Goal: Task Accomplishment & Management: Complete application form

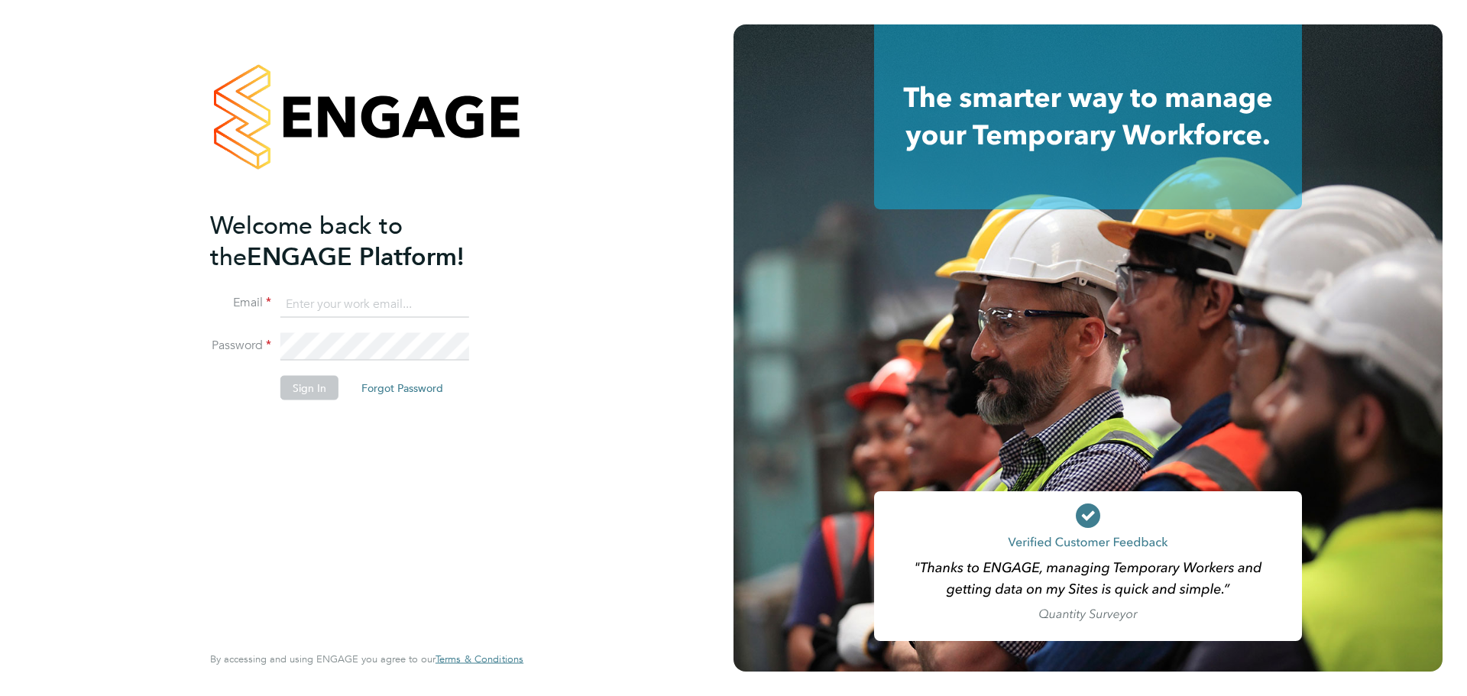
type input "[PERSON_NAME][EMAIL_ADDRESS][DOMAIN_NAME]"
click at [317, 384] on button "Sign In" at bounding box center [309, 387] width 58 height 24
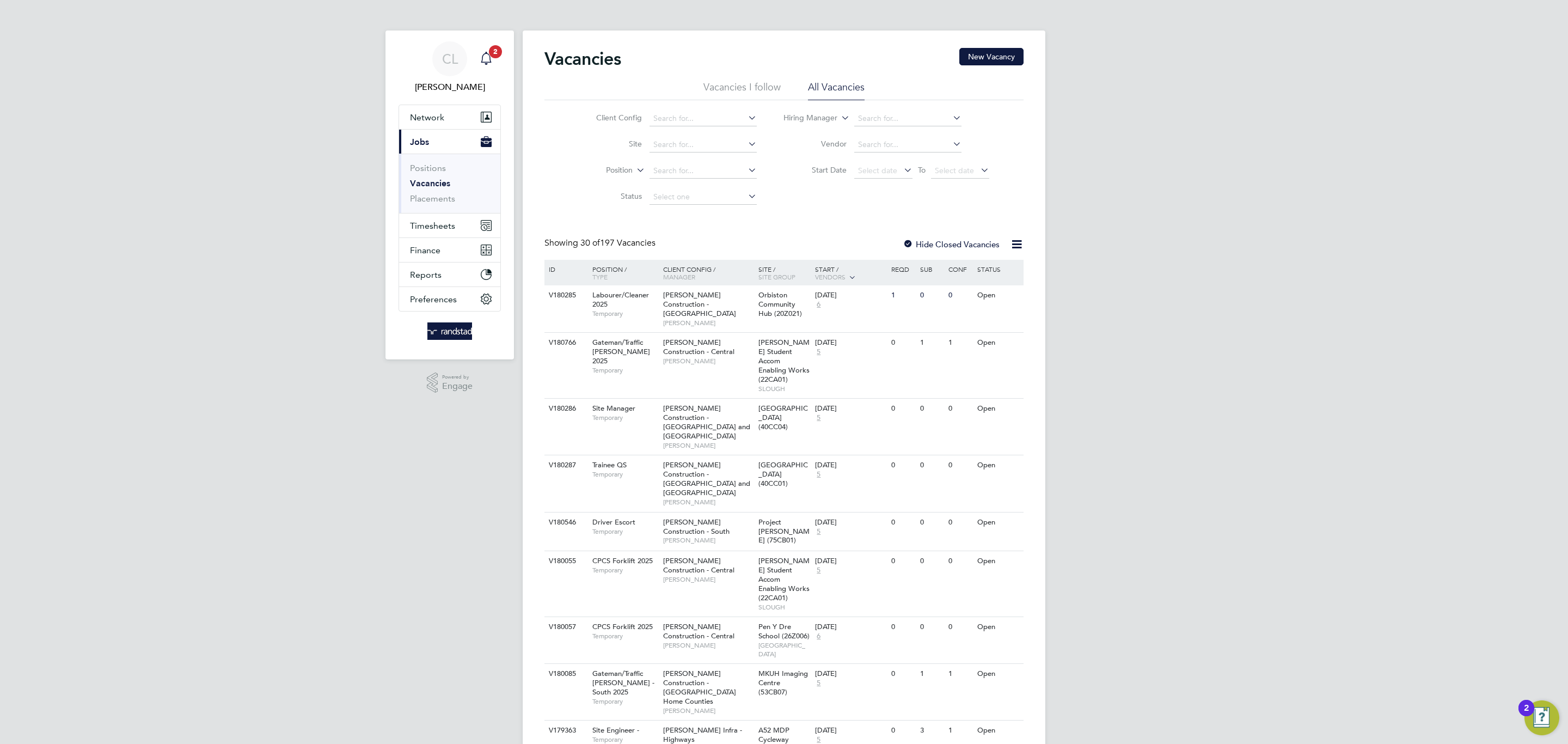
click at [488, 64] on icon "Main navigation" at bounding box center [486, 58] width 13 height 13
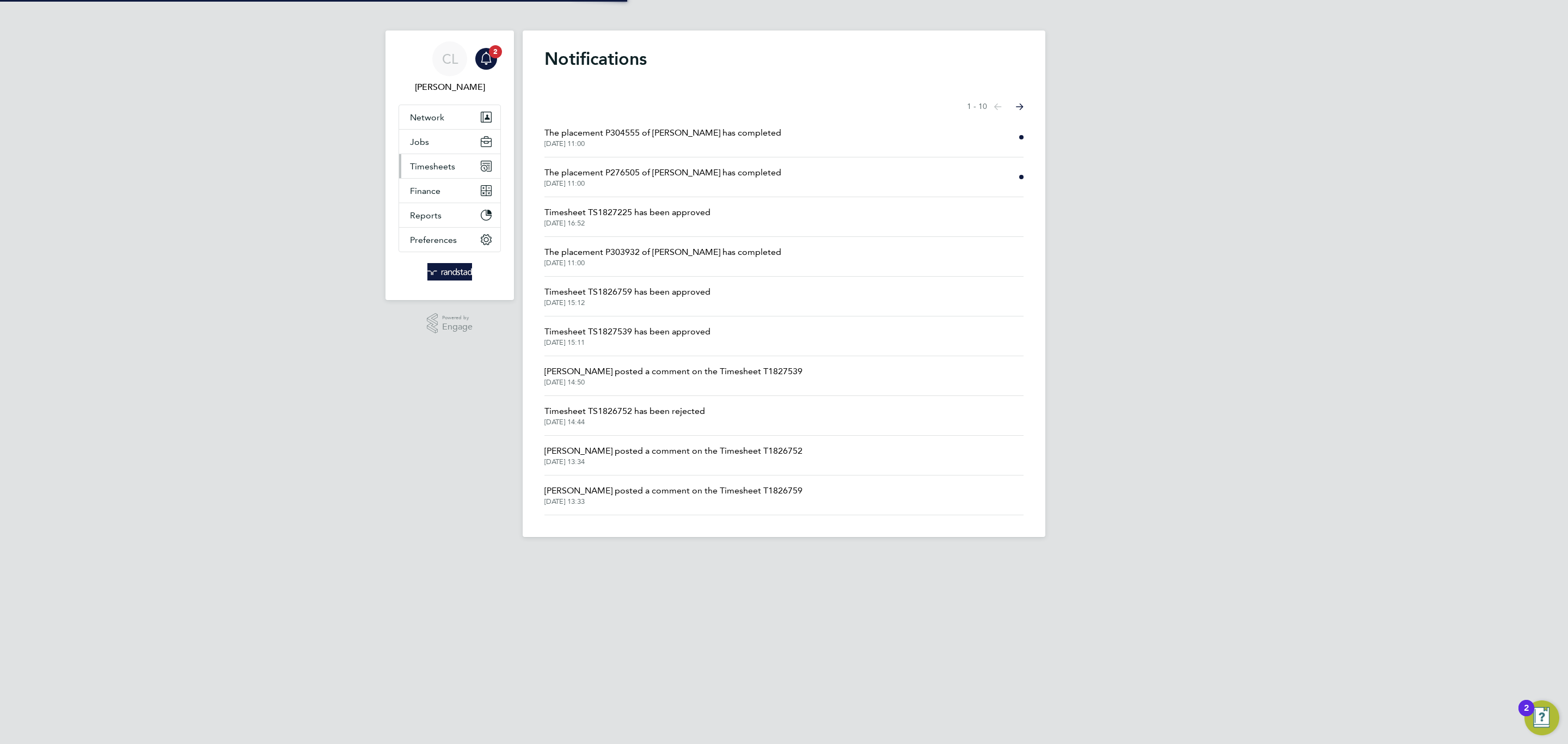
click at [453, 167] on span "Timesheets" at bounding box center [432, 166] width 45 height 11
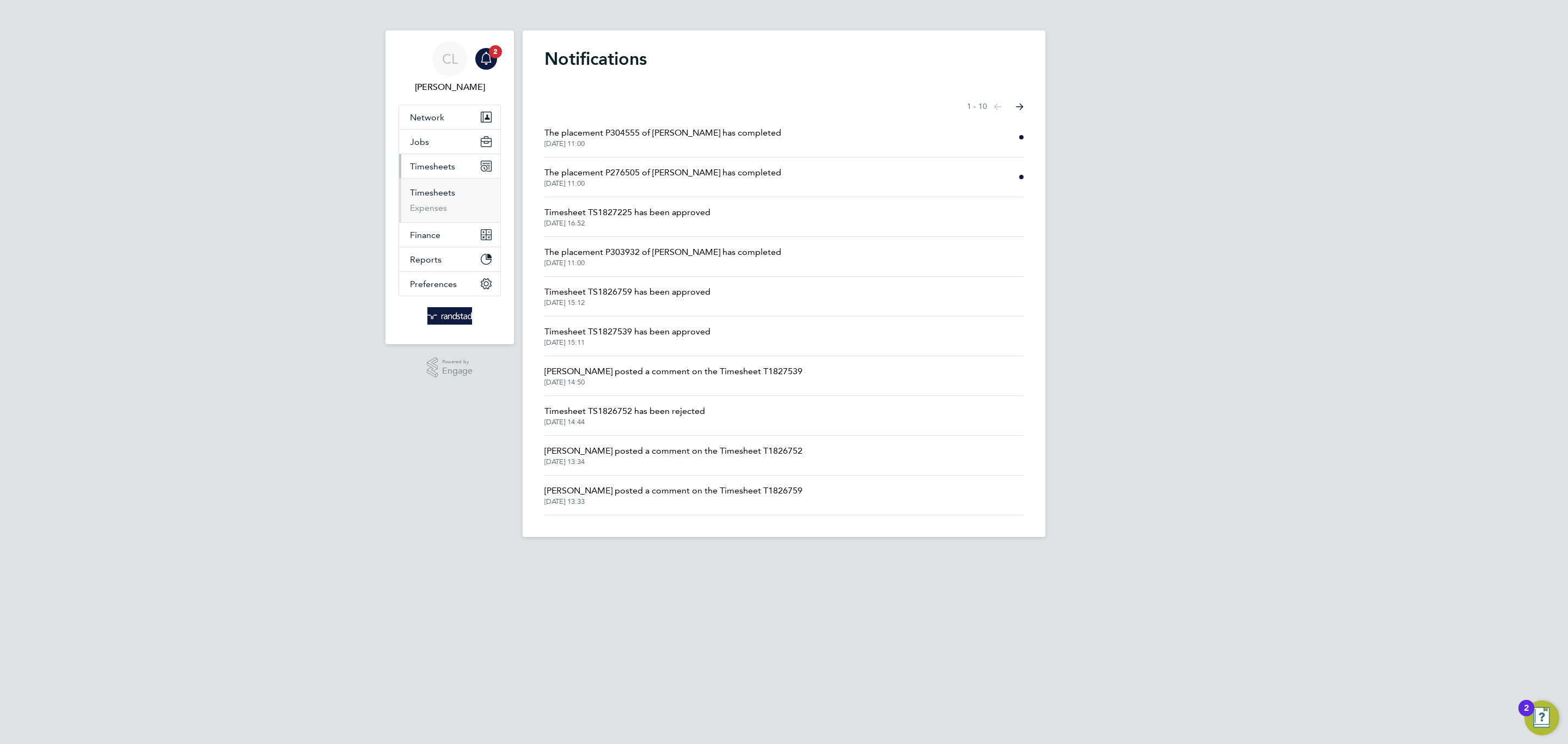
click at [449, 190] on link "Timesheets" at bounding box center [432, 192] width 45 height 11
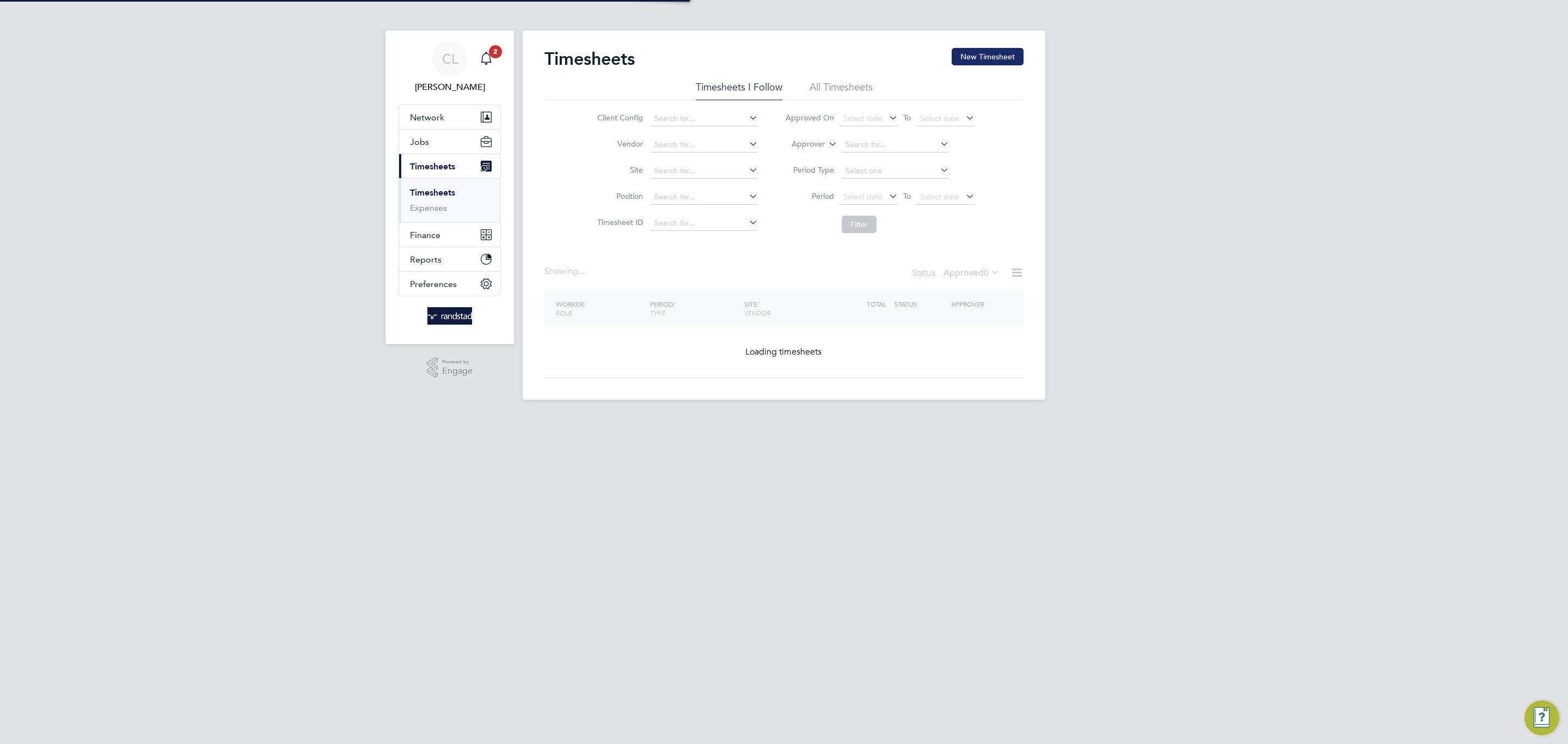
click at [982, 60] on button "New Timesheet" at bounding box center [987, 56] width 72 height 17
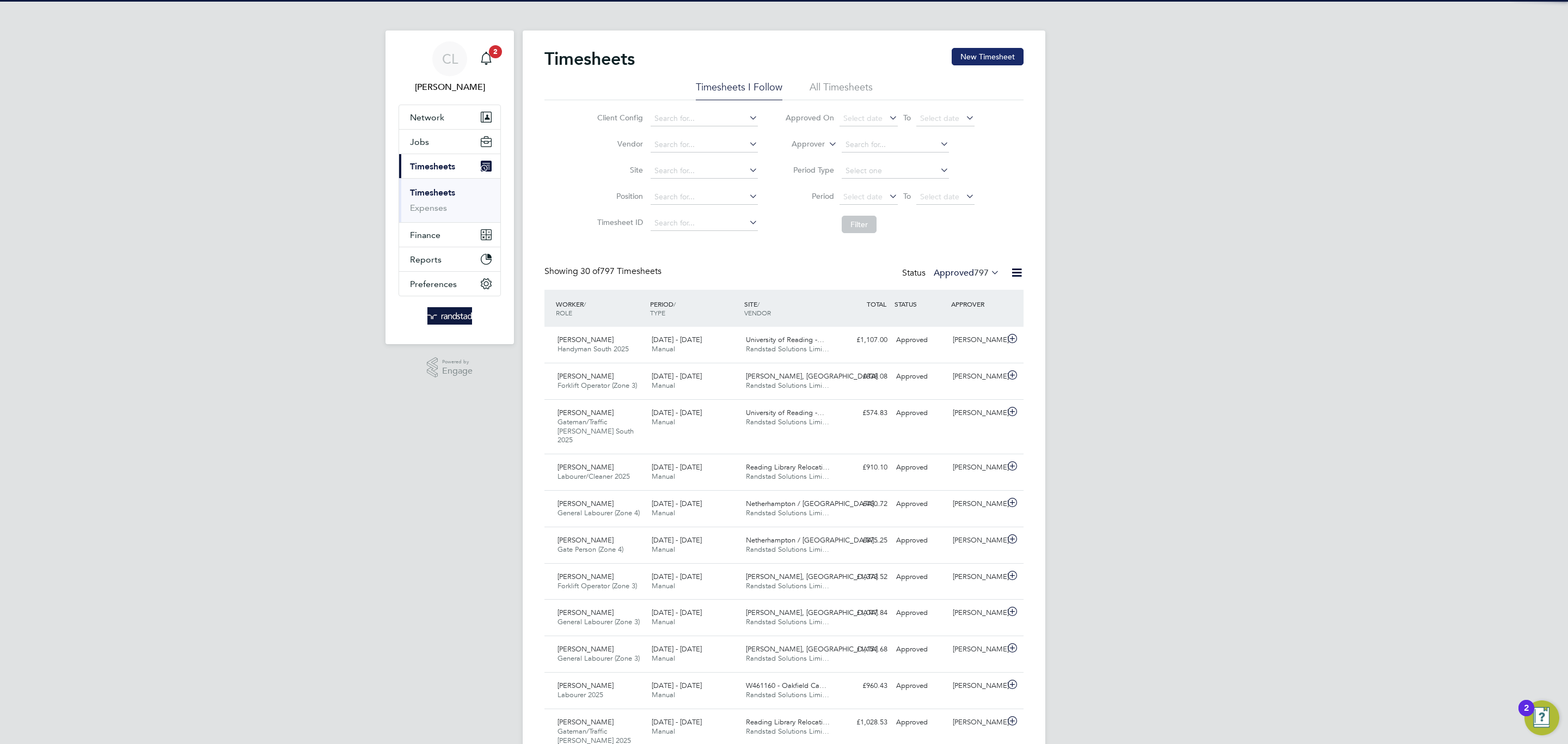
click at [982, 60] on button "New Timesheet" at bounding box center [987, 56] width 72 height 17
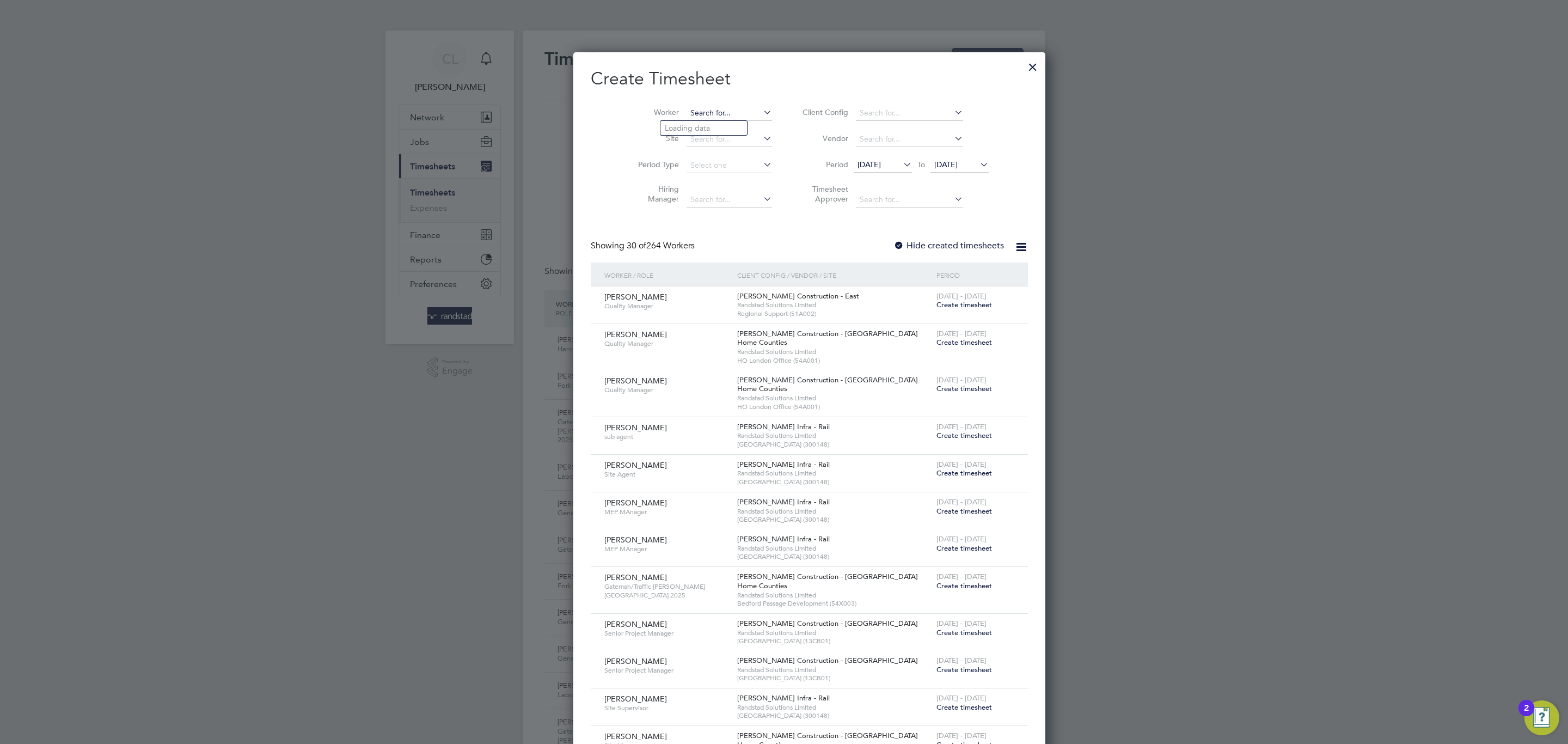
click at [687, 110] on input at bounding box center [730, 113] width 85 height 15
click at [730, 128] on b "Day" at bounding box center [737, 128] width 14 height 9
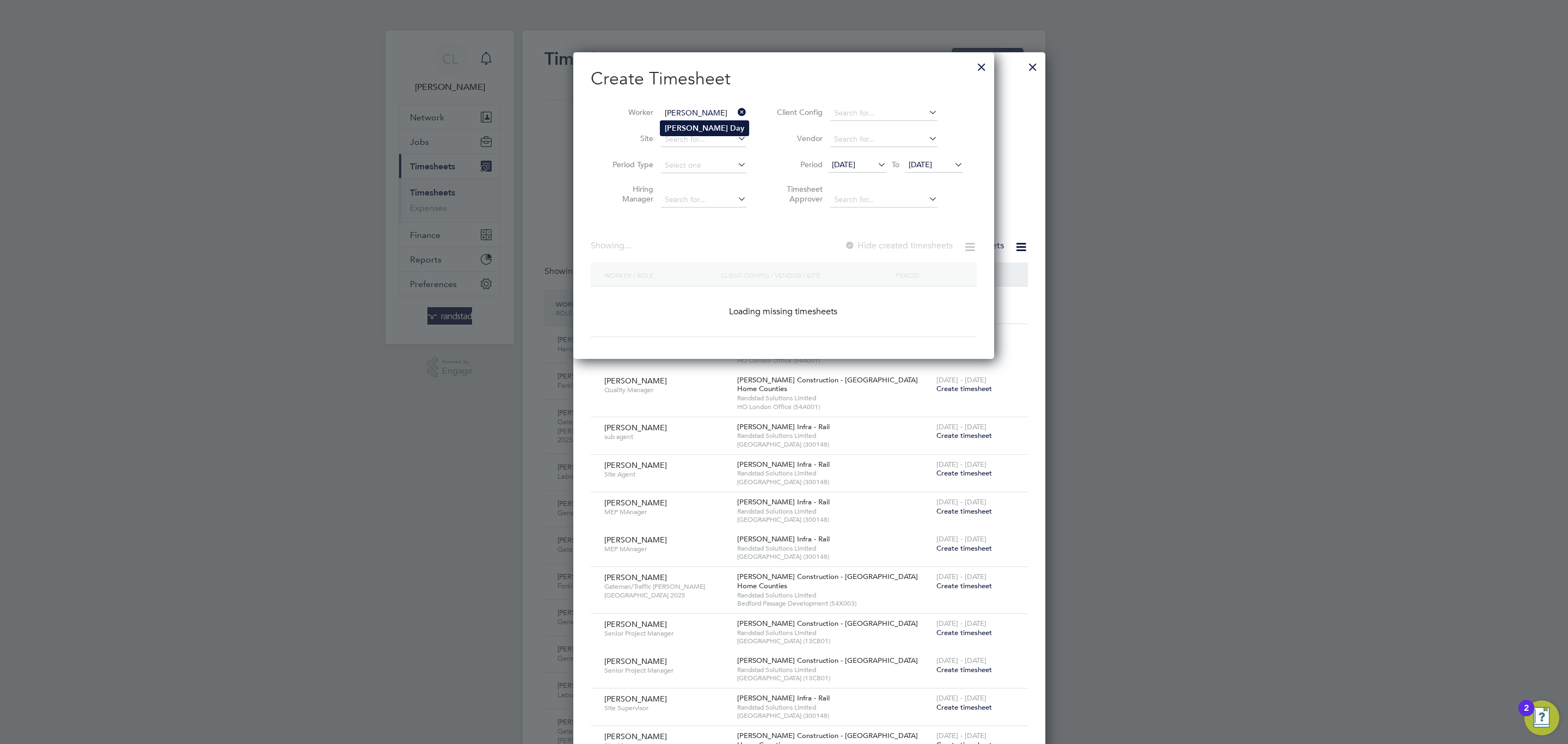
type input "[PERSON_NAME]"
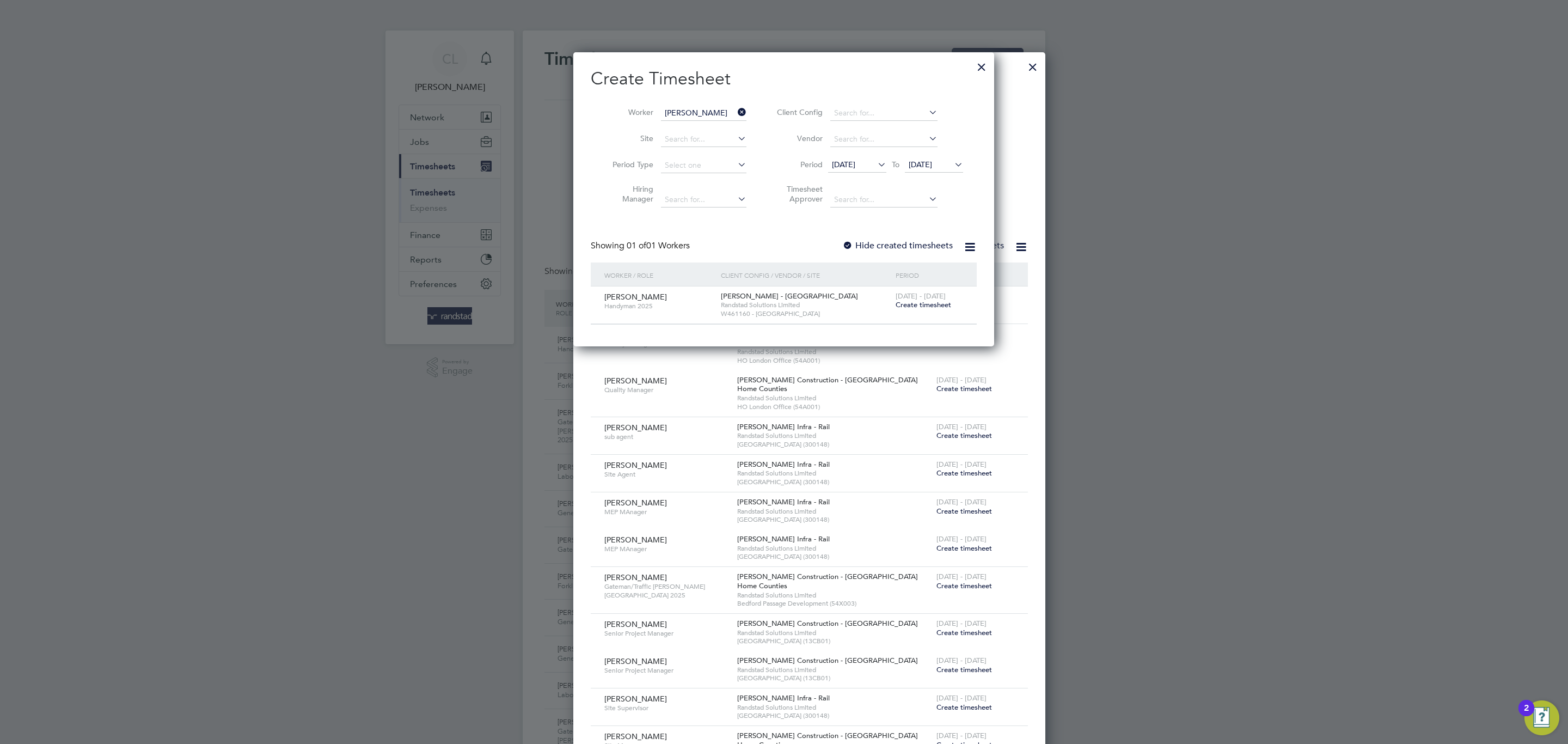
click at [908, 304] on span "Create timesheet" at bounding box center [923, 304] width 56 height 9
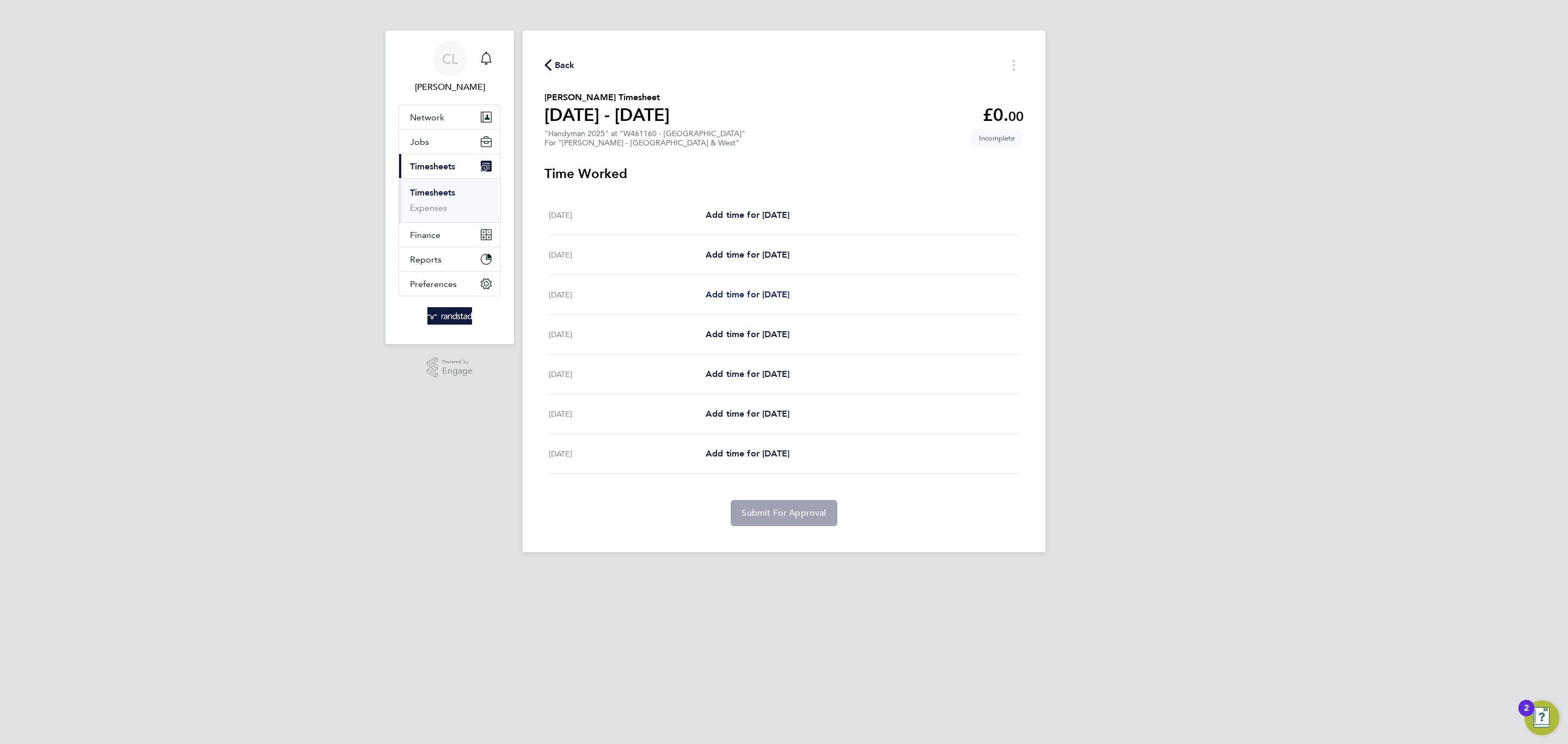
click at [769, 290] on span "Add time for [DATE]" at bounding box center [747, 294] width 84 height 11
select select "60"
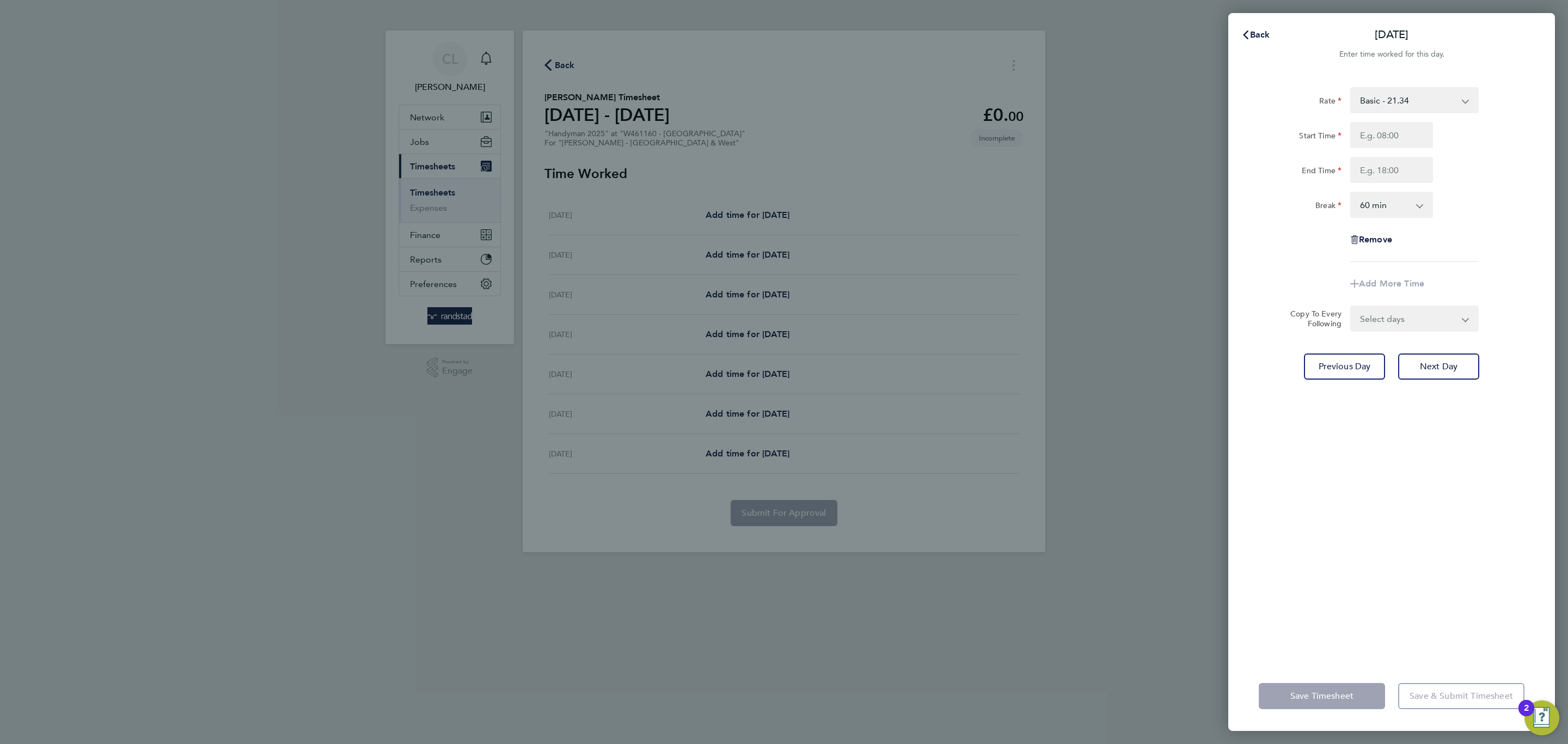
click at [1374, 150] on div "Start Time End Time" at bounding box center [1391, 153] width 274 height 61
click at [1374, 138] on input "Start Time" at bounding box center [1391, 135] width 83 height 26
type input "07:00"
click at [1391, 205] on select "0 min 15 min 30 min 45 min 60 min 75 min 90 min" at bounding box center [1385, 205] width 68 height 24
click at [1397, 166] on input "End Time" at bounding box center [1391, 170] width 83 height 26
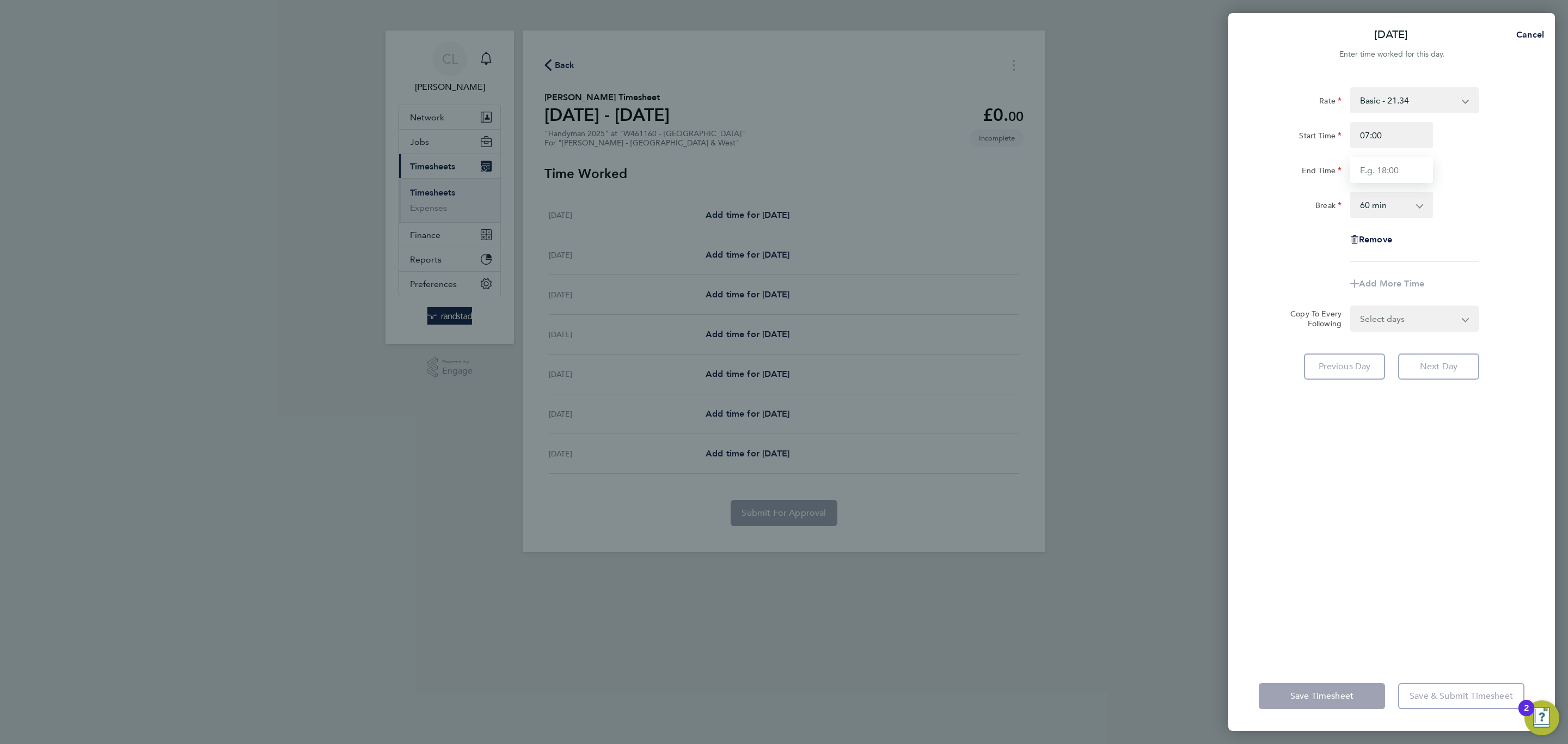
type input "17:30"
click at [1402, 200] on select "0 min 15 min 30 min 45 min 60 min 75 min 90 min" at bounding box center [1385, 205] width 68 height 24
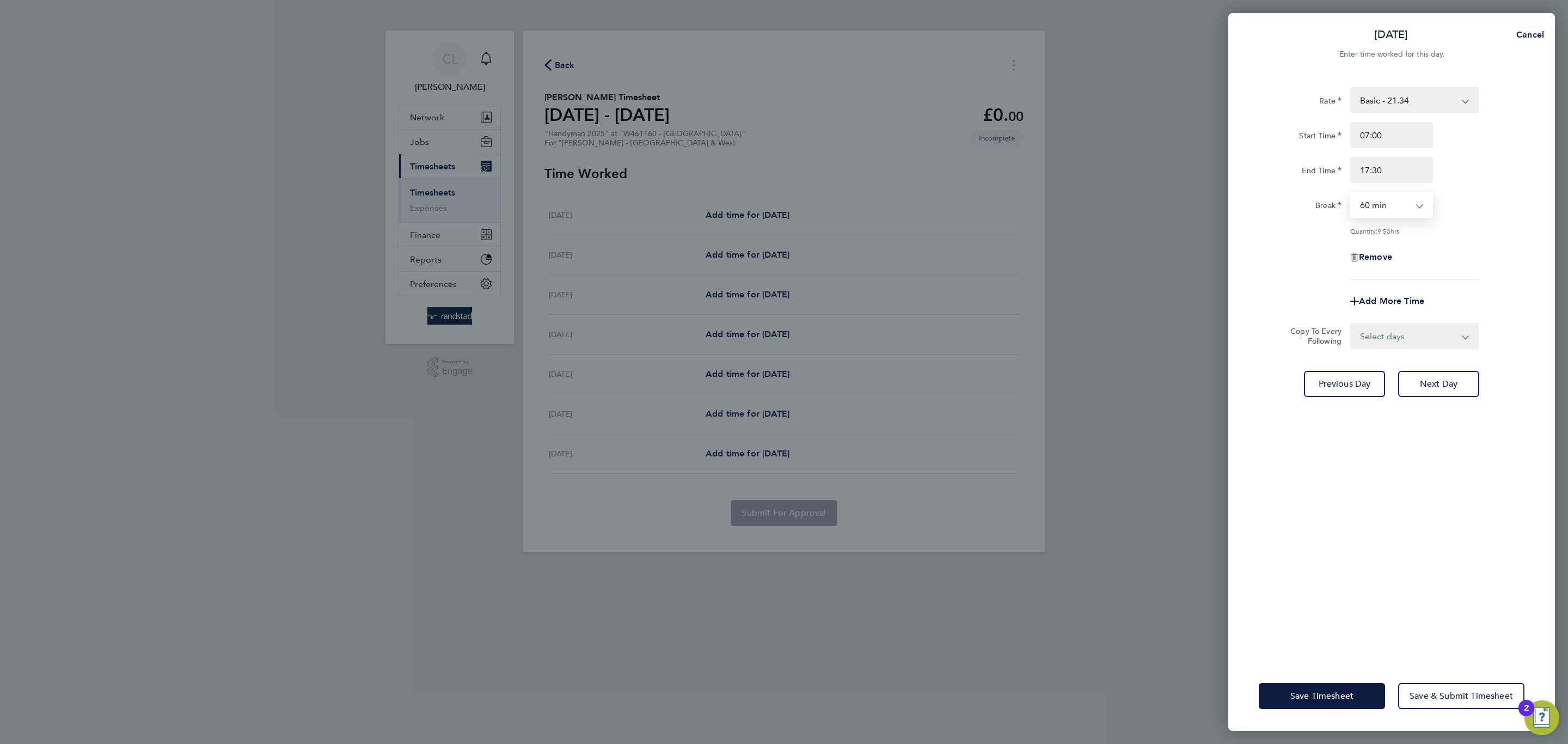
click at [1402, 200] on select "0 min 15 min 30 min 45 min 60 min 75 min 90 min" at bounding box center [1385, 205] width 68 height 24
click at [1403, 184] on div "Rate Basic - 21.34 Overtime - 30.71 Start Time 07:00 End Time 17:30 Break 0 min…" at bounding box center [1391, 183] width 266 height 192
click at [1388, 210] on select "0 min 15 min 30 min 45 min 60 min 75 min 90 min" at bounding box center [1385, 205] width 68 height 24
select select "30"
click at [1351, 193] on select "0 min 15 min 30 min 45 min 60 min 75 min 90 min" at bounding box center [1385, 205] width 68 height 24
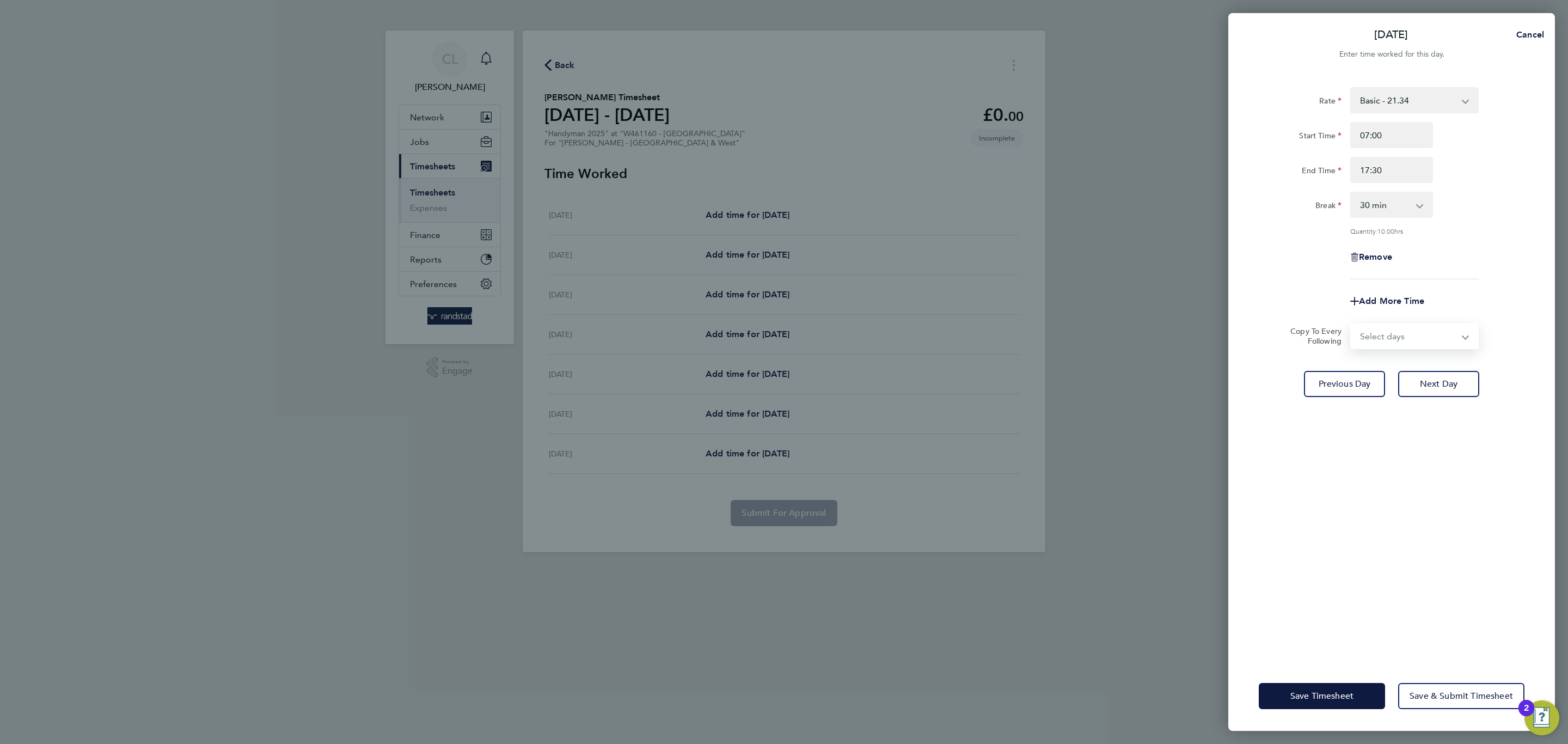
click at [1362, 329] on select "Select days Day [DATE] [DATE] [DATE] [DATE]" at bounding box center [1408, 336] width 114 height 24
select select "DAY"
click at [1351, 324] on select "Select days Day [DATE] [DATE] [DATE] [DATE]" at bounding box center [1408, 336] width 114 height 24
select select "[DATE]"
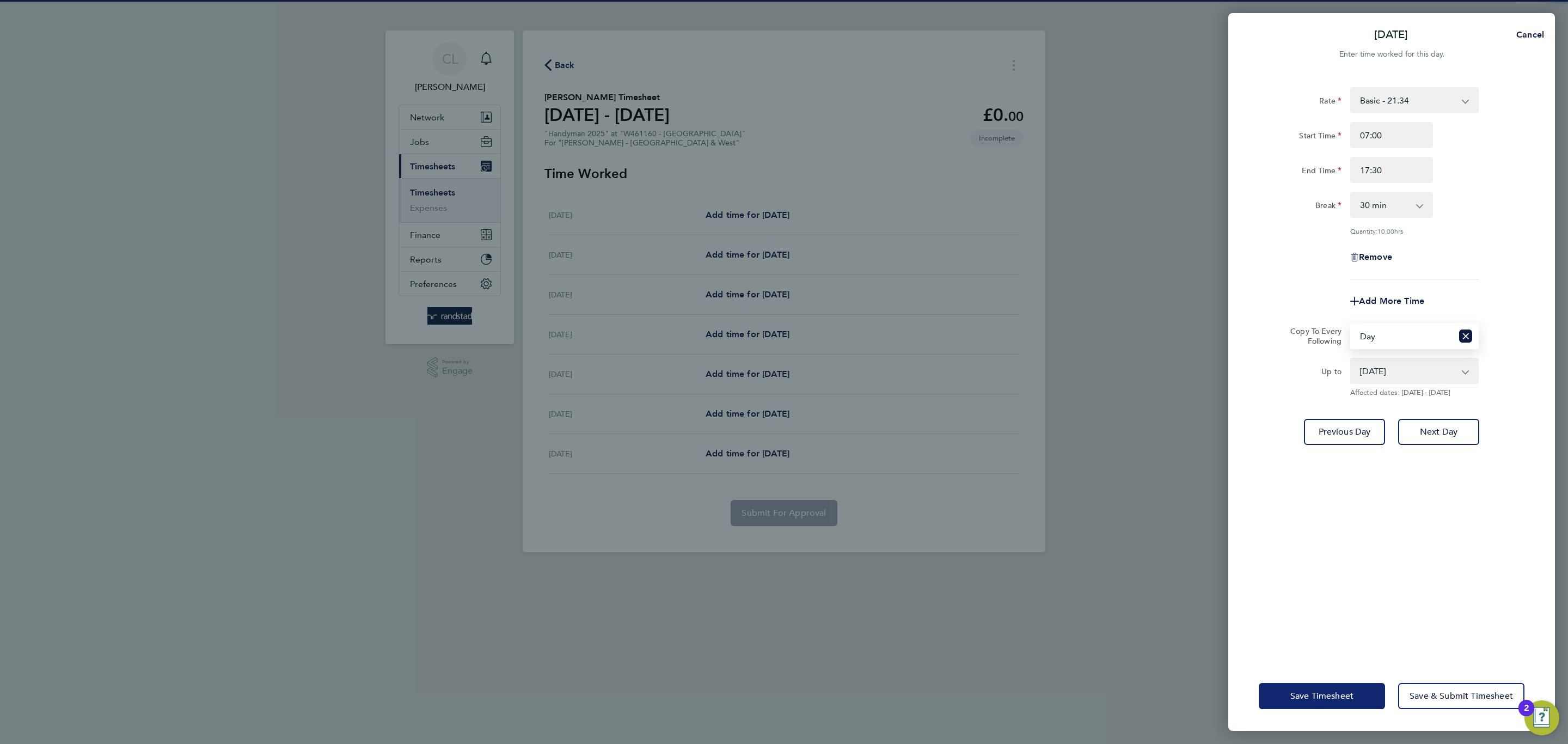
click at [1354, 689] on button "Save Timesheet" at bounding box center [1322, 696] width 126 height 26
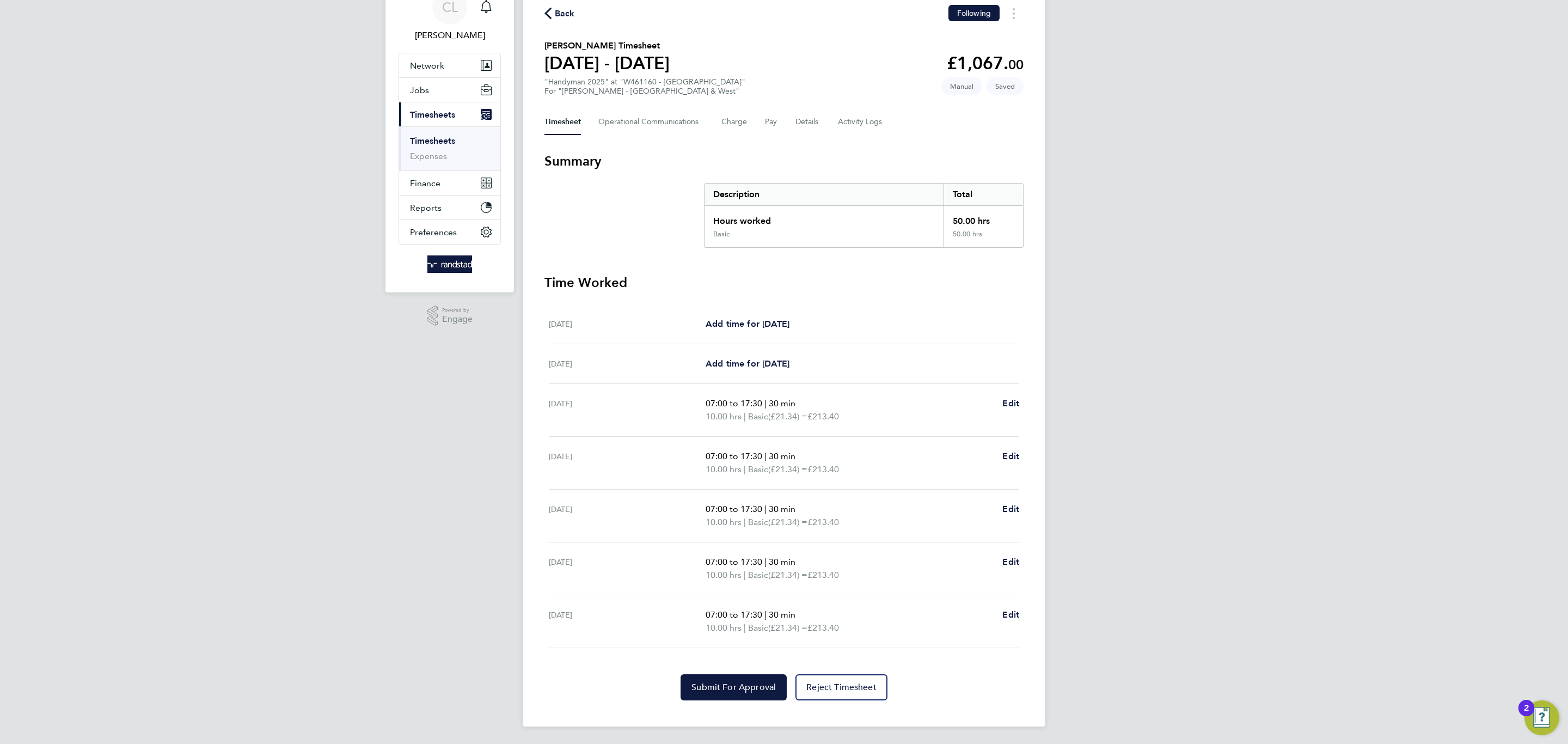
click at [773, 702] on div "Back Following [PERSON_NAME] Timesheet [DATE] - [DATE] £1,067. 00 "Handyman 202…" at bounding box center [784, 352] width 523 height 748
click at [768, 695] on button "Submit For Approval" at bounding box center [733, 687] width 106 height 26
click at [562, 16] on span "Back" at bounding box center [565, 14] width 20 height 13
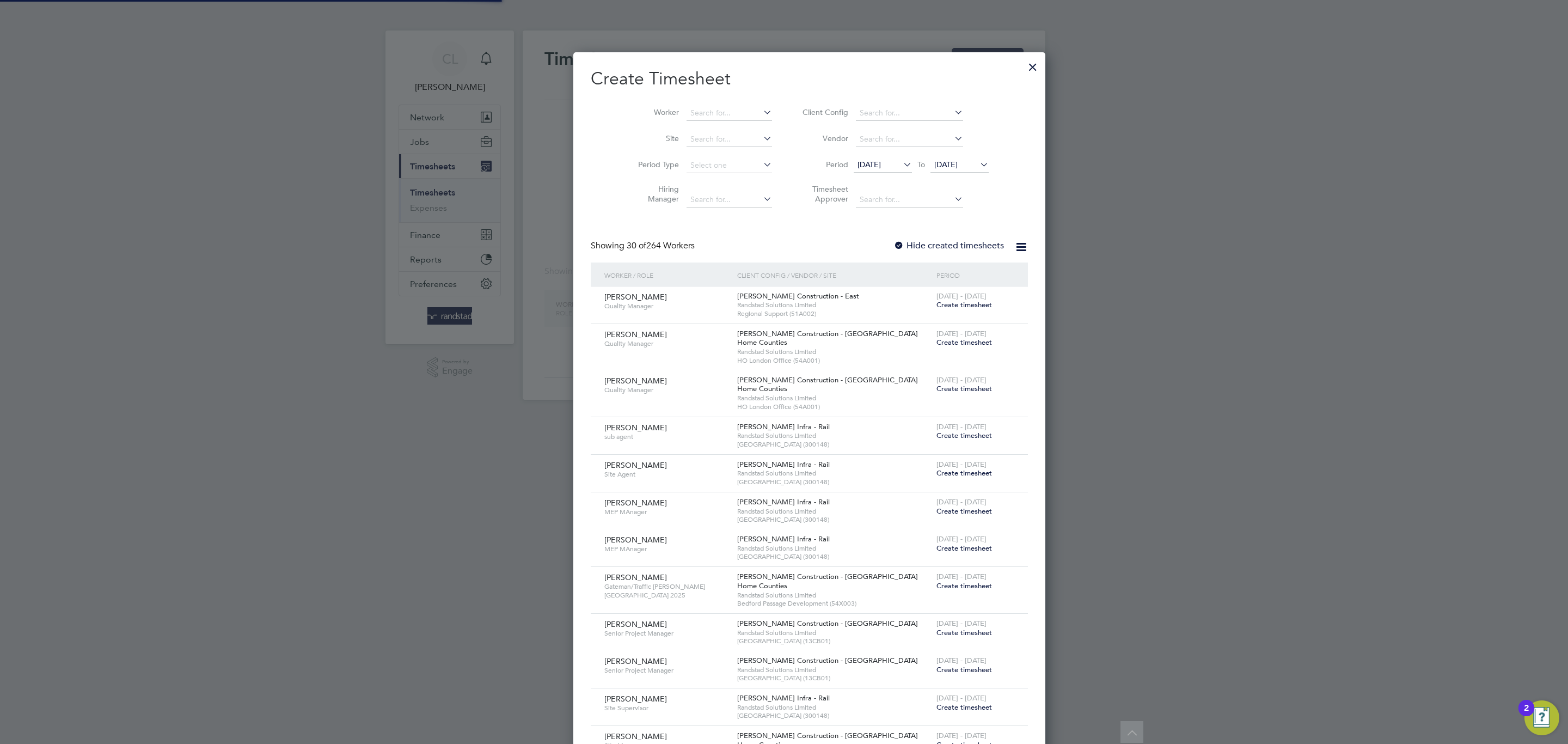
scroll to position [6, 6]
click at [708, 110] on input at bounding box center [730, 113] width 85 height 15
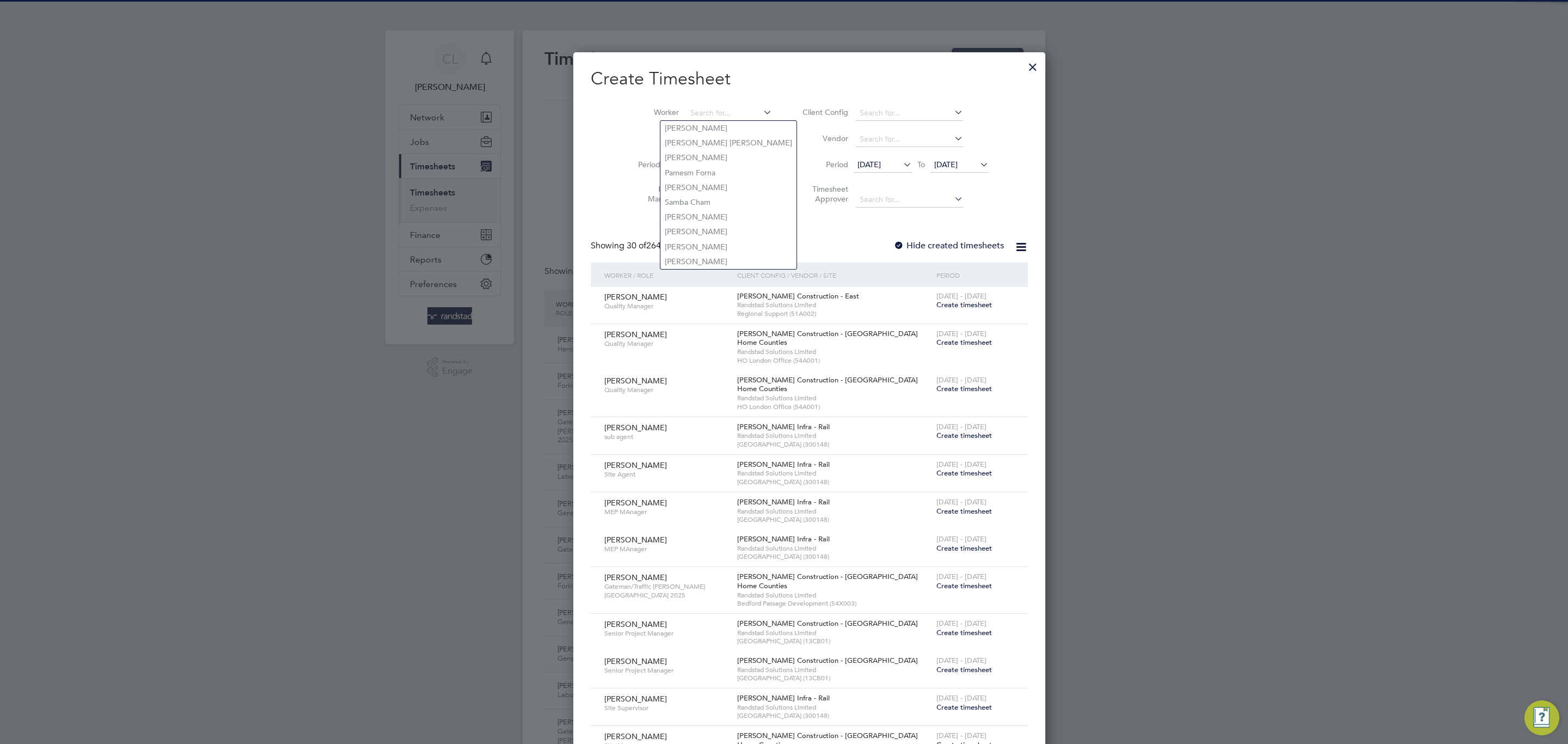
scroll to position [36, 95]
click at [687, 117] on input "[PERSON_NAME] bro" at bounding box center [730, 113] width 85 height 15
click at [683, 123] on li "[PERSON_NAME] Bro [PERSON_NAME]" at bounding box center [734, 128] width 149 height 15
type input "[PERSON_NAME]"
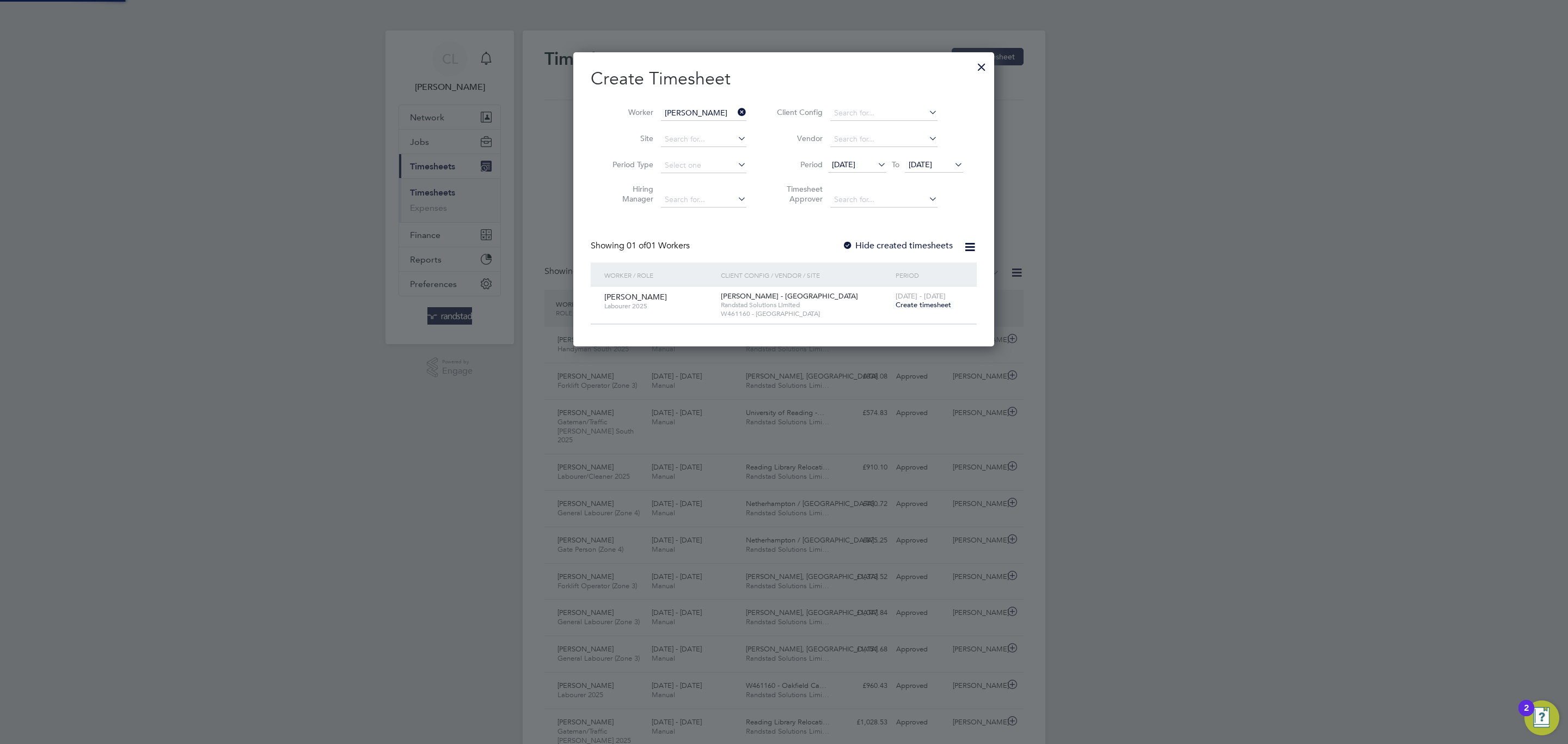
click at [885, 247] on label "Hide created timesheets" at bounding box center [897, 245] width 110 height 11
click at [925, 301] on span "Create timesheet" at bounding box center [923, 304] width 56 height 9
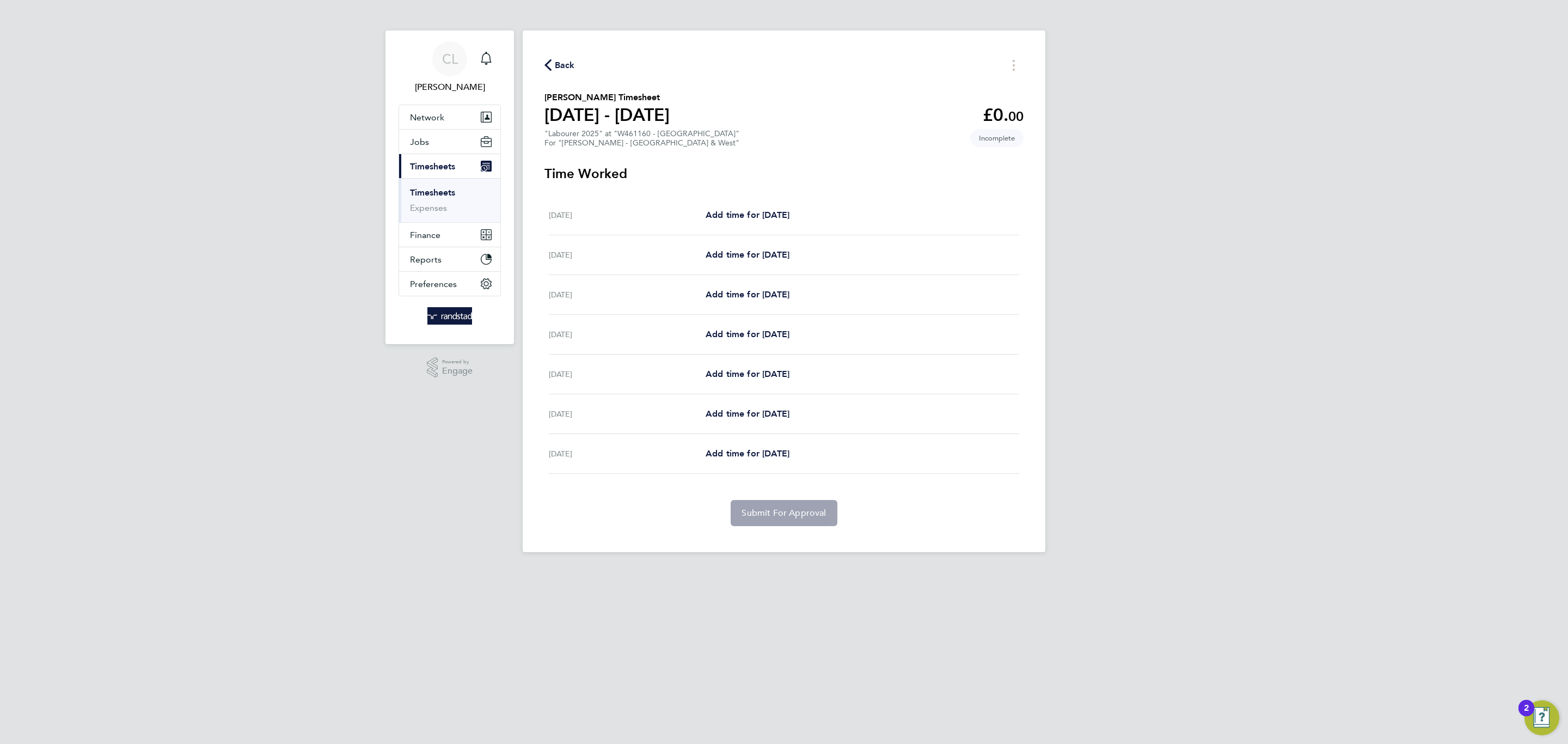
click at [777, 285] on div "[DATE] Add time for [DATE] Add time for [DATE]" at bounding box center [784, 295] width 470 height 40
click at [779, 294] on span "Add time for [DATE]" at bounding box center [747, 294] width 84 height 11
select select "60"
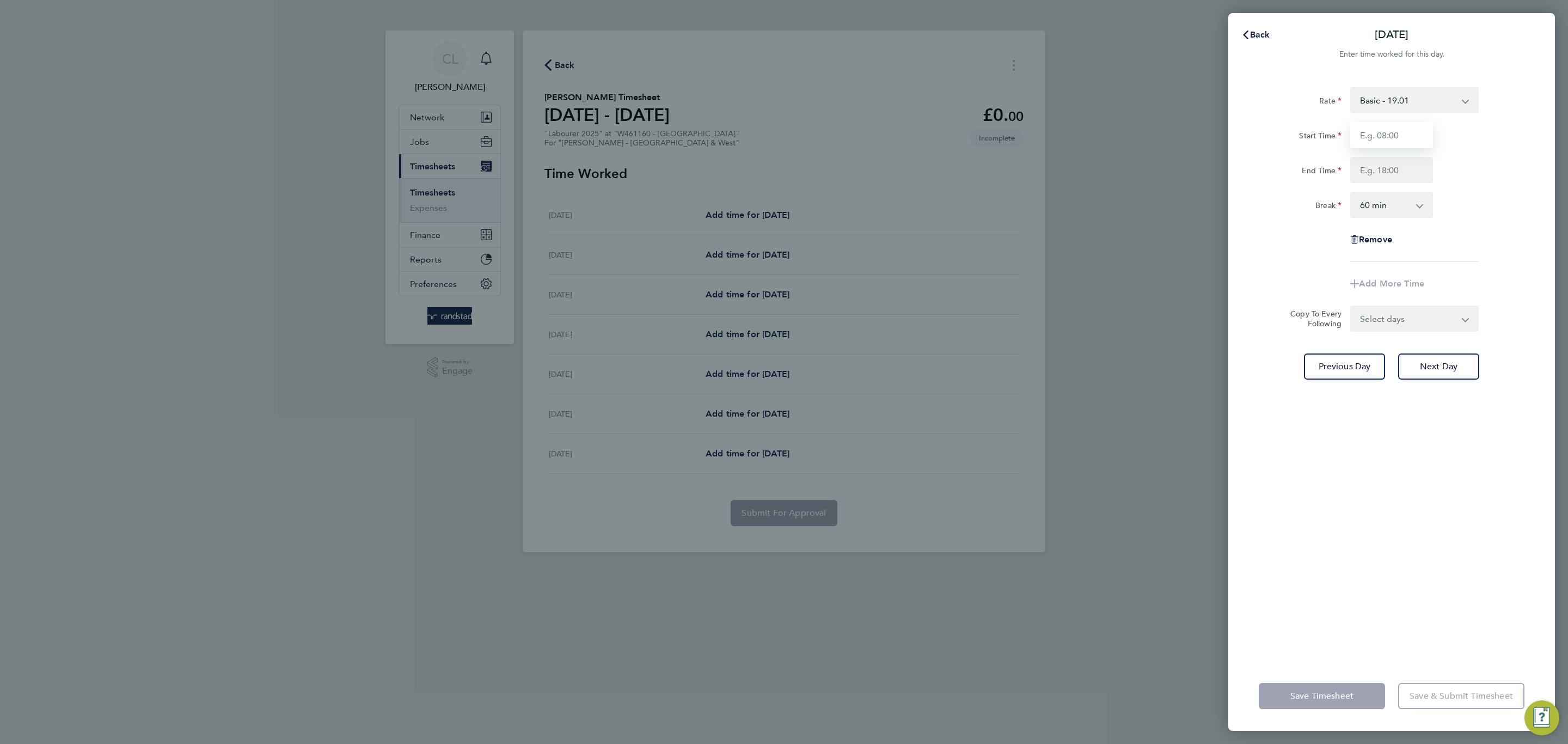
click at [1397, 126] on input "Start Time" at bounding box center [1391, 135] width 83 height 26
type input "07:30"
click at [1401, 170] on input "End Time" at bounding box center [1391, 170] width 83 height 26
type input "17:30"
click at [1487, 219] on div "Rate Basic - 19.01 Overtime 1 - 27.38 Overtime 2 - 35.75 Start Time 07:30 End T…" at bounding box center [1391, 174] width 266 height 175
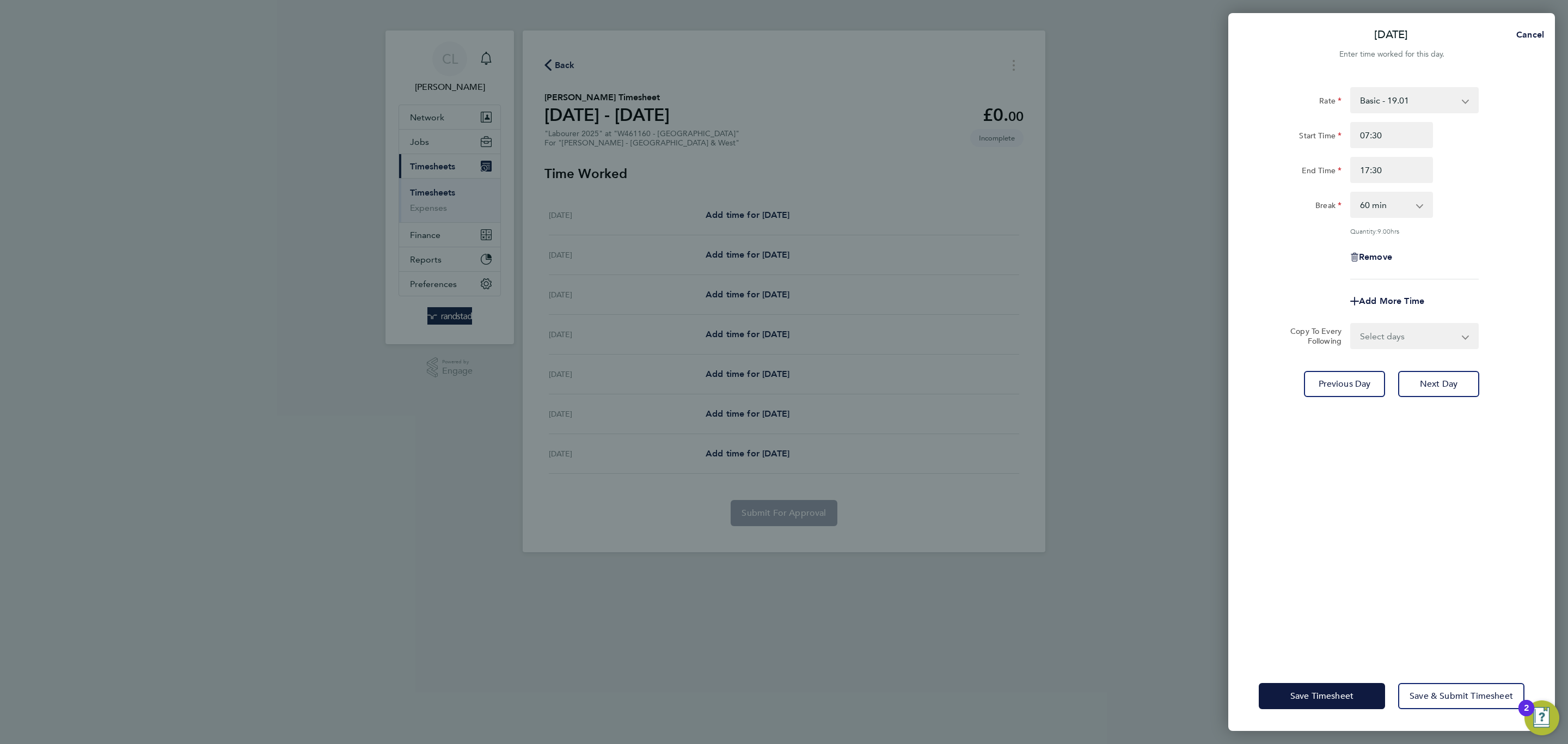
click at [1416, 336] on select "Select days Day [DATE] [DATE] [DATE] [DATE]" at bounding box center [1408, 336] width 114 height 24
click at [1376, 211] on select "0 min 15 min 30 min 45 min 60 min 75 min 90 min" at bounding box center [1385, 205] width 68 height 24
select select "30"
click at [1351, 193] on select "0 min 15 min 30 min 45 min 60 min 75 min 90 min" at bounding box center [1385, 205] width 68 height 24
click at [1403, 358] on div "Rate Basic - 19.01 Overtime 1 - 27.38 Overtime 2 - 35.75 Start Time 07:30 End T…" at bounding box center [1391, 368] width 327 height 587
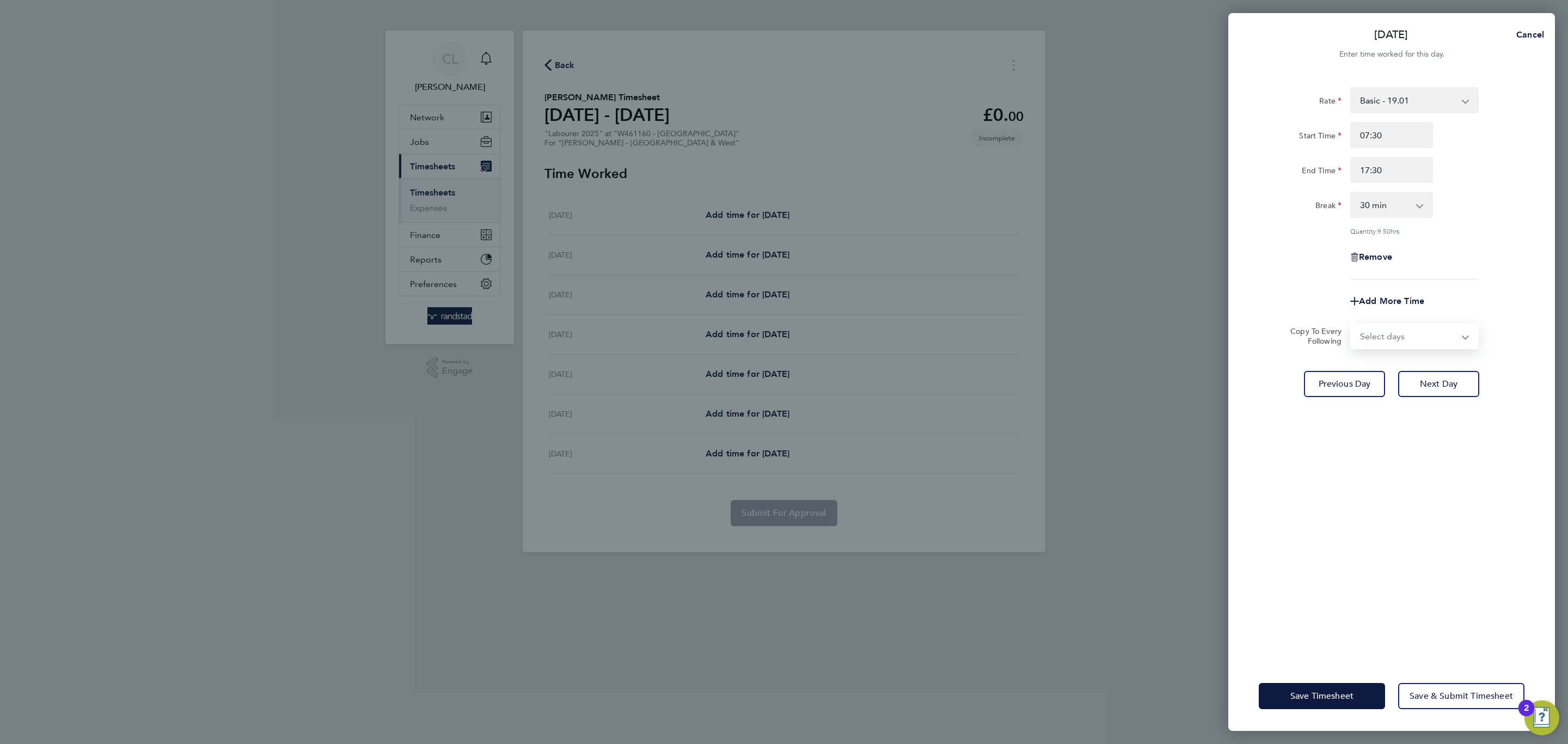
click at [1387, 345] on select "Select days Day [DATE] [DATE] [DATE] [DATE]" at bounding box center [1408, 336] width 114 height 24
select select "DAY"
click at [1351, 324] on select "Select days Day [DATE] [DATE] [DATE] [DATE]" at bounding box center [1408, 336] width 114 height 24
select select "[DATE]"
click at [1276, 685] on button "Save Timesheet" at bounding box center [1322, 696] width 126 height 26
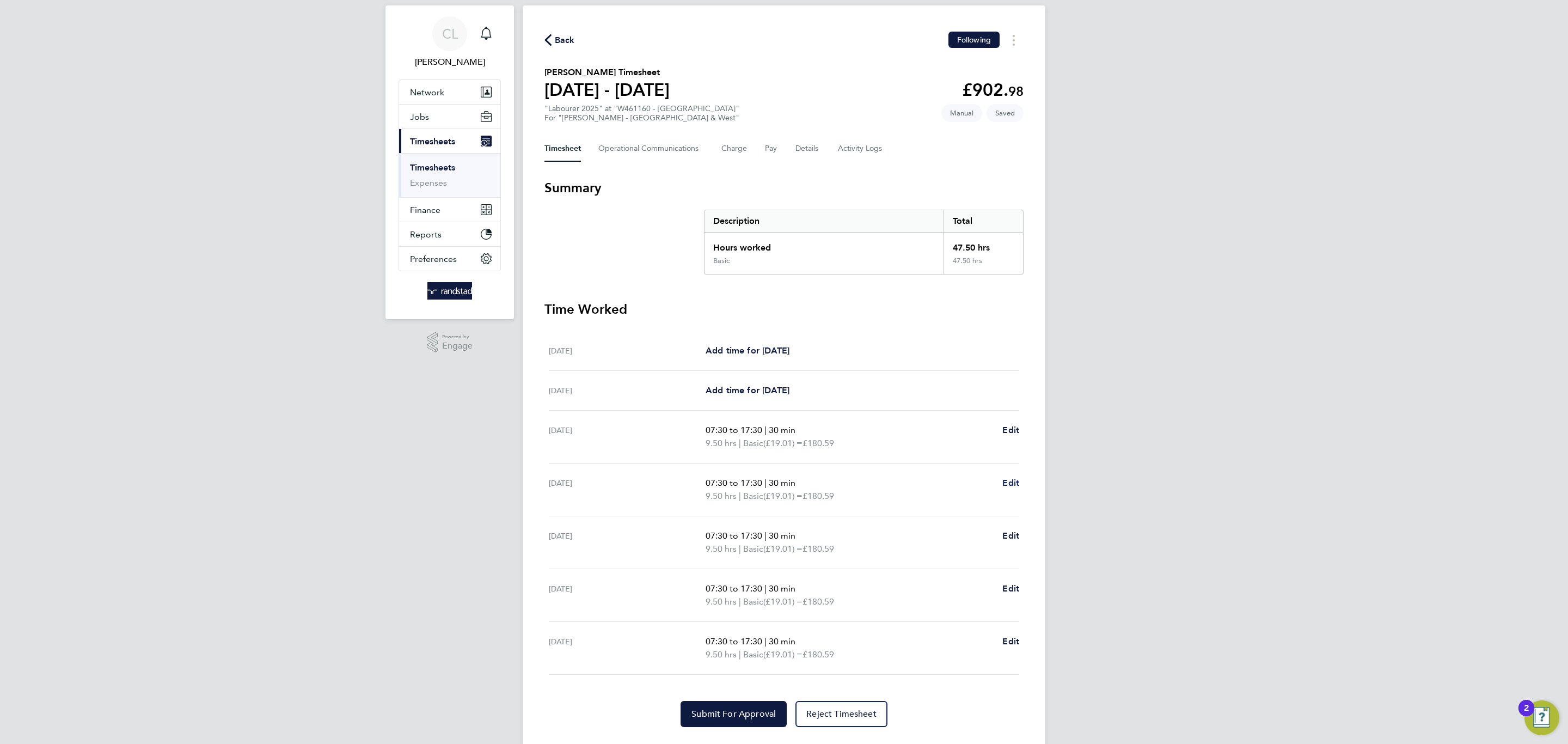
click at [1007, 483] on span "Edit" at bounding box center [1011, 482] width 17 height 11
select select "30"
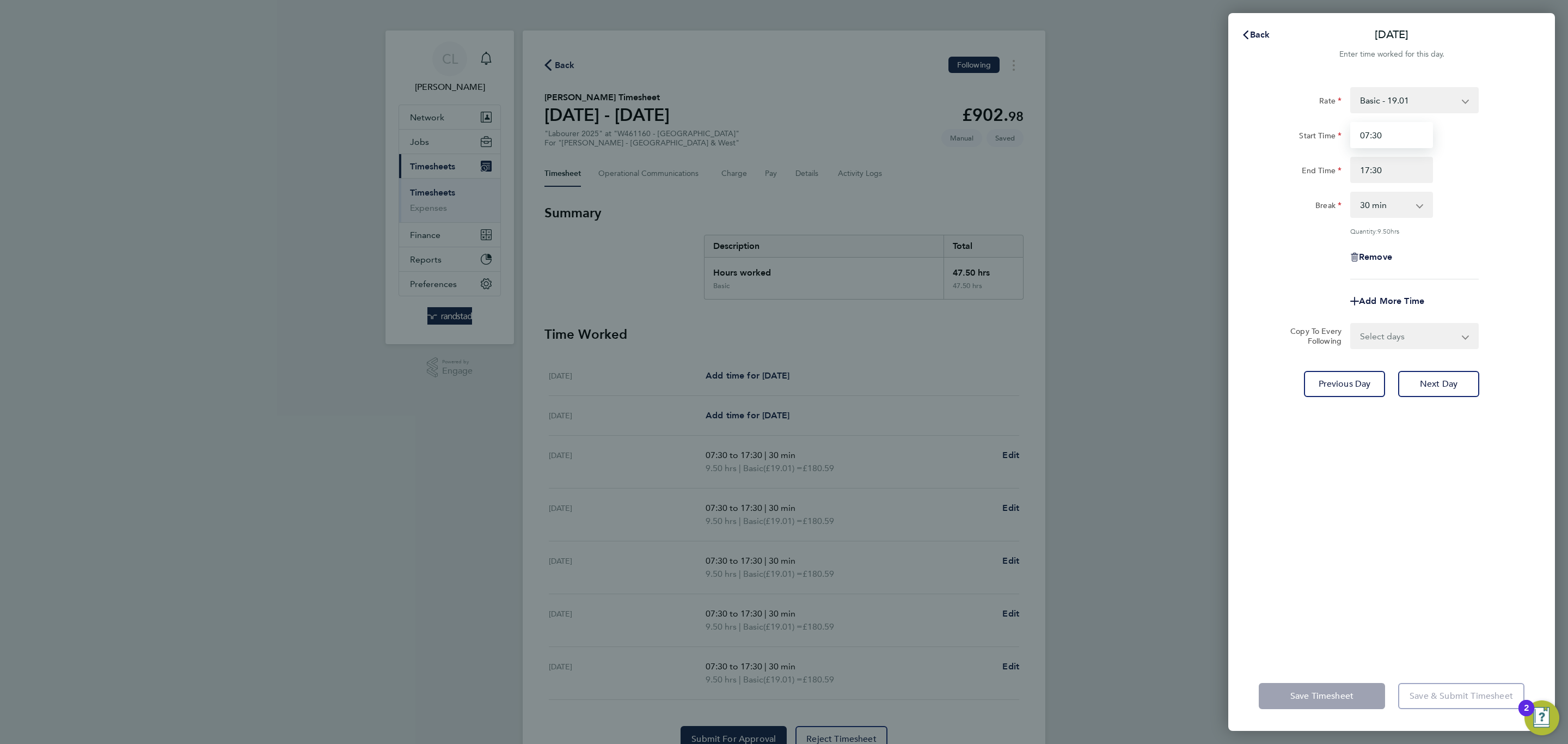
click at [1373, 135] on input "07:30" at bounding box center [1391, 135] width 83 height 26
drag, startPoint x: 1434, startPoint y: 135, endPoint x: 1294, endPoint y: 135, distance: 140.0
click at [1294, 135] on div "Start Time 07:30" at bounding box center [1391, 135] width 274 height 26
drag, startPoint x: 1459, startPoint y: 138, endPoint x: 1424, endPoint y: 130, distance: 35.9
click at [1458, 138] on div "Start Time 07:30" at bounding box center [1391, 135] width 274 height 26
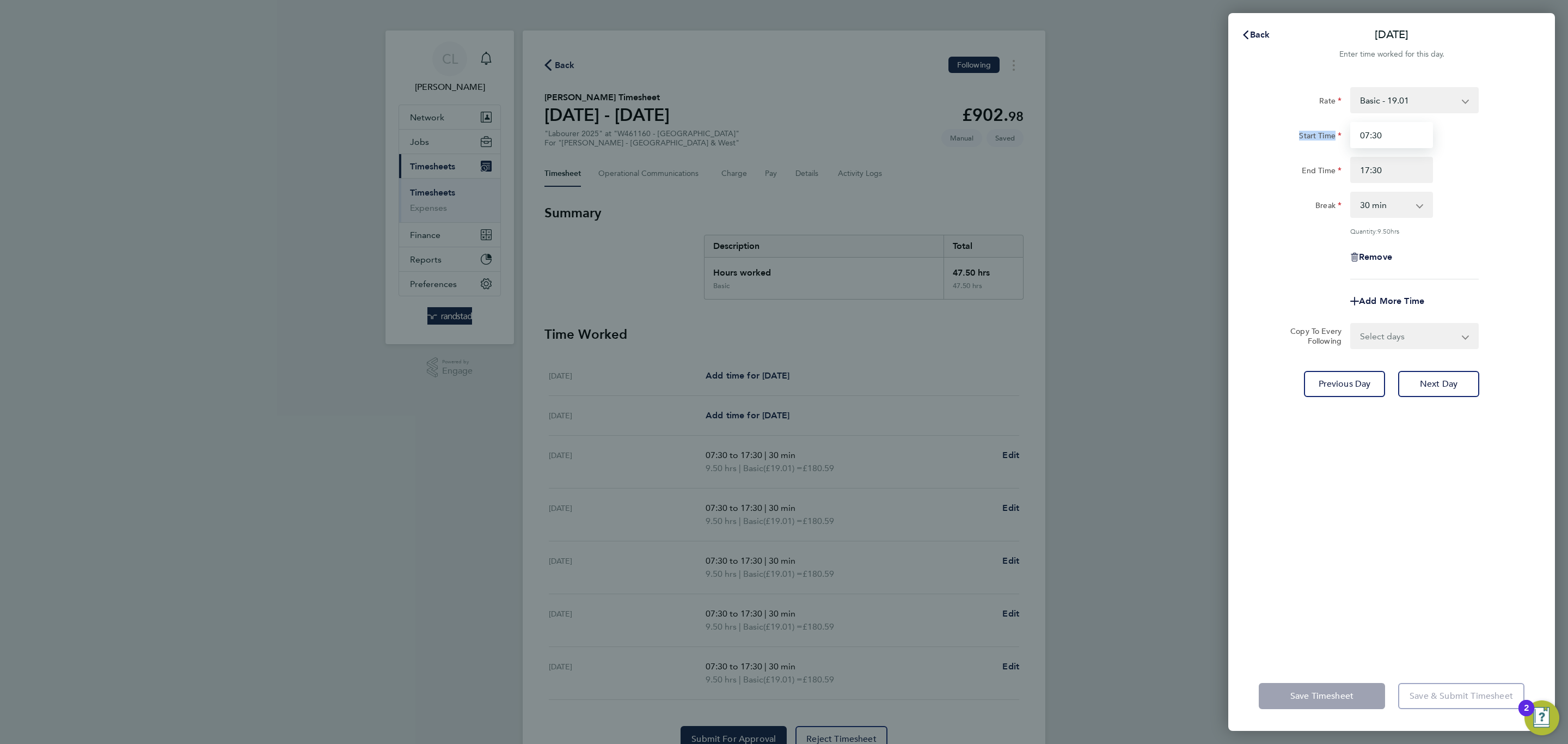
click at [1424, 130] on input "07:30" at bounding box center [1391, 135] width 83 height 26
drag, startPoint x: 1424, startPoint y: 130, endPoint x: 1254, endPoint y: 143, distance: 170.5
click at [1255, 143] on div "Start Time 07:30" at bounding box center [1391, 135] width 274 height 26
type input "7"
type input "08:00"
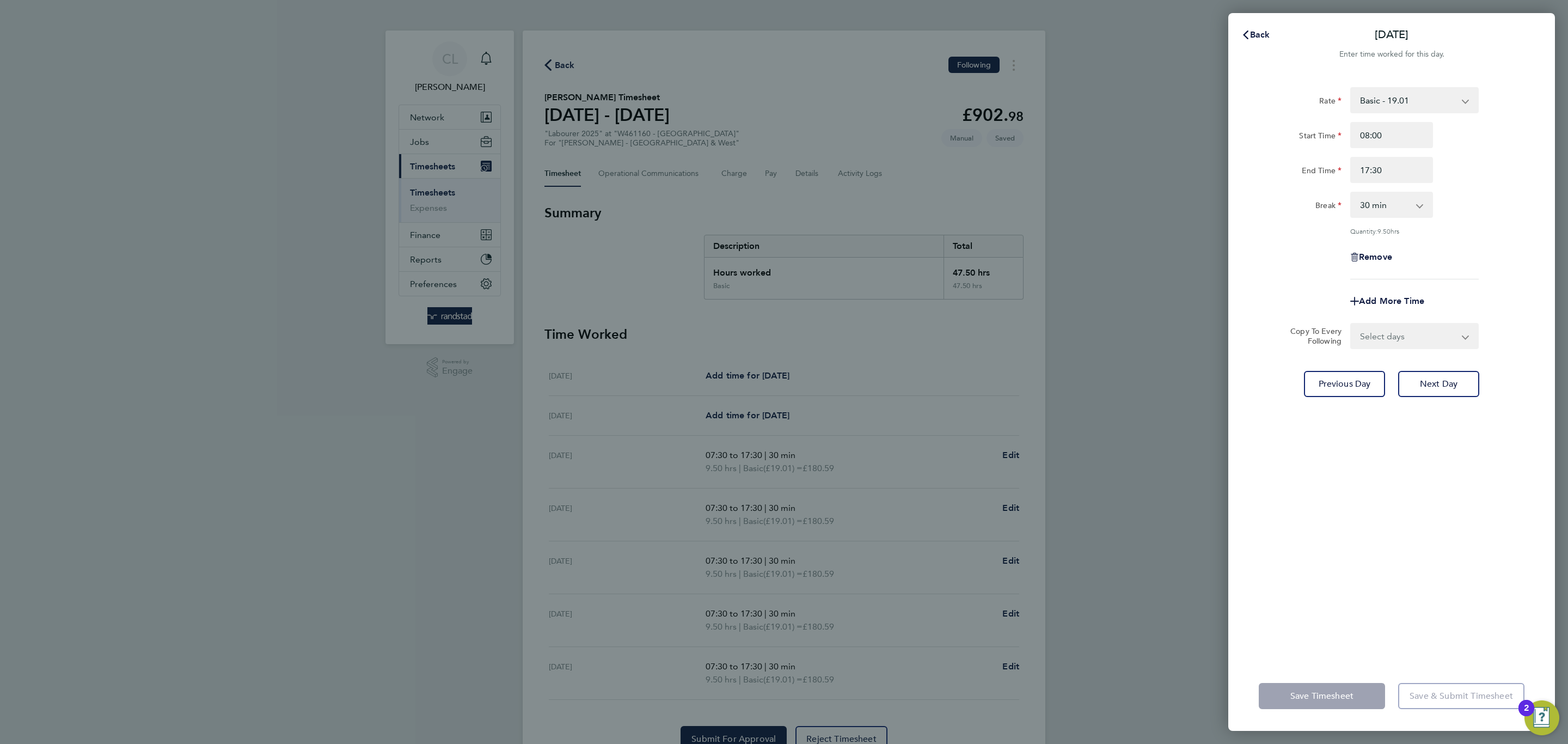
click at [1467, 251] on div "Remove" at bounding box center [1391, 257] width 274 height 26
click at [1294, 687] on button "Save Timesheet" at bounding box center [1322, 696] width 126 height 26
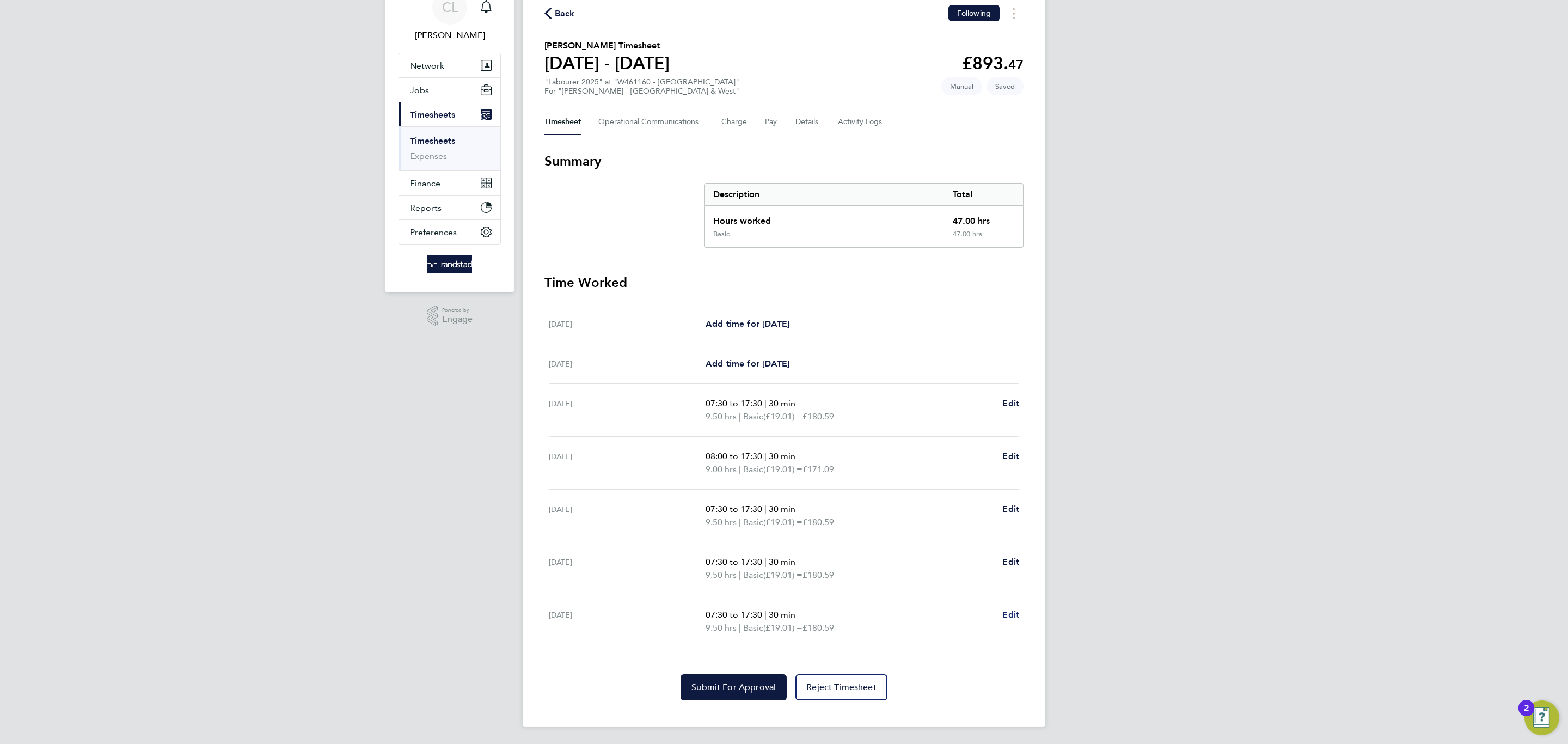
click at [1011, 620] on span "Edit" at bounding box center [1011, 614] width 17 height 11
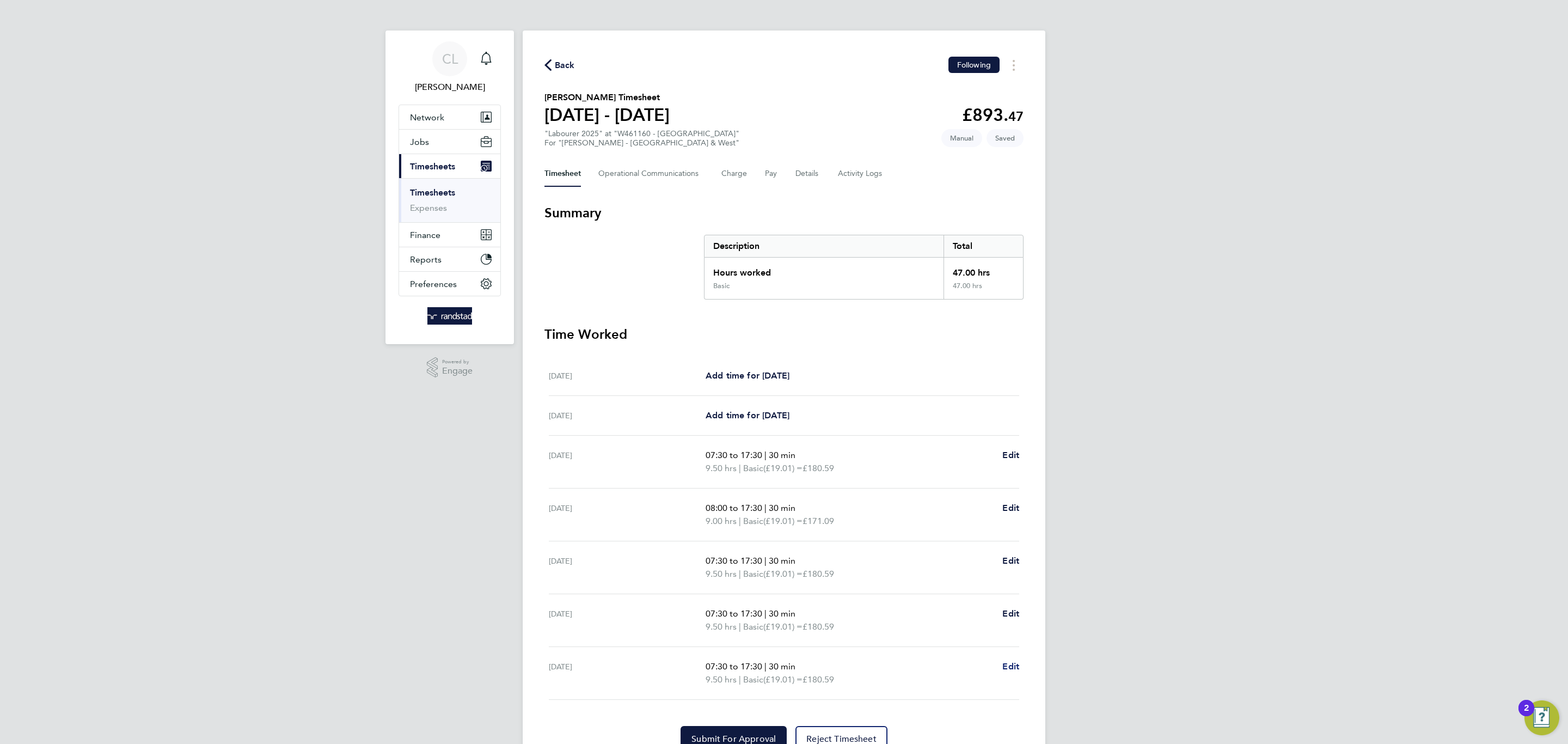
select select "30"
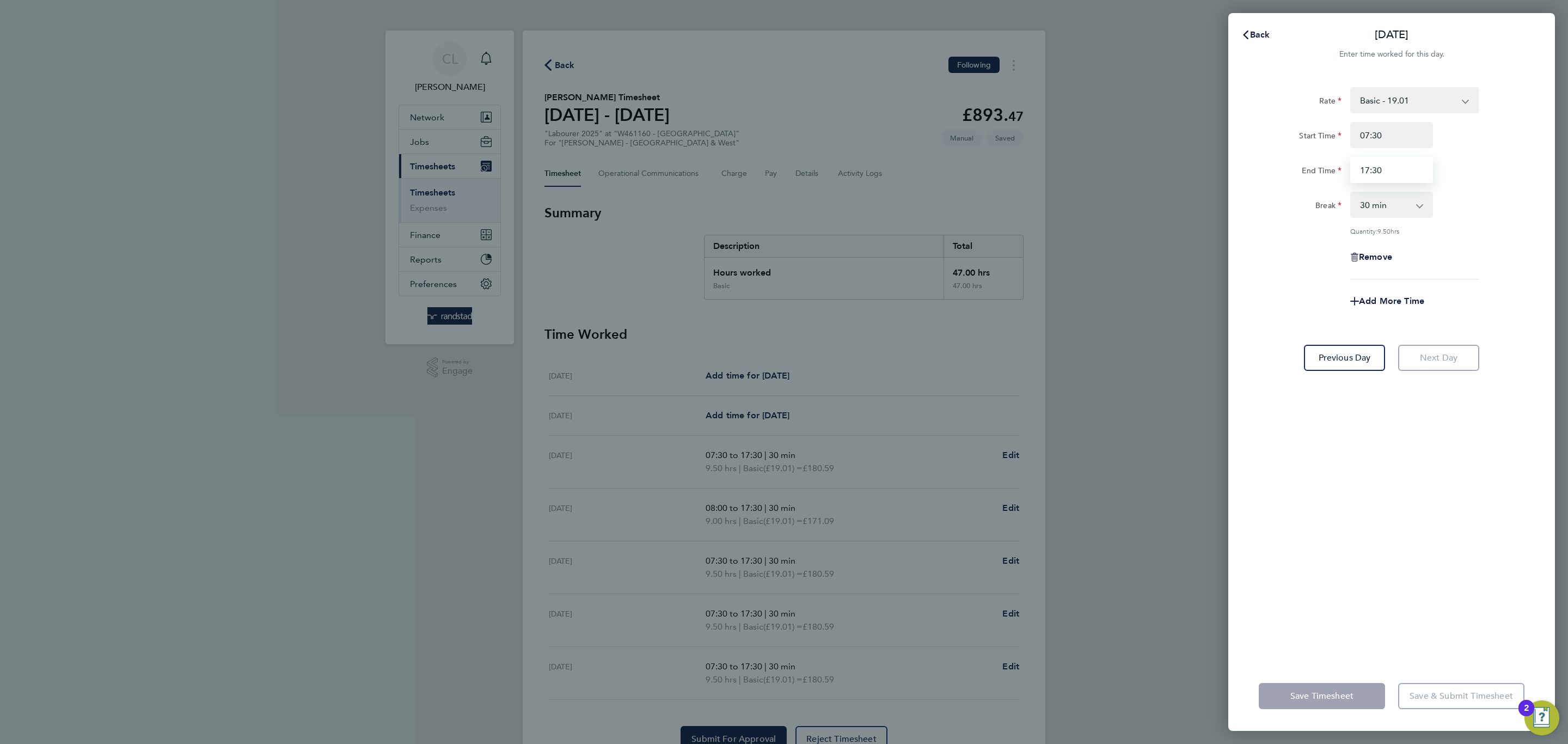
drag, startPoint x: 1417, startPoint y: 177, endPoint x: 1356, endPoint y: 168, distance: 61.7
click at [1356, 168] on input "17:30" at bounding box center [1391, 170] width 83 height 26
type input "09:30"
click at [1505, 254] on div "Remove" at bounding box center [1391, 257] width 274 height 26
click at [1391, 201] on select "0 min 15 min 30 min 45 min 60 min 75 min 90 min" at bounding box center [1385, 205] width 68 height 24
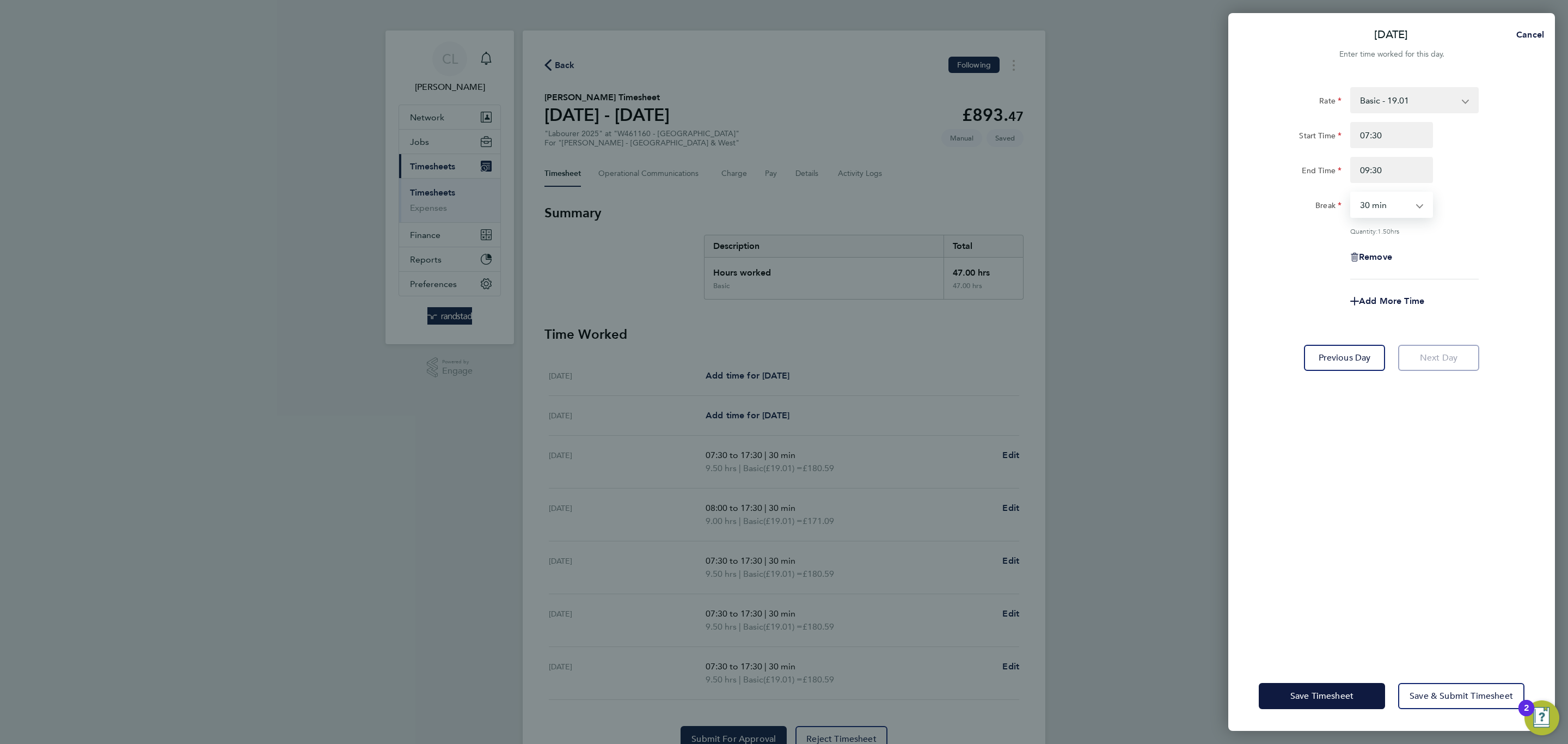
select select "0"
click at [1351, 193] on select "0 min 15 min 30 min 45 min 60 min 75 min 90 min" at bounding box center [1385, 205] width 68 height 24
click at [1390, 179] on input "09:30" at bounding box center [1391, 170] width 83 height 26
click at [1392, 298] on span "Add More Time" at bounding box center [1392, 301] width 66 height 11
select select "null"
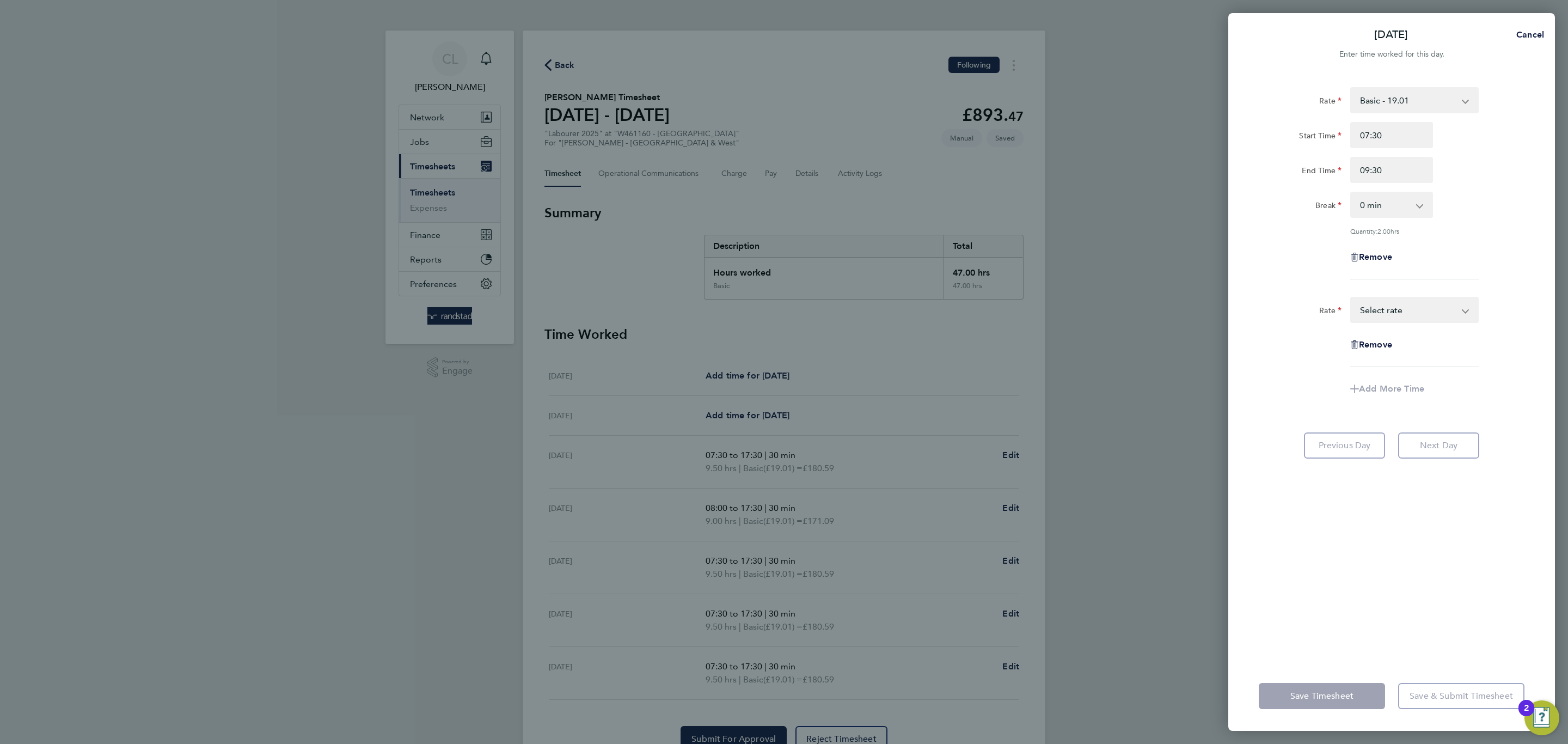
click at [1393, 305] on select "Basic - 19.01 Overtime 1 - 27.38 Overtime 2 - 35.75 Select rate" at bounding box center [1408, 310] width 113 height 24
select select "60"
click at [1404, 327] on div "Rate Overtime 1 - 27.38 Basic - 19.01 Overtime 2 - 35.75 Start Time End Time Br…" at bounding box center [1391, 384] width 266 height 175
click at [1391, 349] on input "Start Time" at bounding box center [1391, 344] width 83 height 26
type input "09:00"
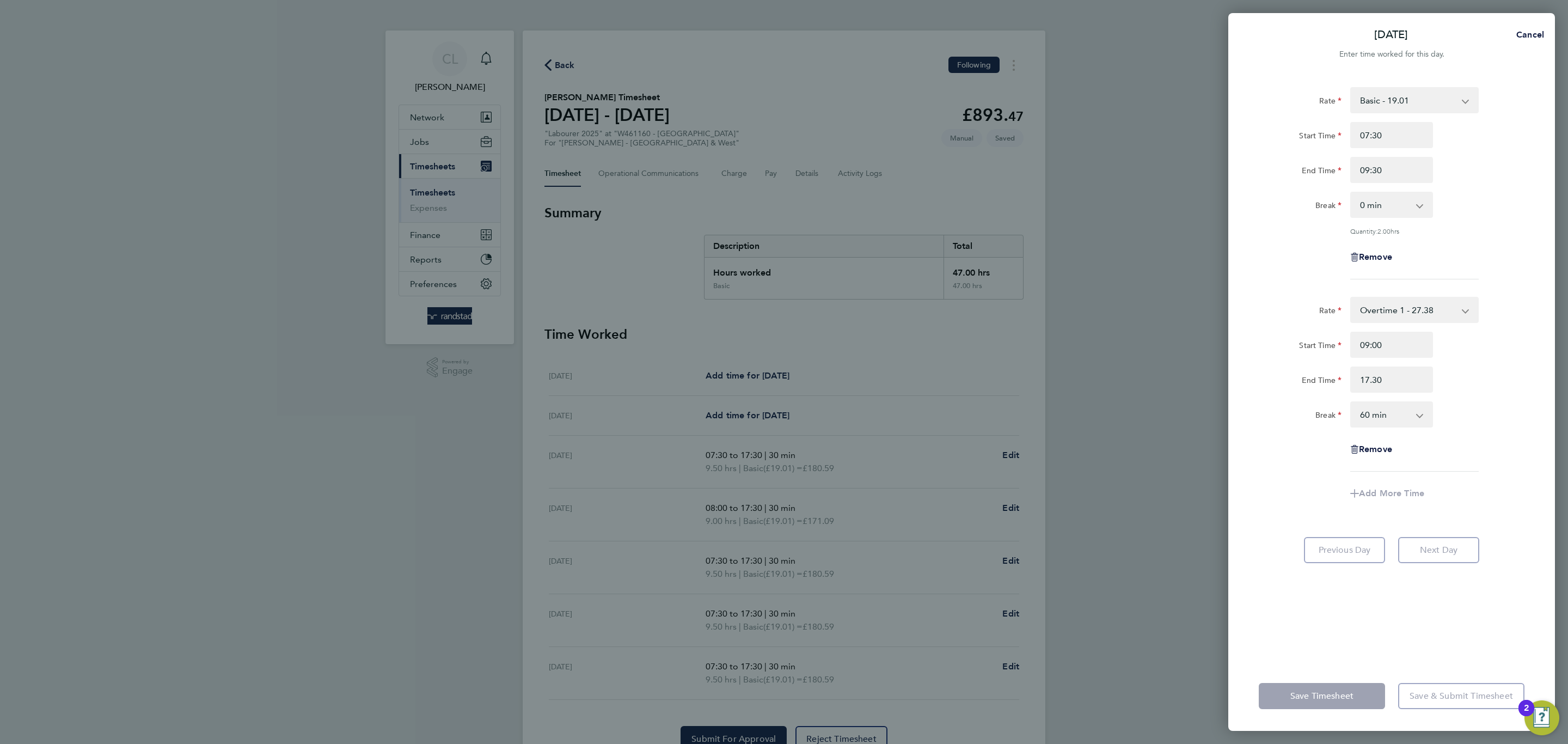
click at [1367, 420] on app-timesheet-line-hourly "Start Time 09:00 End Time 17.30 Break 0 min 15 min 30 min 45 min 60 min 75 min …" at bounding box center [1391, 379] width 266 height 96
type input "17:30"
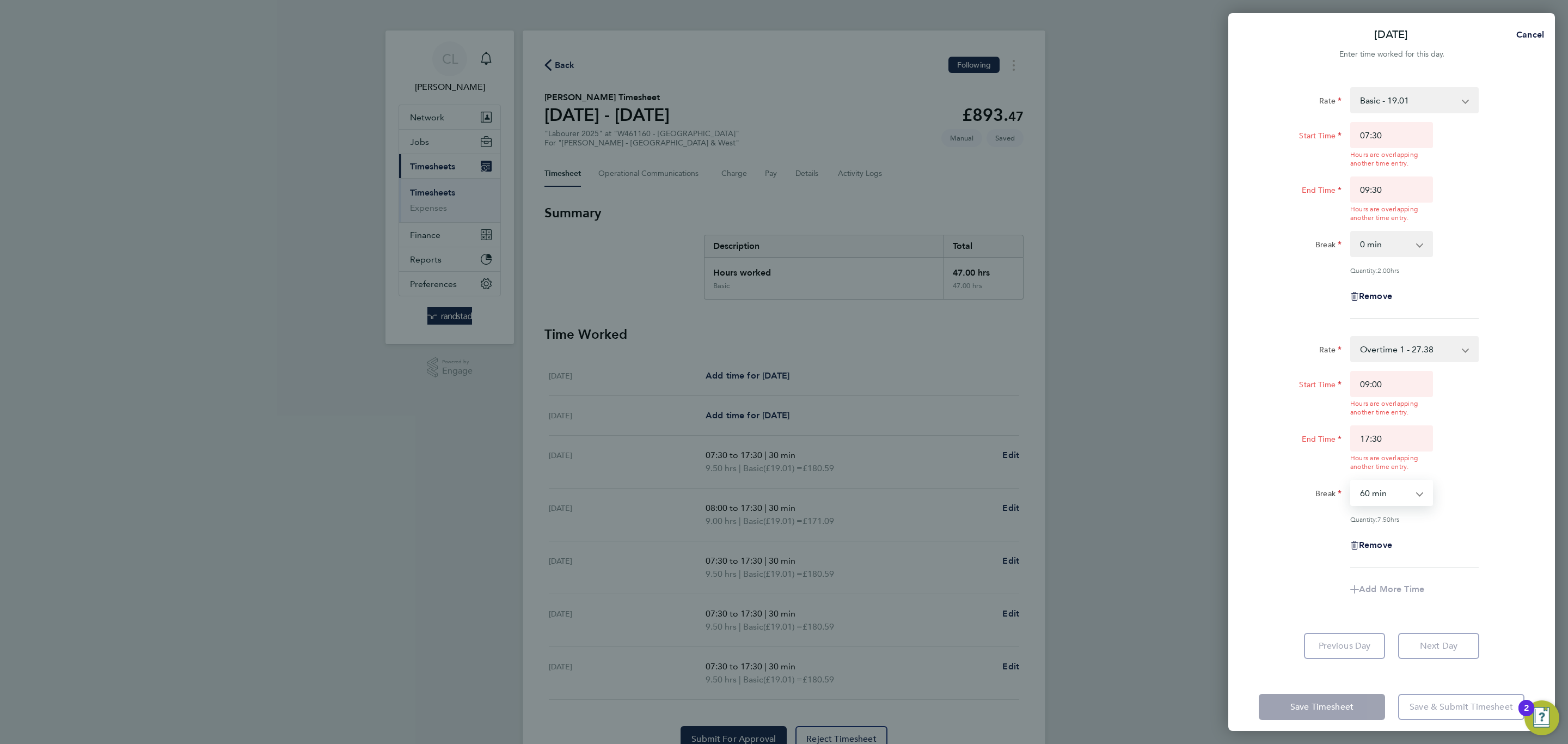
type input "17:30"
click at [1430, 465] on input "17:30" at bounding box center [1391, 448] width 83 height 46
click at [1384, 492] on select "0 min 15 min 30 min 45 min 60 min 75 min 90 min" at bounding box center [1385, 493] width 68 height 24
select select "30"
click at [1351, 481] on select "0 min 15 min 30 min 45 min 60 min 75 min 90 min" at bounding box center [1385, 493] width 68 height 24
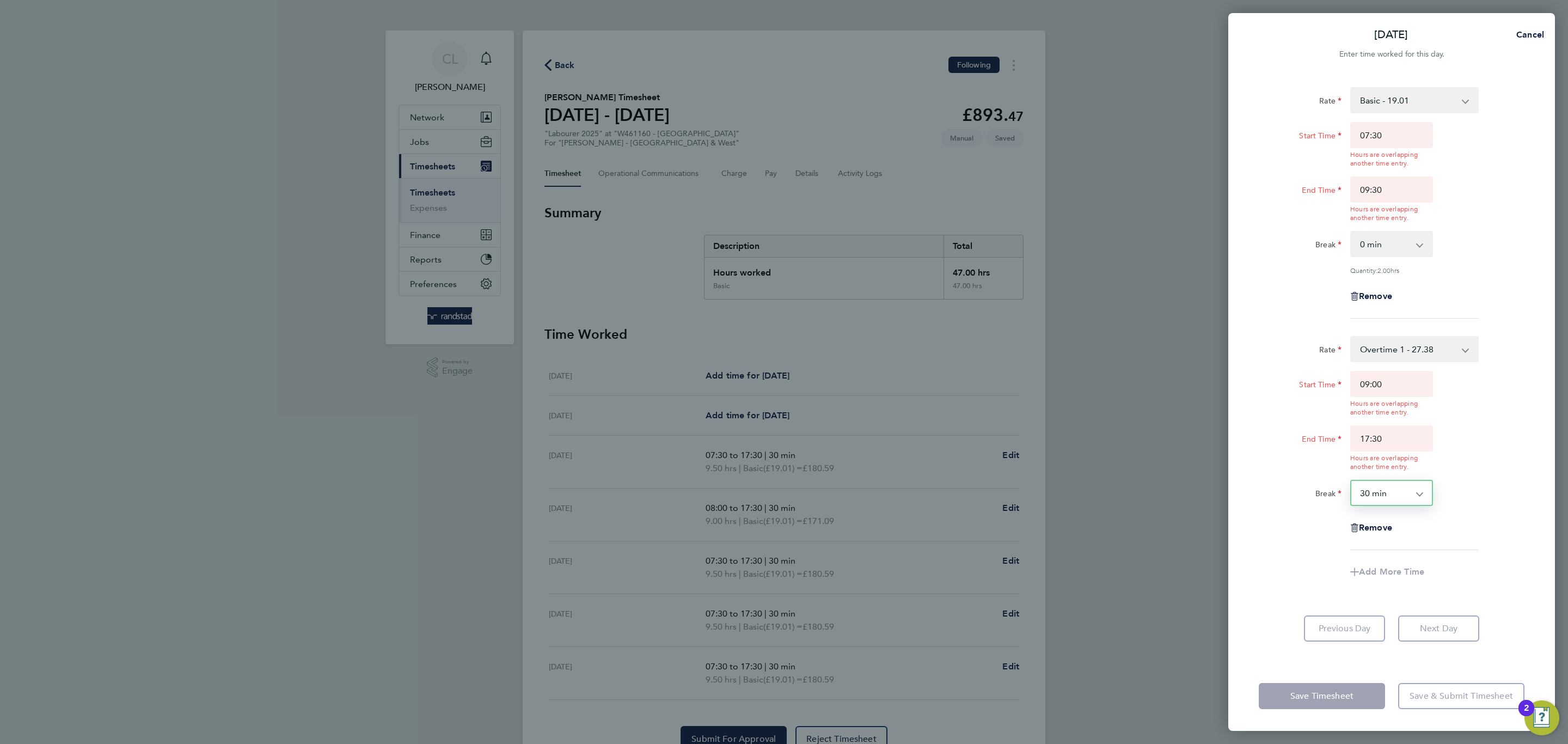
click at [1379, 577] on div "Add More Time" at bounding box center [1391, 572] width 91 height 26
click at [1447, 505] on div "Break 0 min 15 min 30 min 45 min 60 min 75 min 90 min" at bounding box center [1391, 492] width 274 height 26
click at [1401, 182] on input "09:30" at bounding box center [1391, 190] width 83 height 26
type input "09:00"
click at [1502, 262] on div "Rate Basic - 19.01 Overtime 1 - 27.38 Overtime 2 - 35.75 Start Time 07:30 Hours…" at bounding box center [1391, 202] width 266 height 232
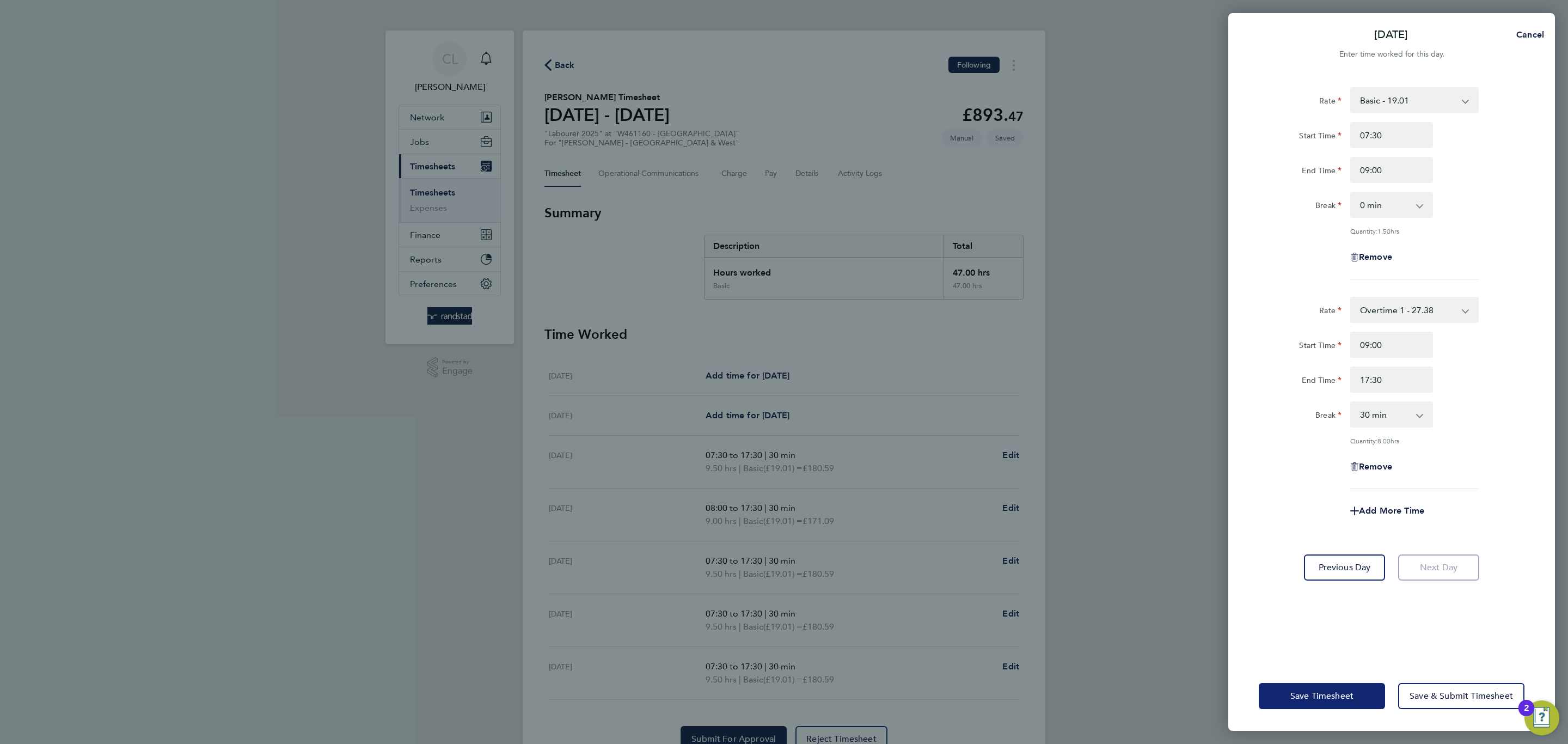
click at [1287, 690] on button "Save Timesheet" at bounding box center [1322, 696] width 126 height 26
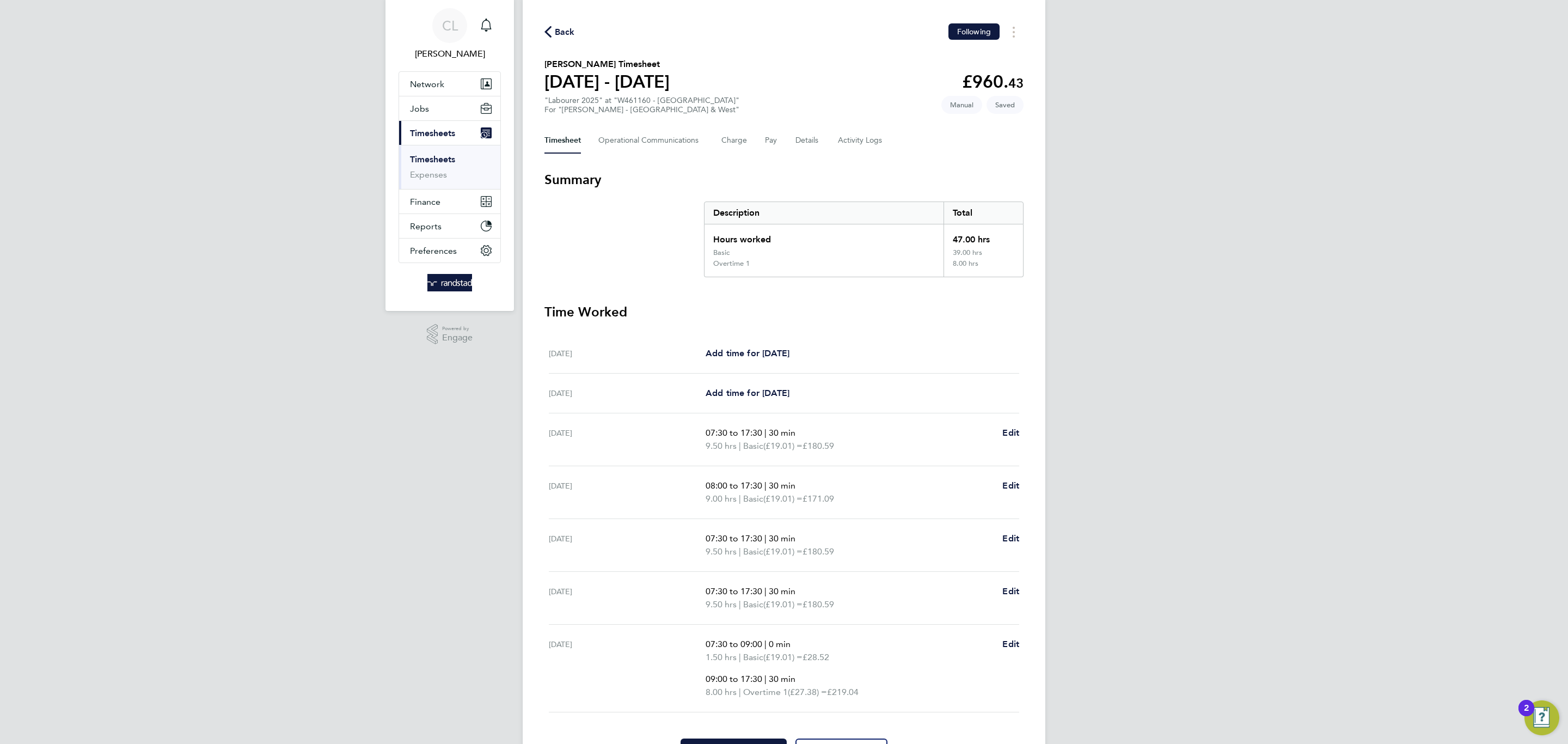
scroll to position [98, 0]
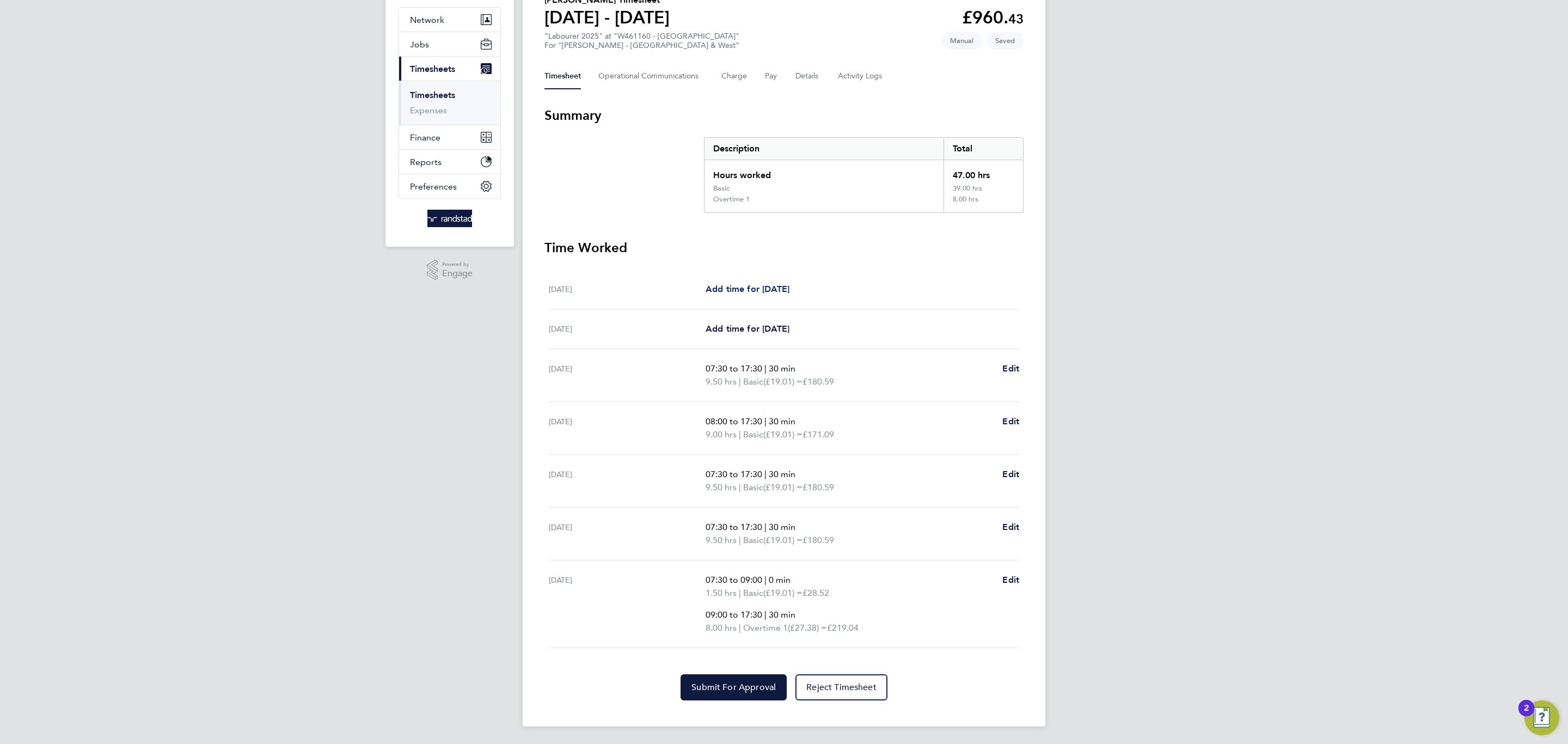
click at [744, 285] on span "Add time for [DATE]" at bounding box center [747, 289] width 84 height 11
select select "60"
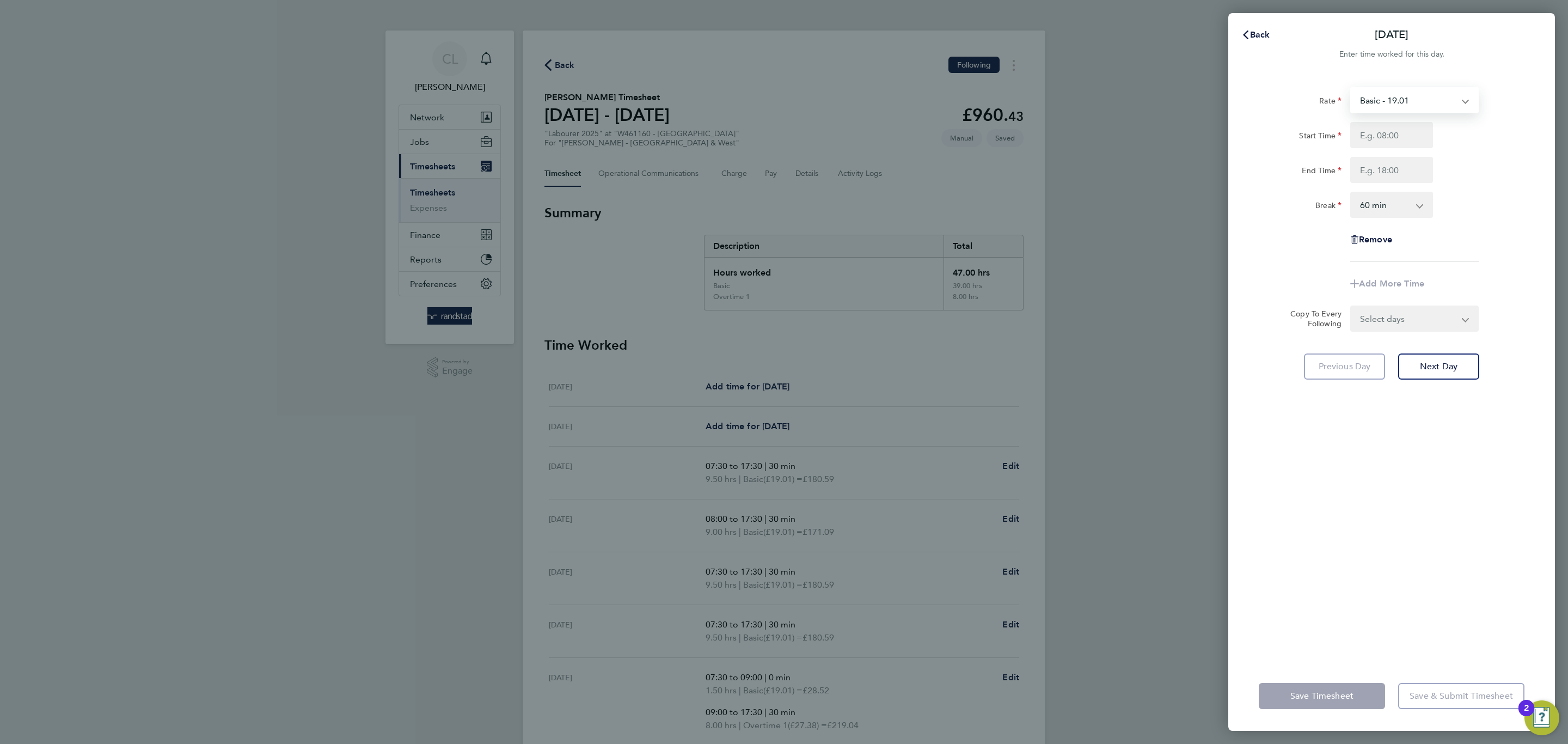
click at [1364, 102] on select "Basic - 19.01 Overtime 1 - 27.38 Overtime 2 - 35.75" at bounding box center [1408, 100] width 113 height 24
select select "60"
click at [1378, 138] on input "Start Time" at bounding box center [1391, 135] width 83 height 26
type input "07:30"
click at [1364, 203] on select "0 min 15 min 30 min 45 min 60 min 75 min 90 min" at bounding box center [1385, 205] width 68 height 24
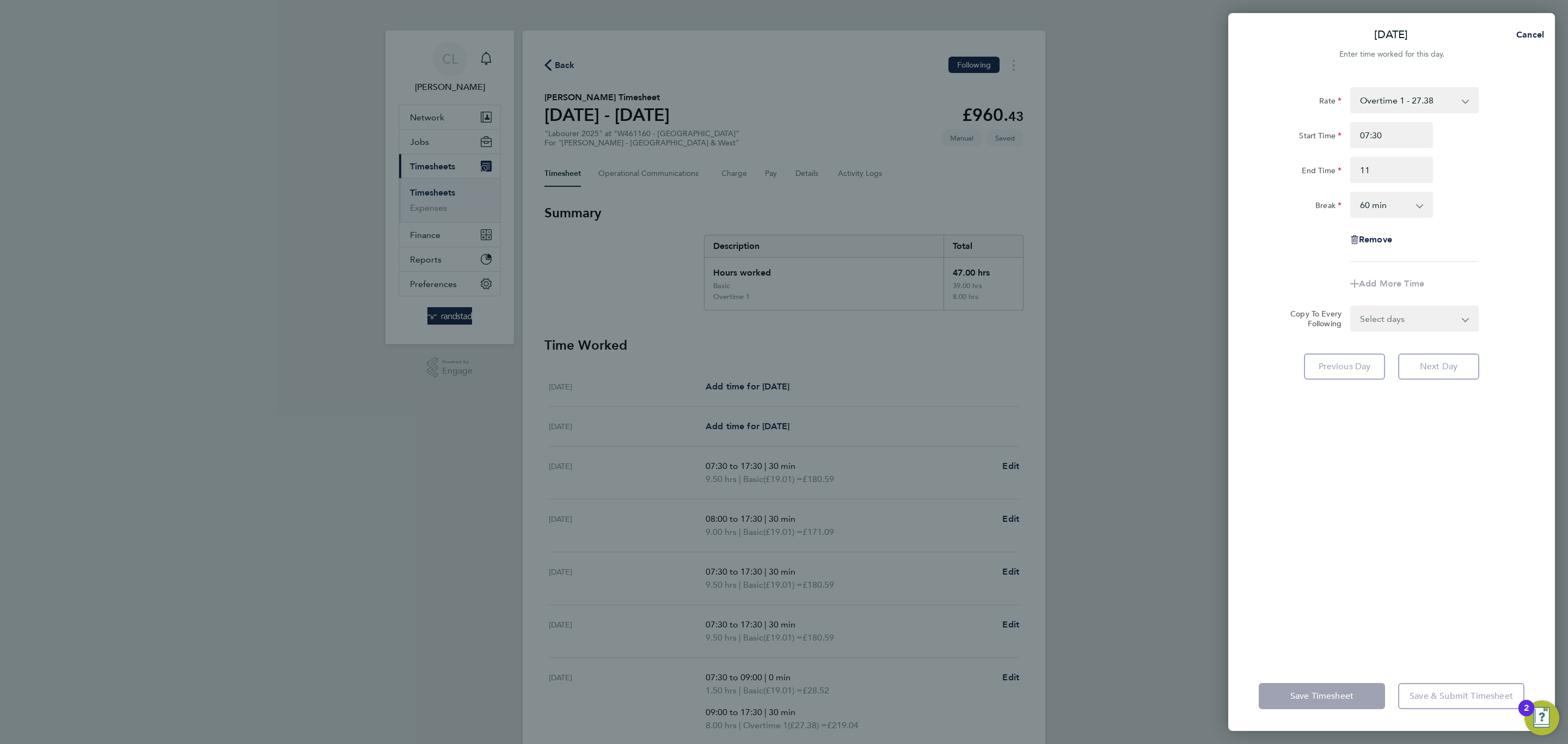
type input "11:00"
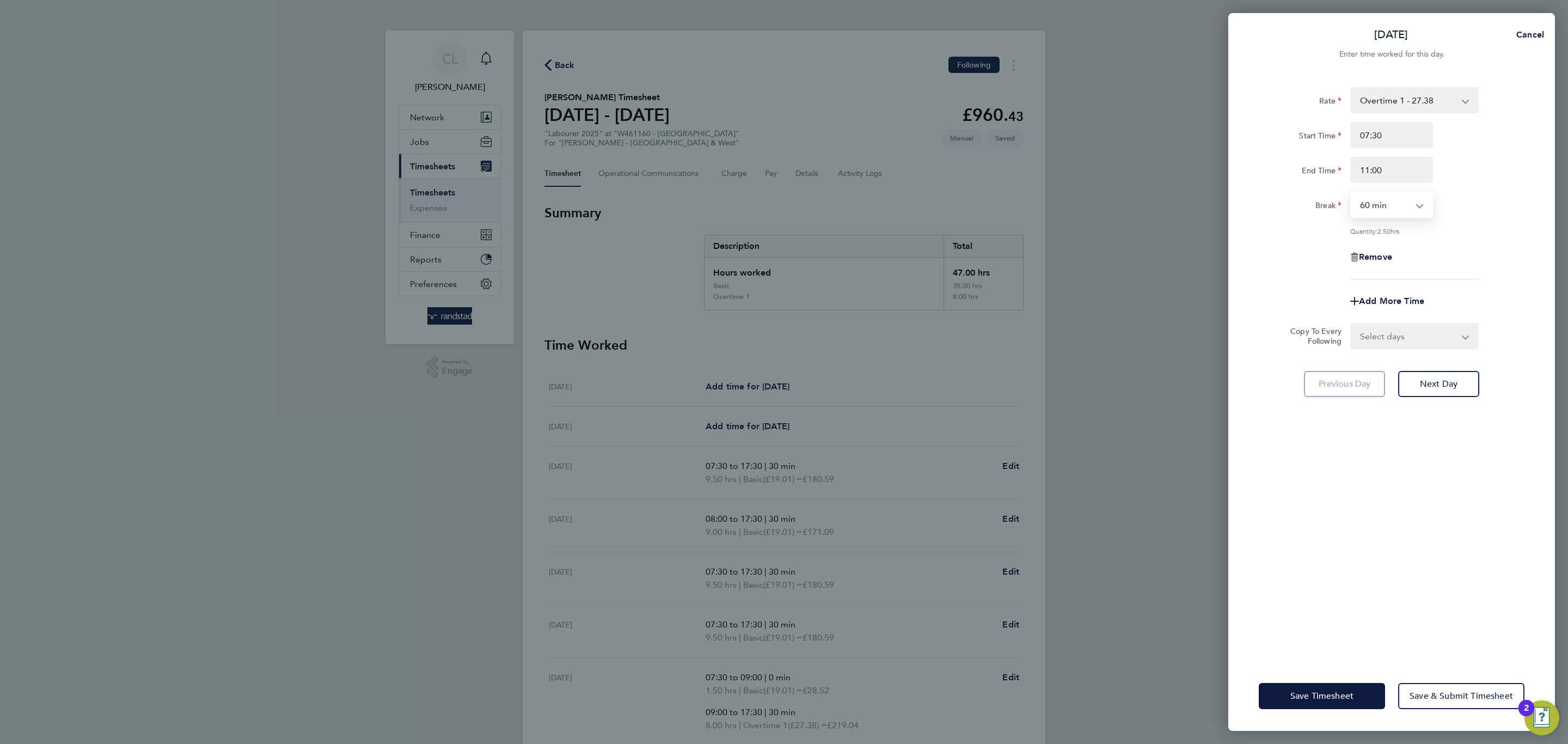
select select "0"
click at [1351, 193] on select "0 min 15 min 30 min 45 min 60 min 75 min 90 min" at bounding box center [1385, 205] width 68 height 24
click at [1398, 292] on div "Add More Time" at bounding box center [1391, 301] width 91 height 26
click at [1398, 296] on span "Add More Time" at bounding box center [1392, 301] width 66 height 11
select select "null"
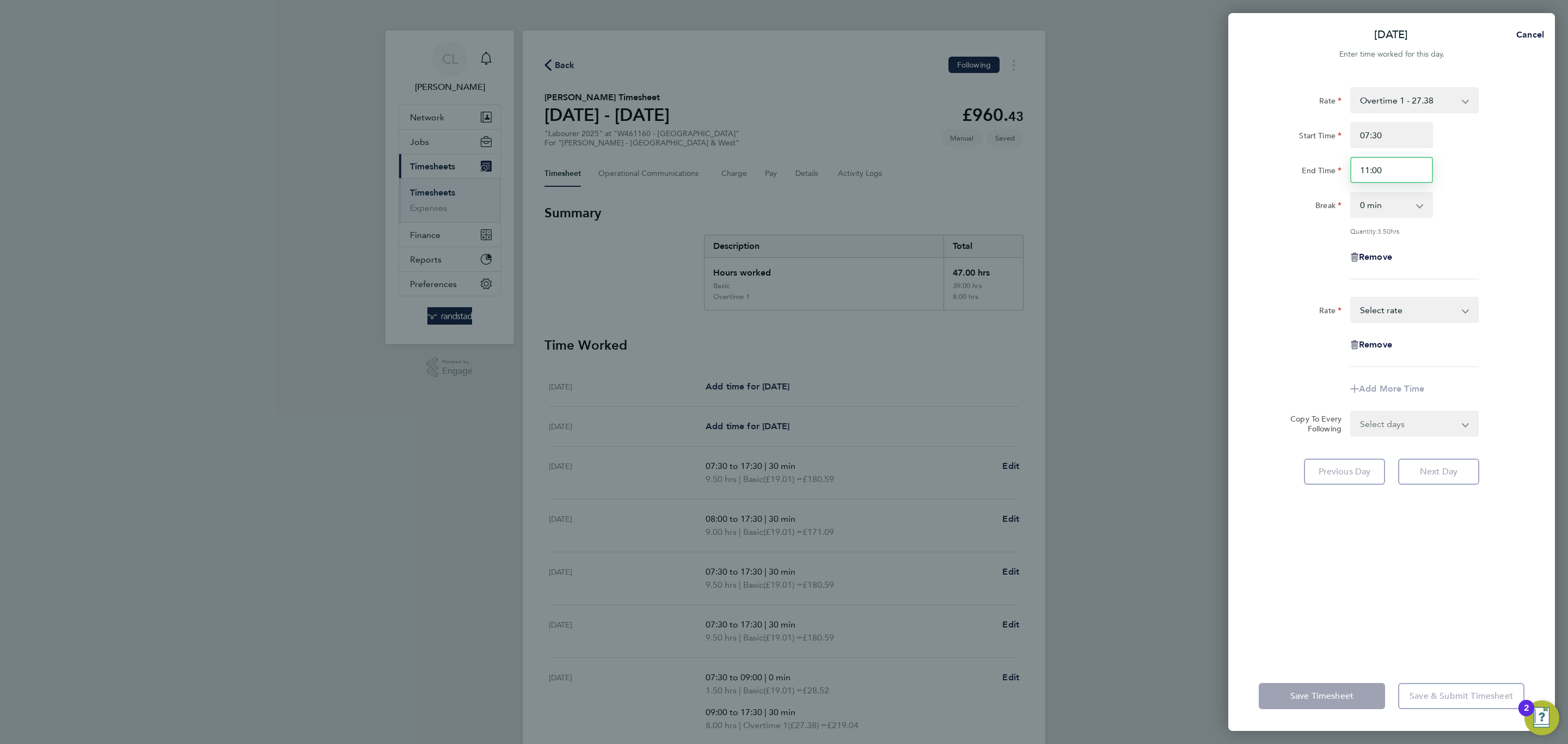
click at [1391, 169] on input "11:00" at bounding box center [1391, 170] width 83 height 26
type input "11:30"
click at [1474, 239] on div "Rate Overtime 1 - 27.38 Basic - 19.01 Overtime 2 - 35.75 Start Time 07:30 End T…" at bounding box center [1391, 183] width 266 height 192
click at [1422, 327] on div "Rate Basic - 19.01 Overtime 1 - 27.38 Overtime 2 - 35.75 Select rate Remove" at bounding box center [1391, 332] width 266 height 71
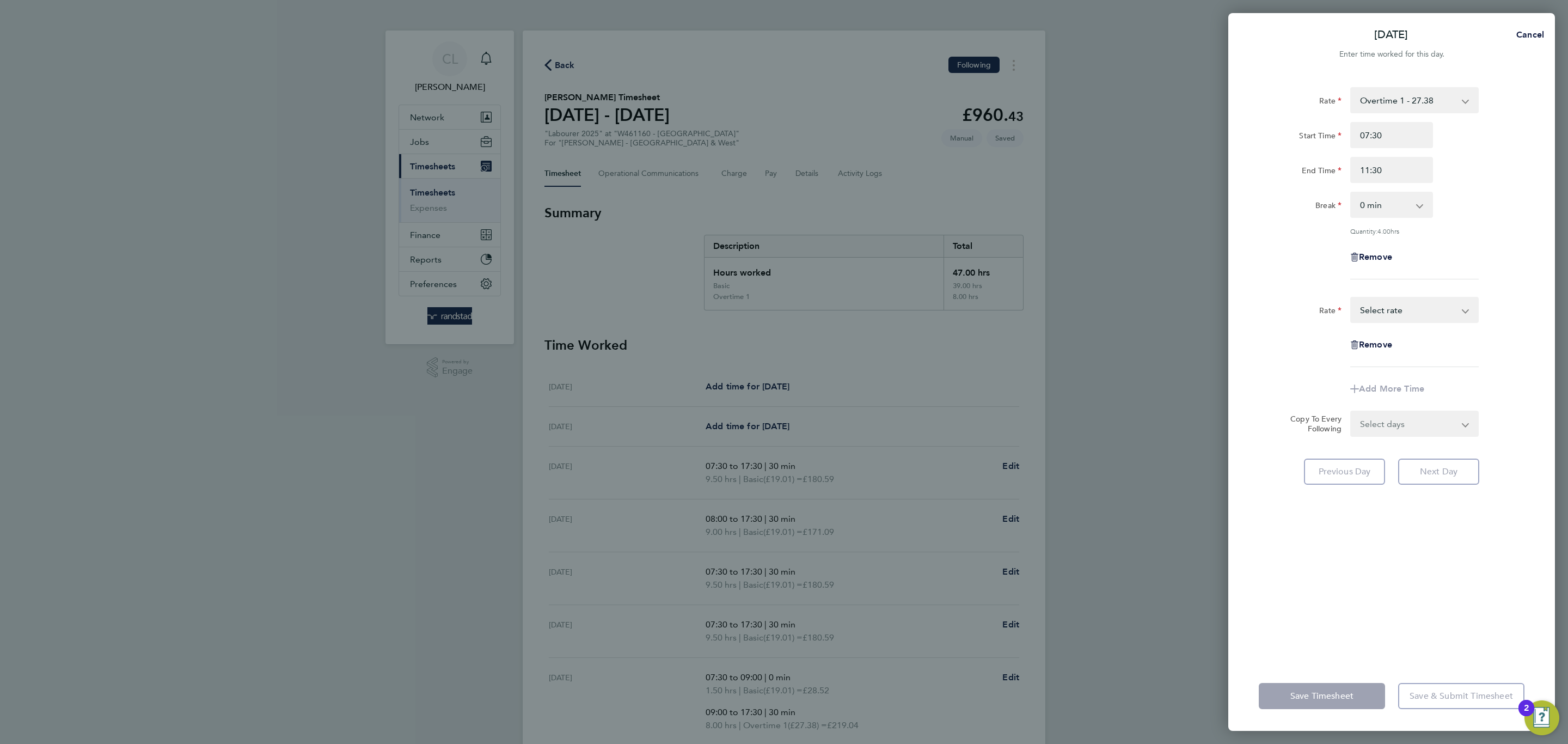
click at [1411, 313] on select "Basic - 19.01 Overtime 1 - 27.38 Overtime 2 - 35.75 Select rate" at bounding box center [1408, 310] width 113 height 24
select select "60"
click at [1413, 348] on input "Start Time" at bounding box center [1391, 344] width 83 height 26
type input "11:30"
click at [1386, 425] on select "0 min 15 min 30 min 45 min 60 min 75 min 90 min" at bounding box center [1385, 415] width 68 height 24
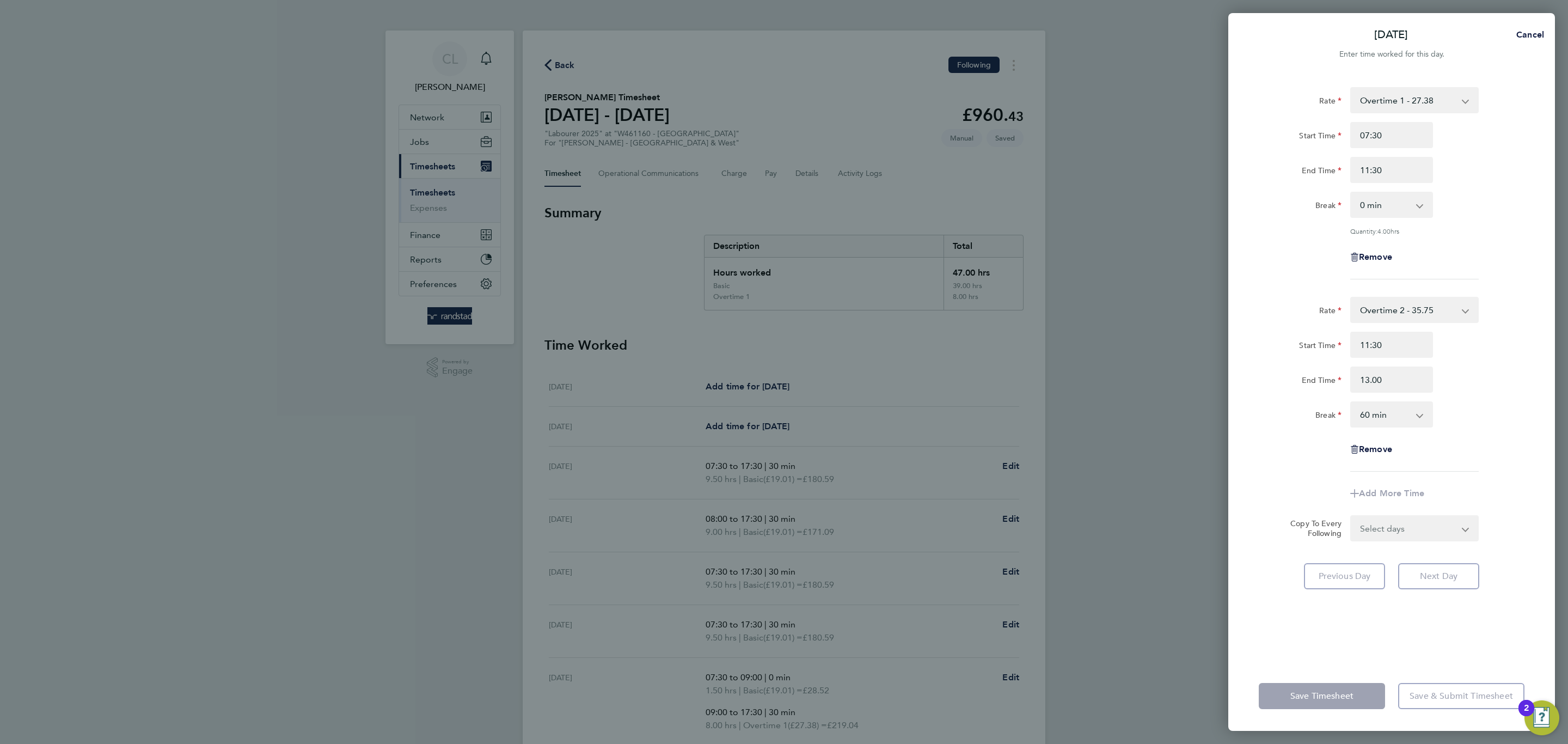
type input "13:00"
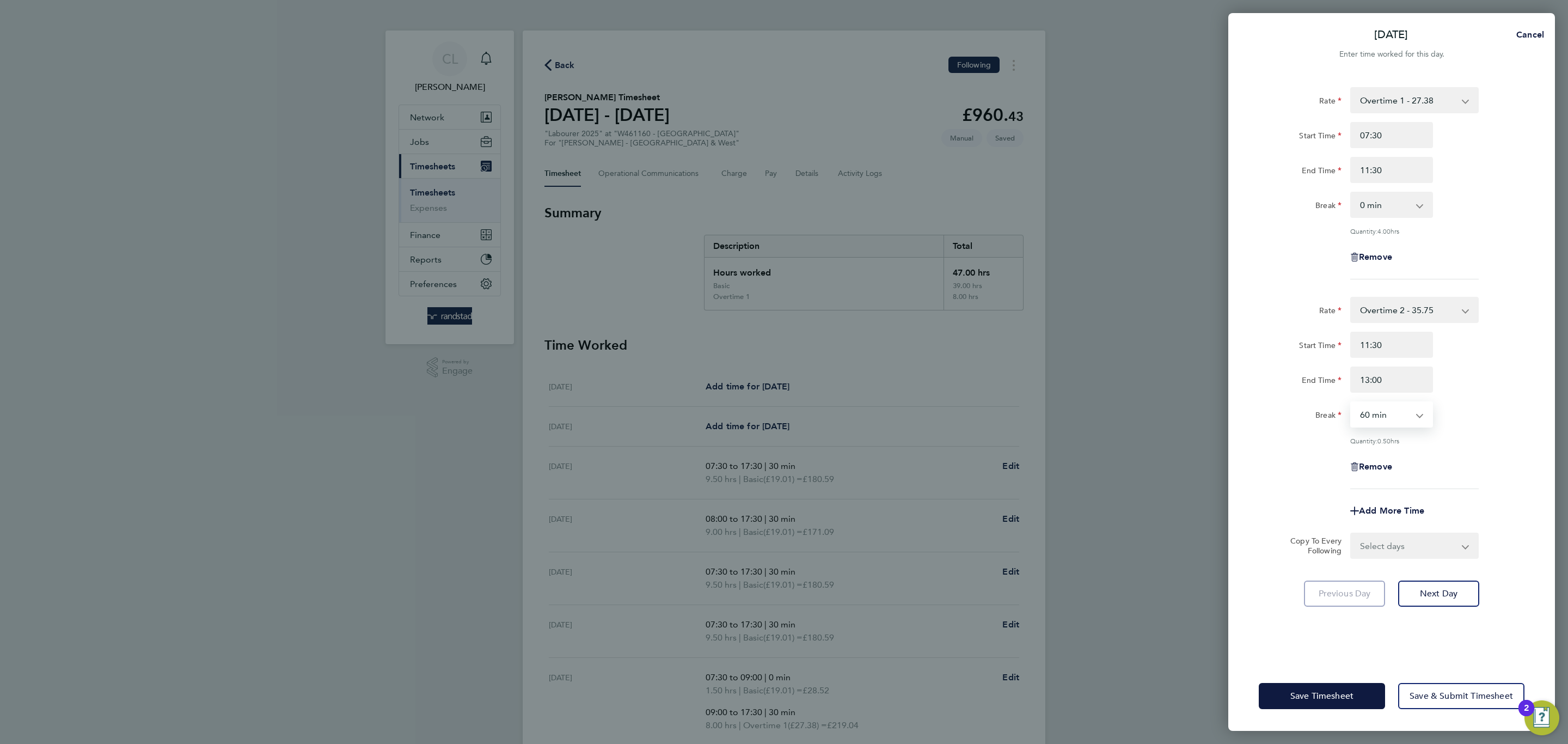
select select "0"
click at [1351, 403] on select "0 min 15 min 30 min 45 min 60 min 75 min" at bounding box center [1385, 415] width 68 height 24
click at [1334, 697] on span "Save Timesheet" at bounding box center [1322, 696] width 63 height 11
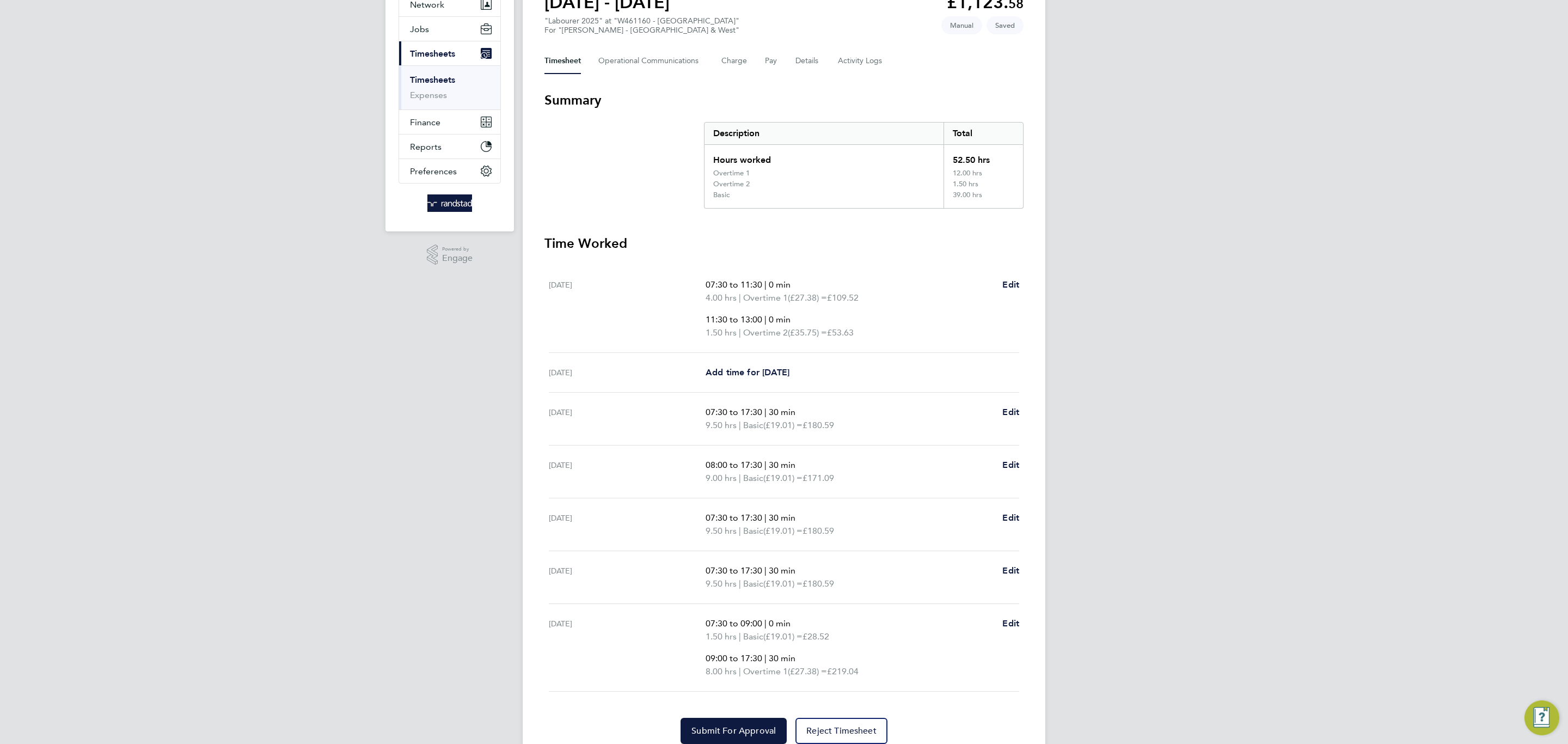
scroll to position [157, 0]
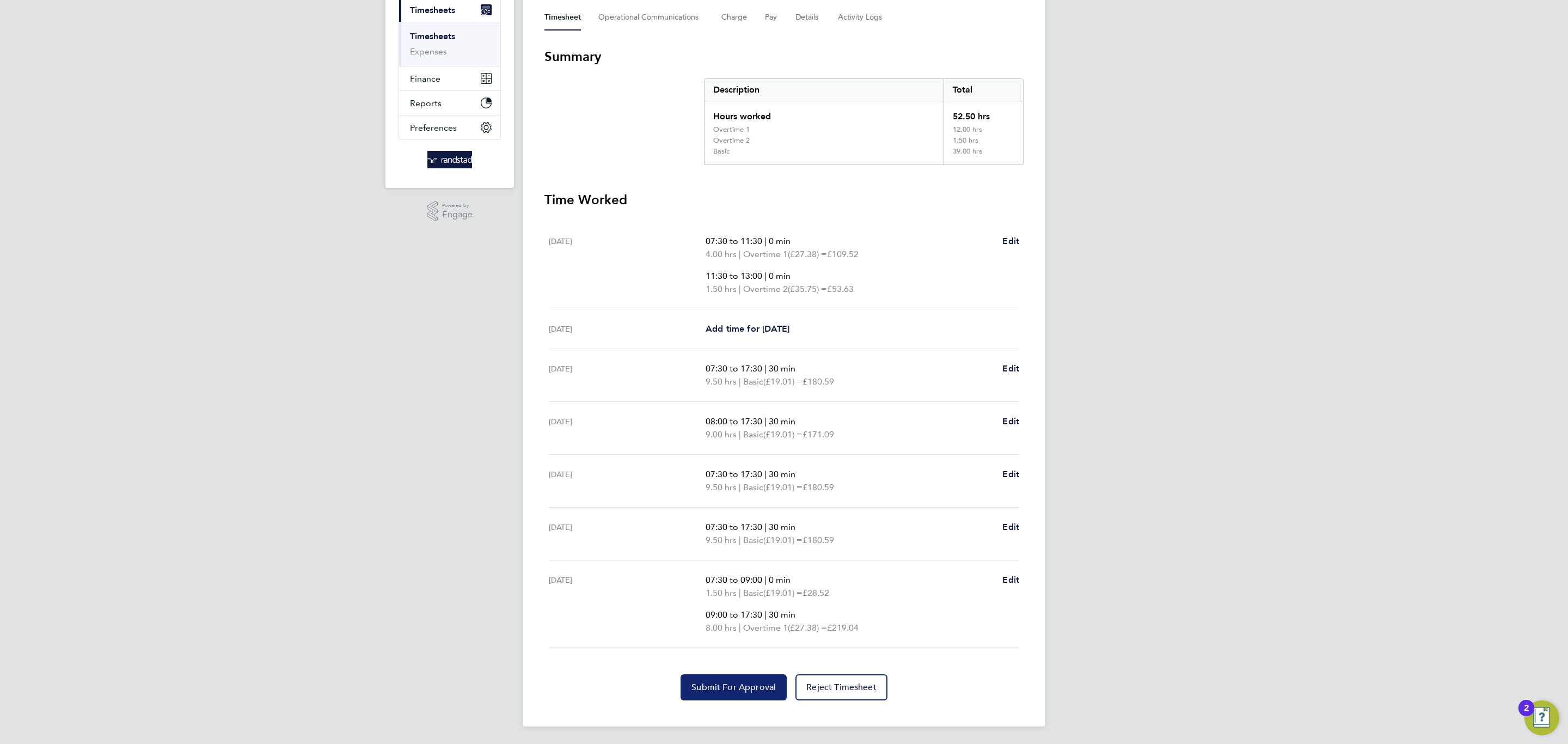
click at [722, 683] on span "Submit For Approval" at bounding box center [734, 687] width 84 height 11
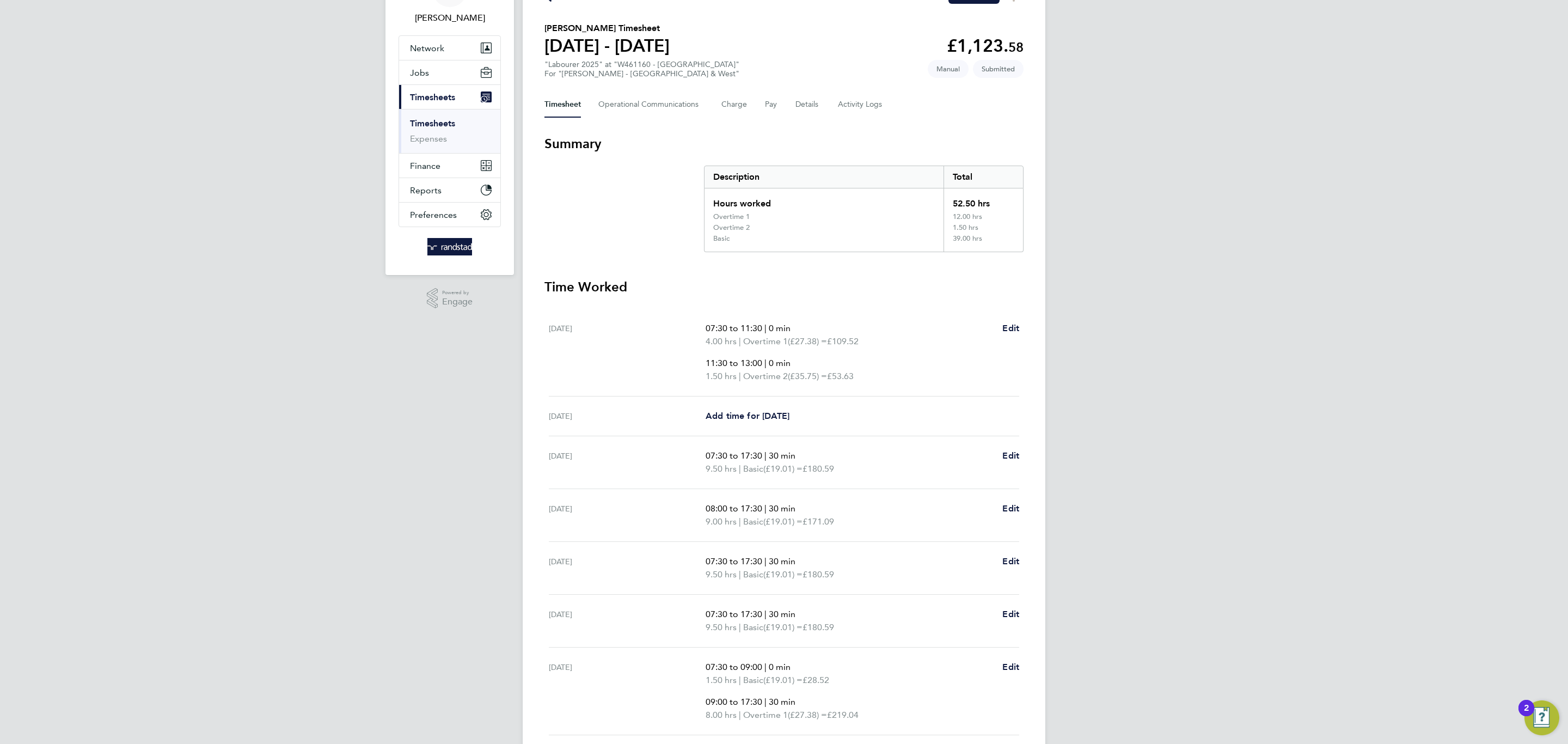
scroll to position [97, 0]
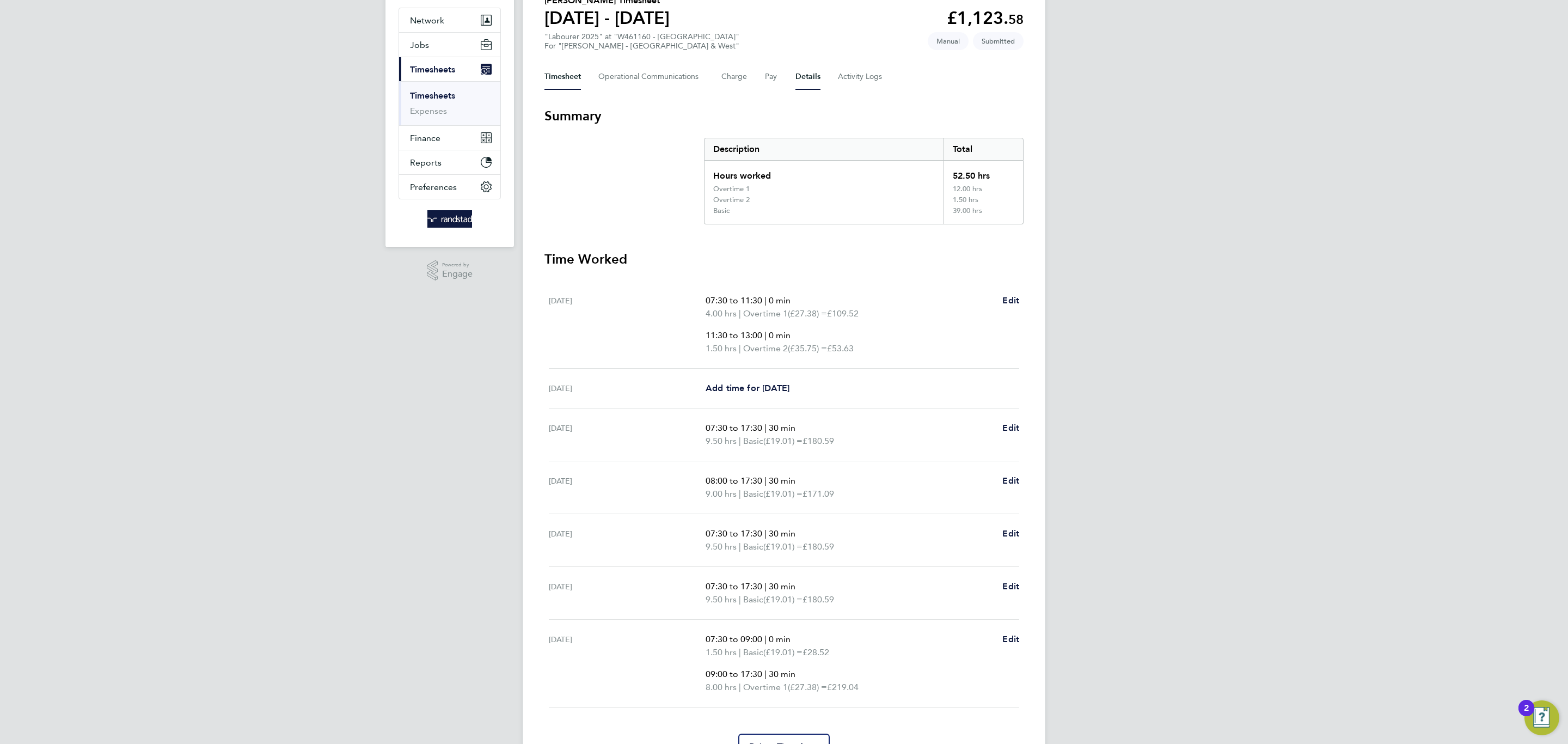
click at [814, 77] on button "Details" at bounding box center [808, 76] width 25 height 26
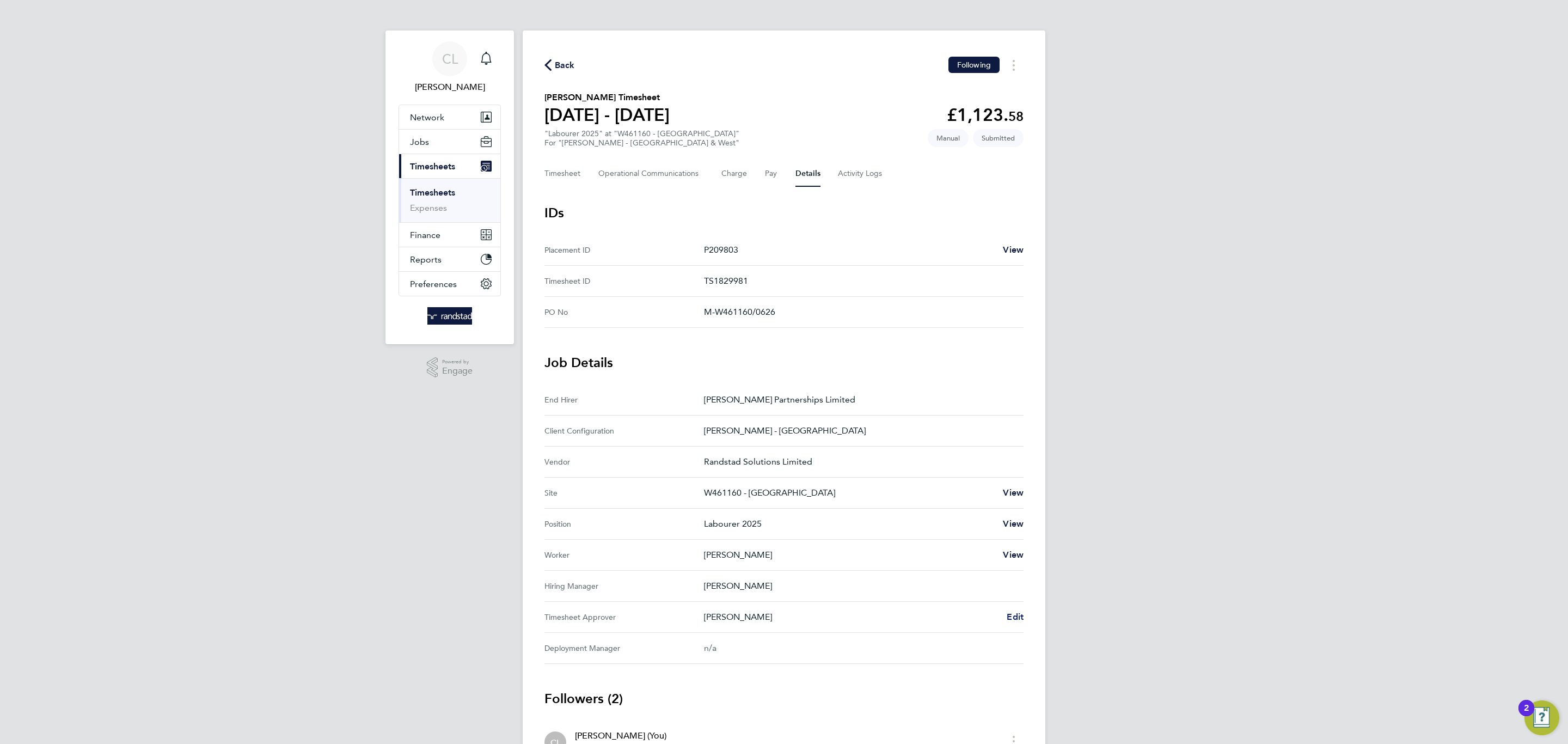
click at [1008, 622] on span "Edit" at bounding box center [1015, 616] width 17 height 11
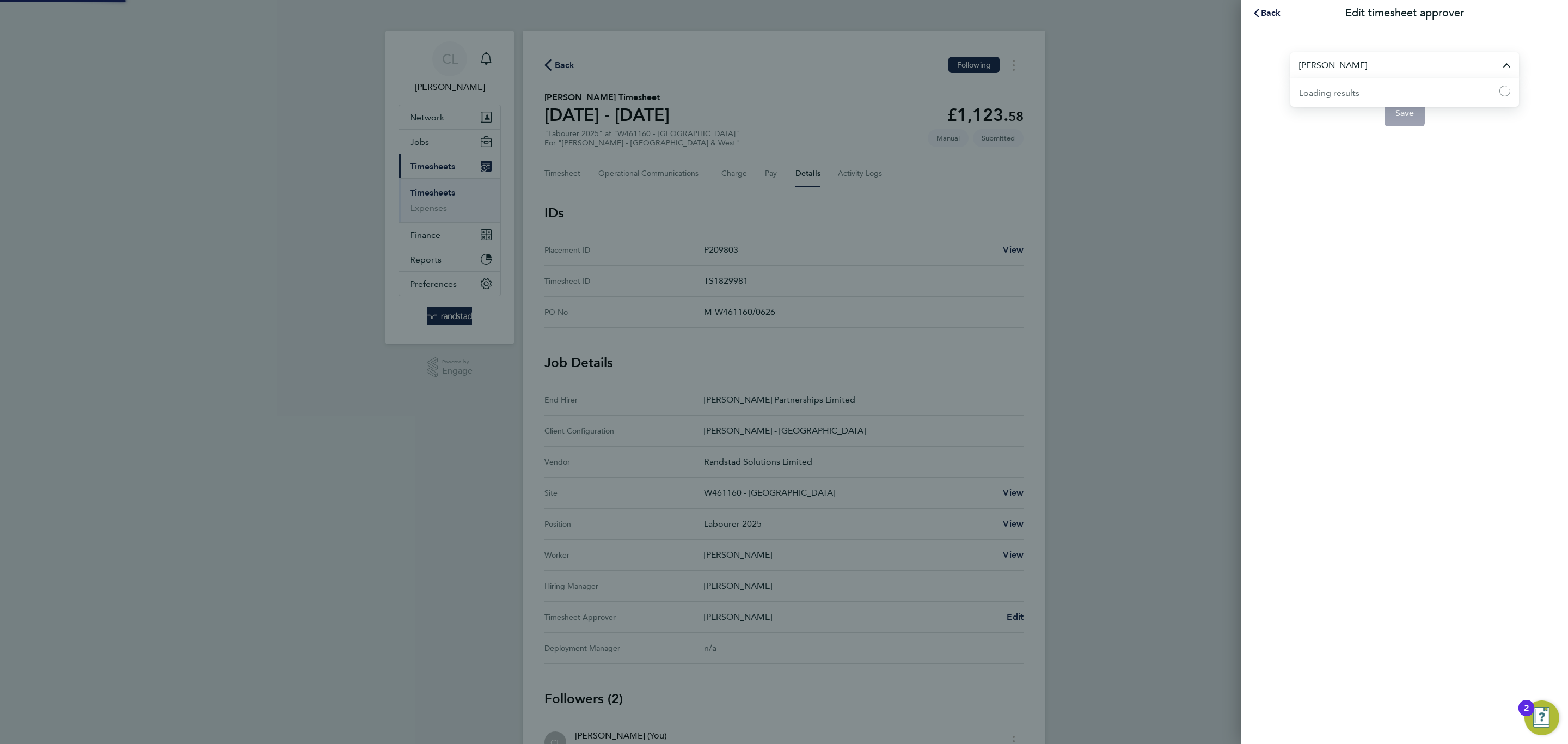
click at [1365, 67] on input "[PERSON_NAME]" at bounding box center [1404, 65] width 229 height 26
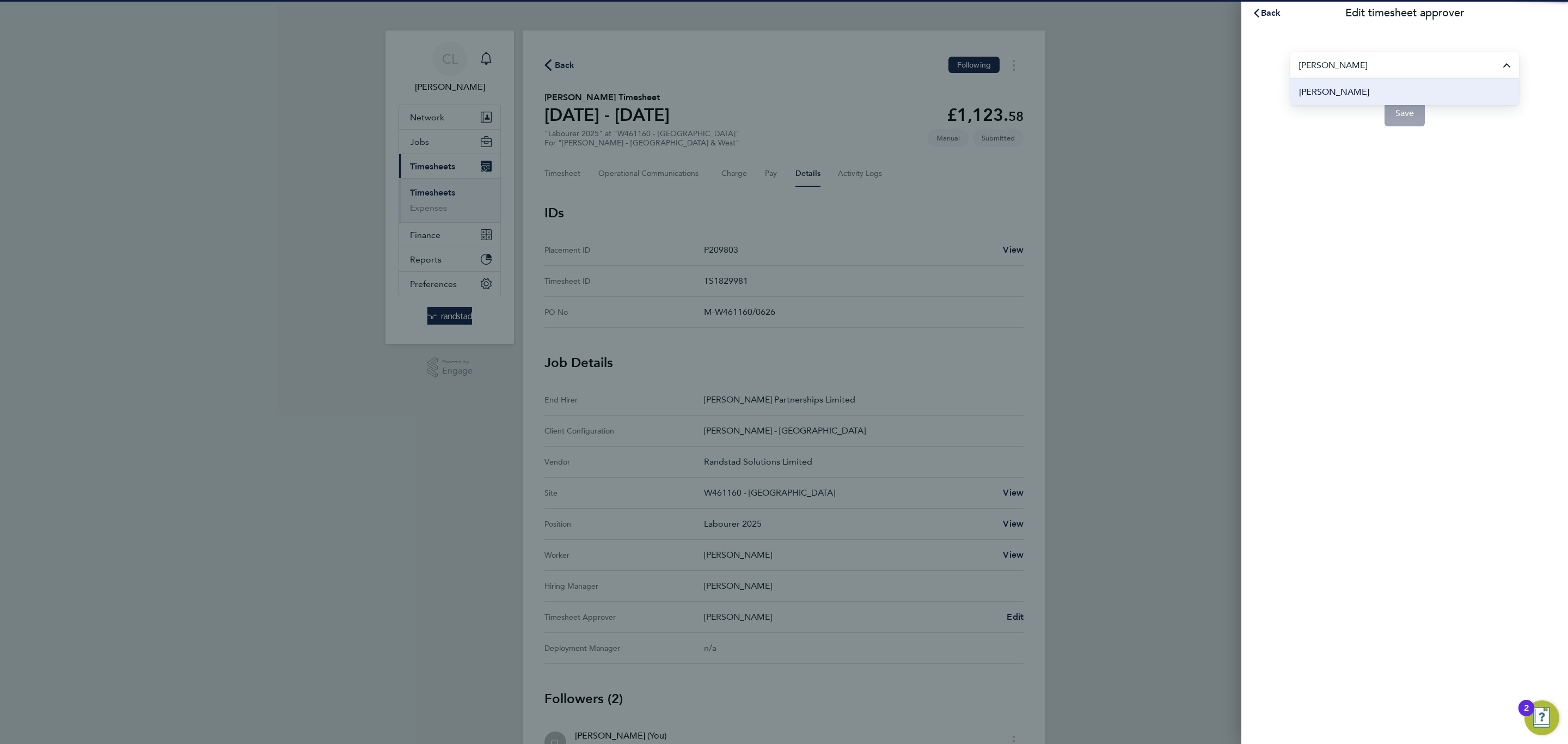
click at [1353, 95] on li "[PERSON_NAME]" at bounding box center [1404, 91] width 229 height 26
type input "[PERSON_NAME]"
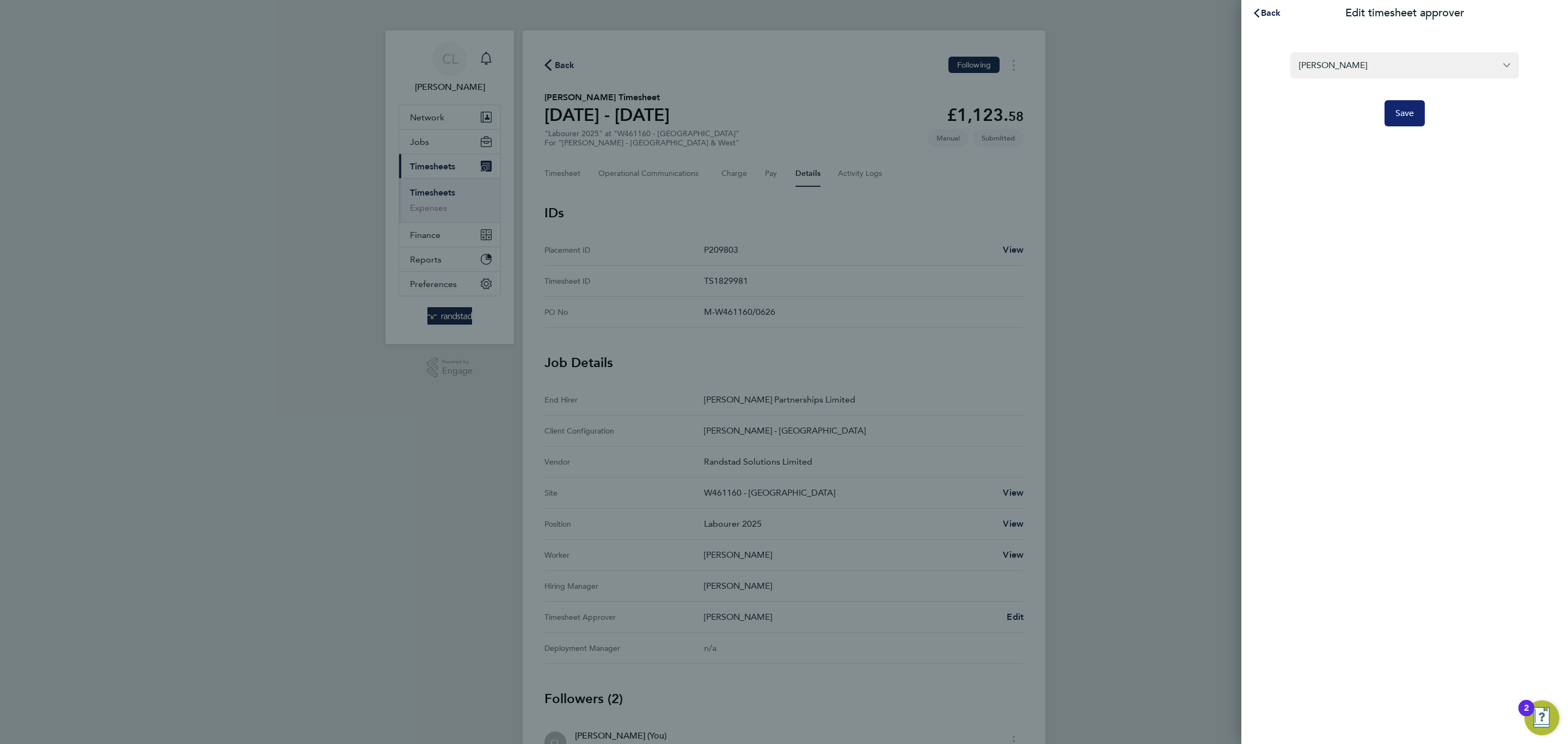
drag, startPoint x: 1450, startPoint y: 105, endPoint x: 1417, endPoint y: 111, distance: 33.5
click at [1415, 111] on button "Save" at bounding box center [1404, 113] width 41 height 26
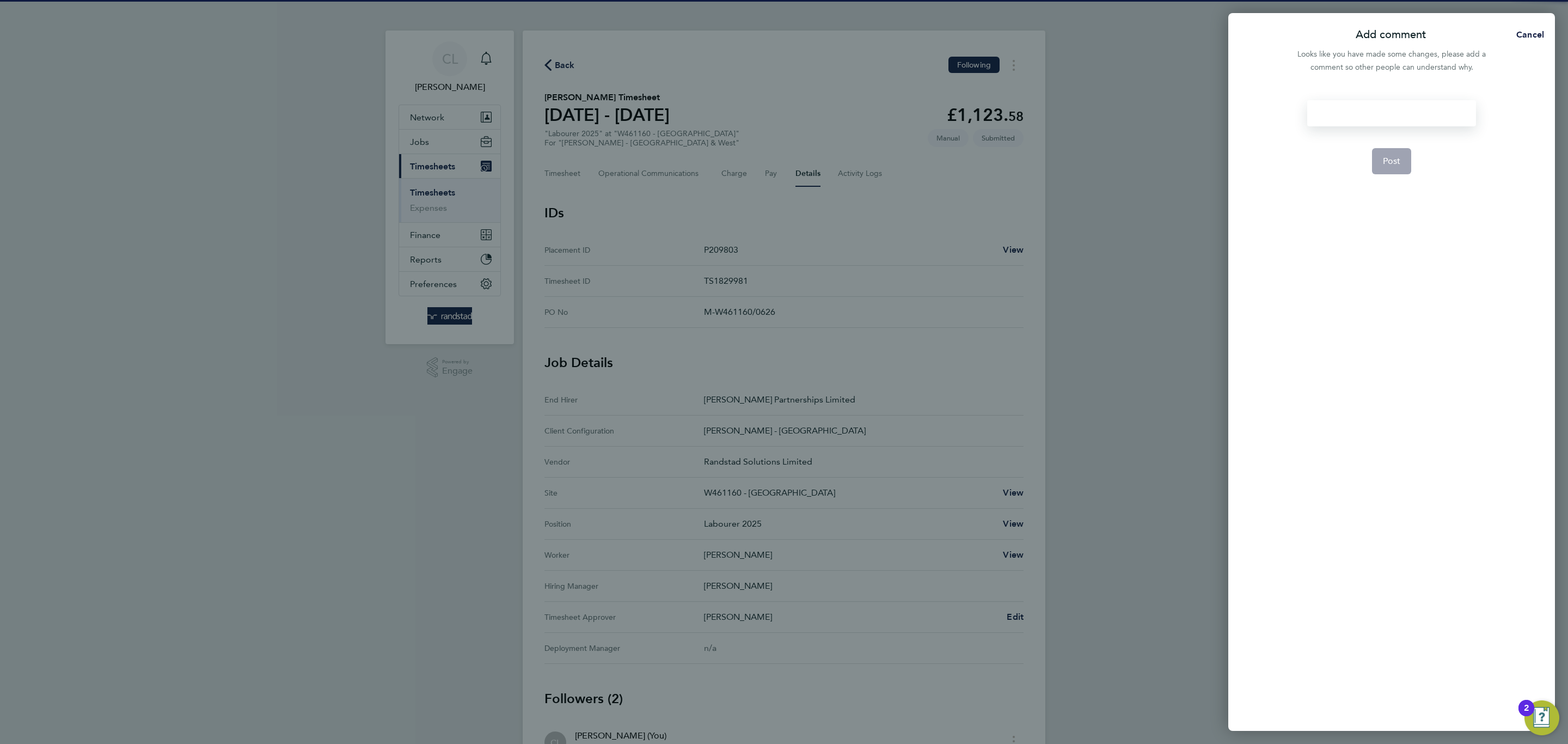
click at [1408, 110] on div at bounding box center [1391, 113] width 168 height 26
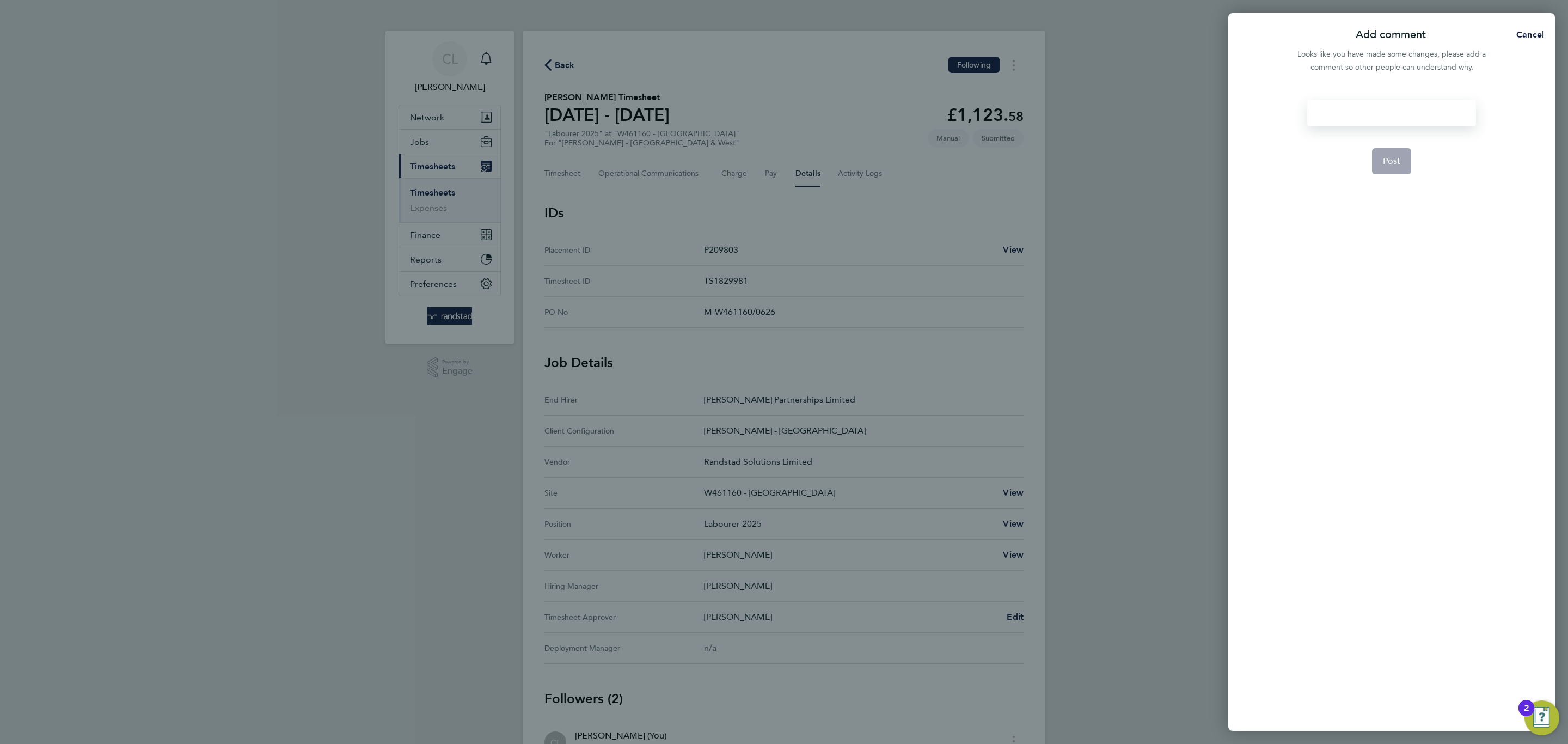
click at [1405, 111] on div at bounding box center [1391, 113] width 168 height 26
click at [1380, 176] on form "ts Post" at bounding box center [1391, 306] width 177 height 412
click at [1383, 165] on span "Post" at bounding box center [1391, 161] width 18 height 11
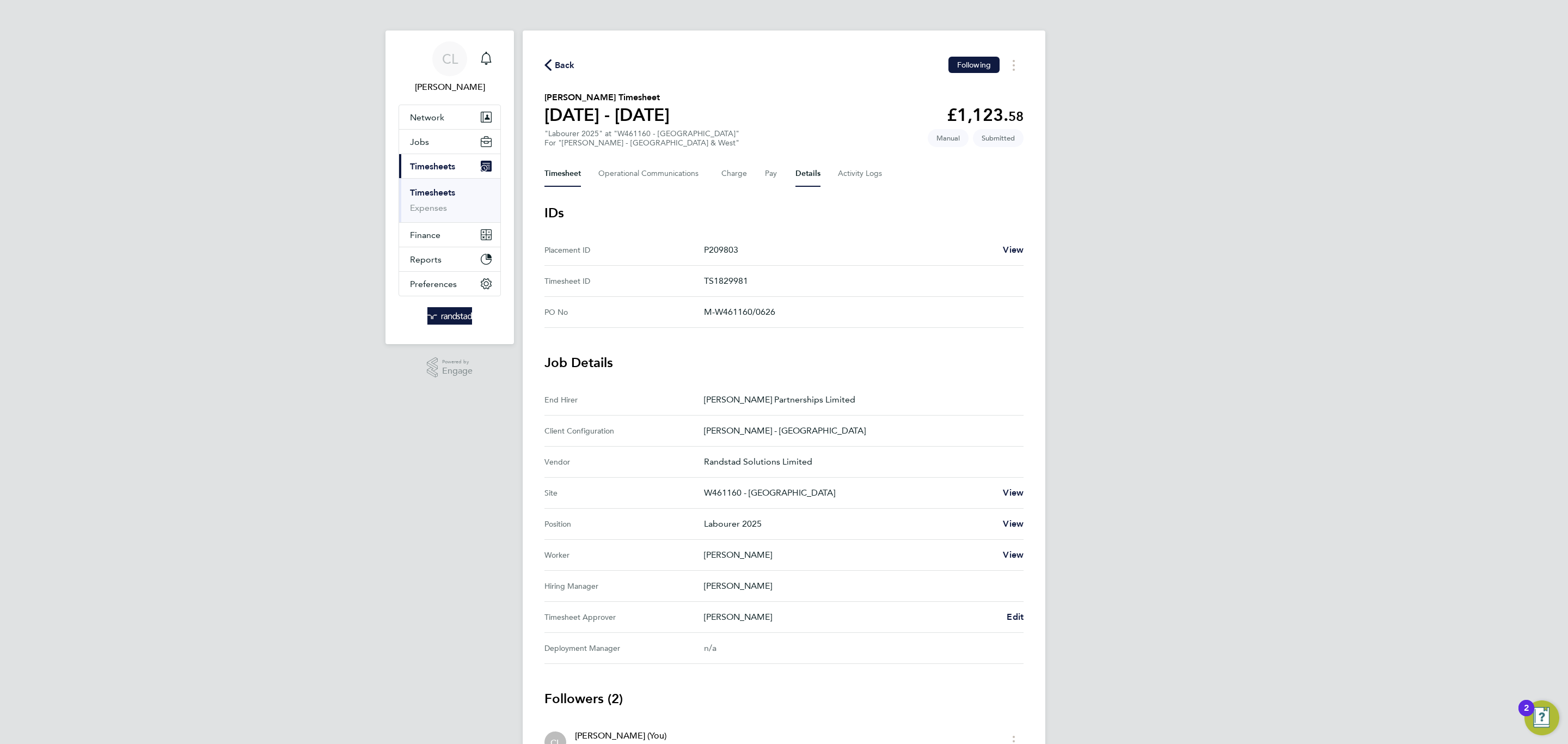
click at [570, 165] on button "Timesheet" at bounding box center [562, 173] width 36 height 26
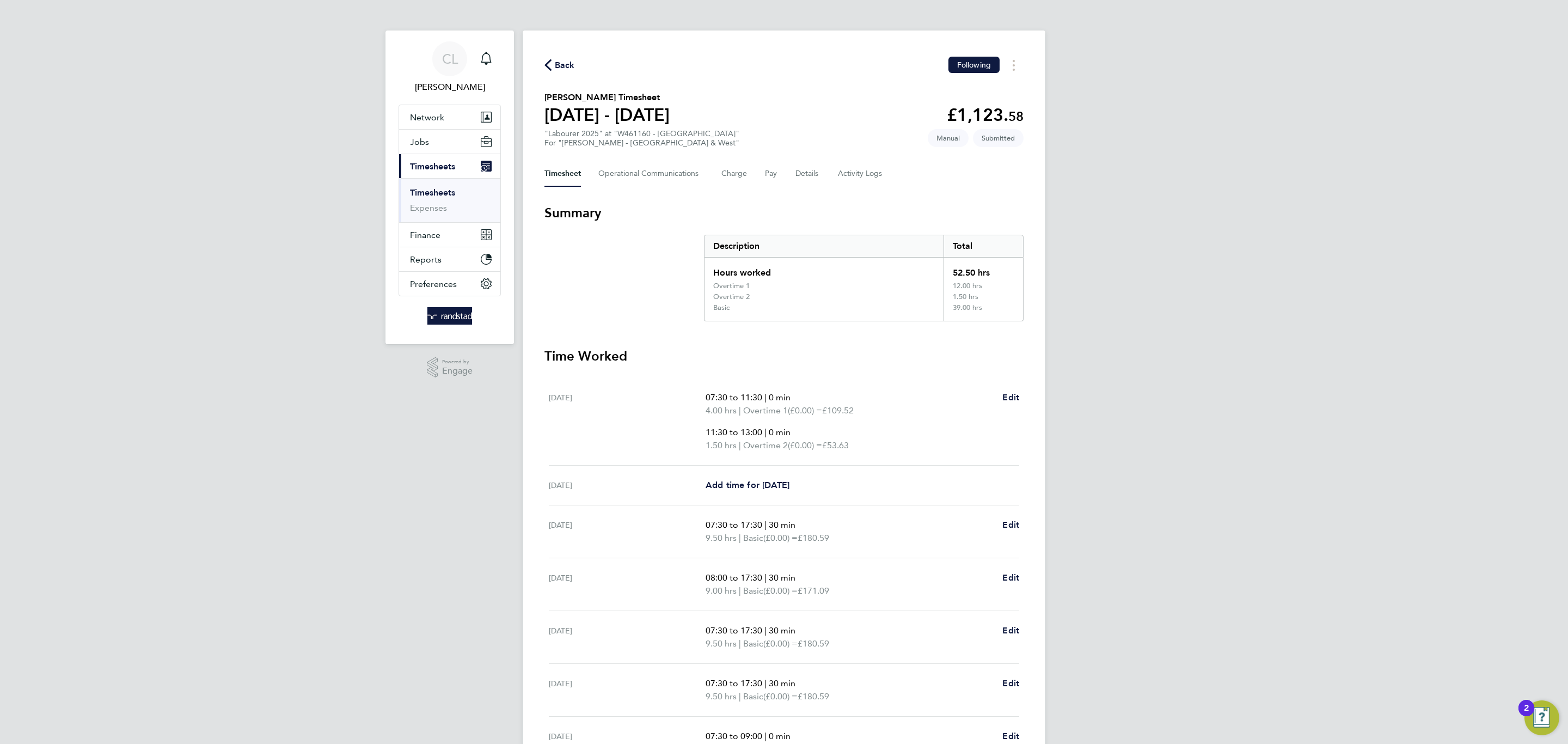
click at [562, 73] on div "Back Following [PERSON_NAME] Timesheet [DATE] - [DATE] £1,123. 58 "Labourer 202…" at bounding box center [784, 457] width 523 height 852
click at [562, 66] on span "Back" at bounding box center [565, 66] width 20 height 13
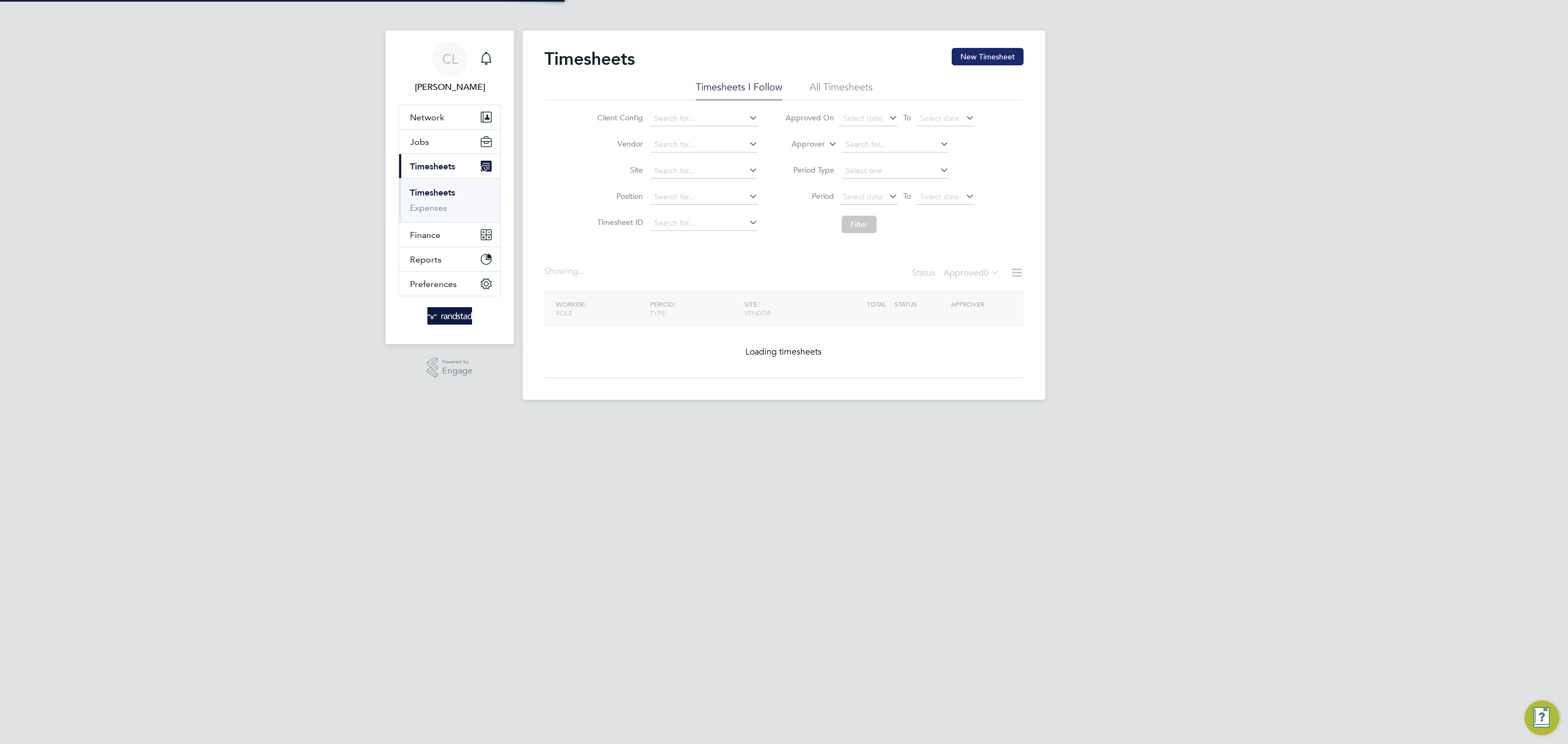
click at [989, 53] on button "New Timesheet" at bounding box center [987, 56] width 72 height 17
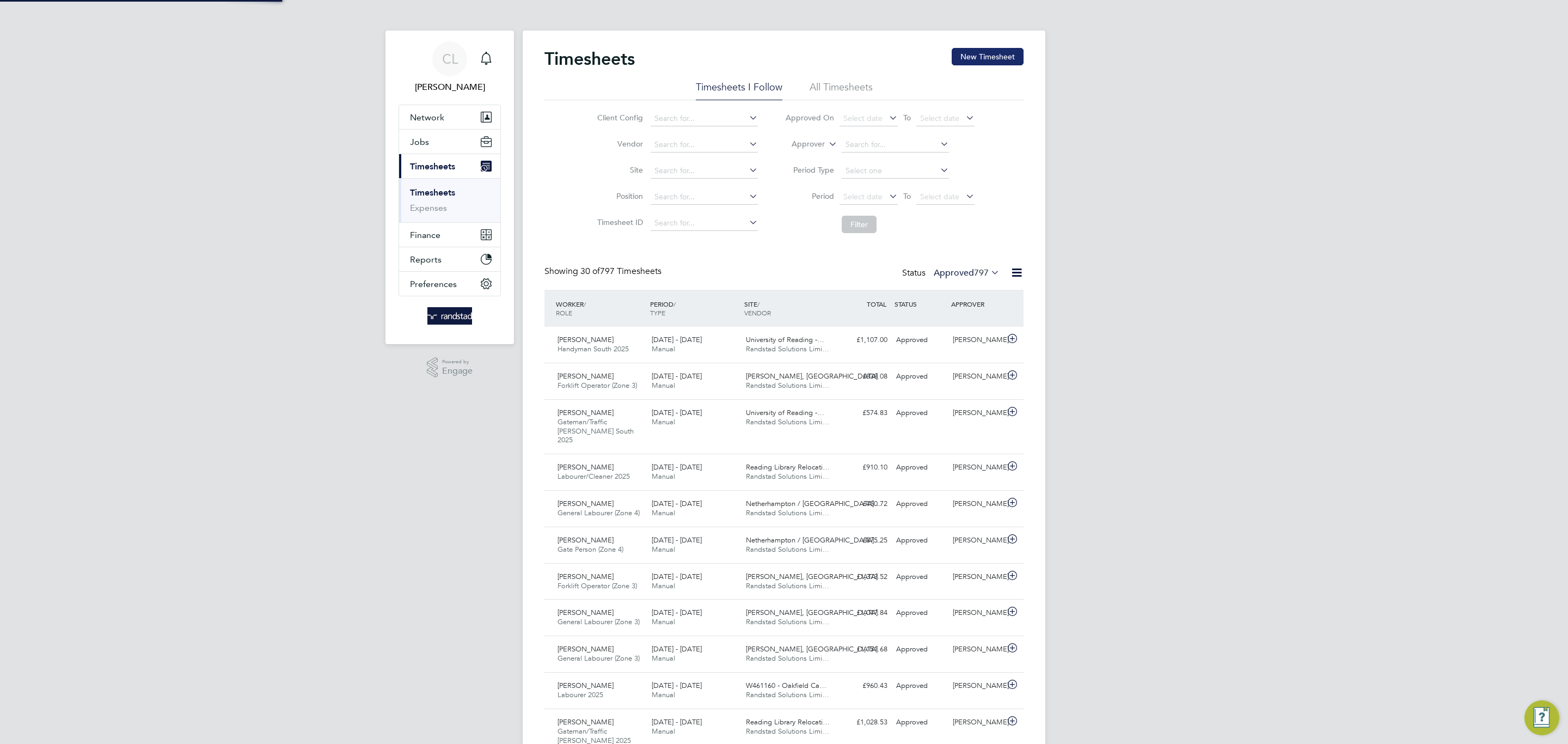
scroll to position [36, 95]
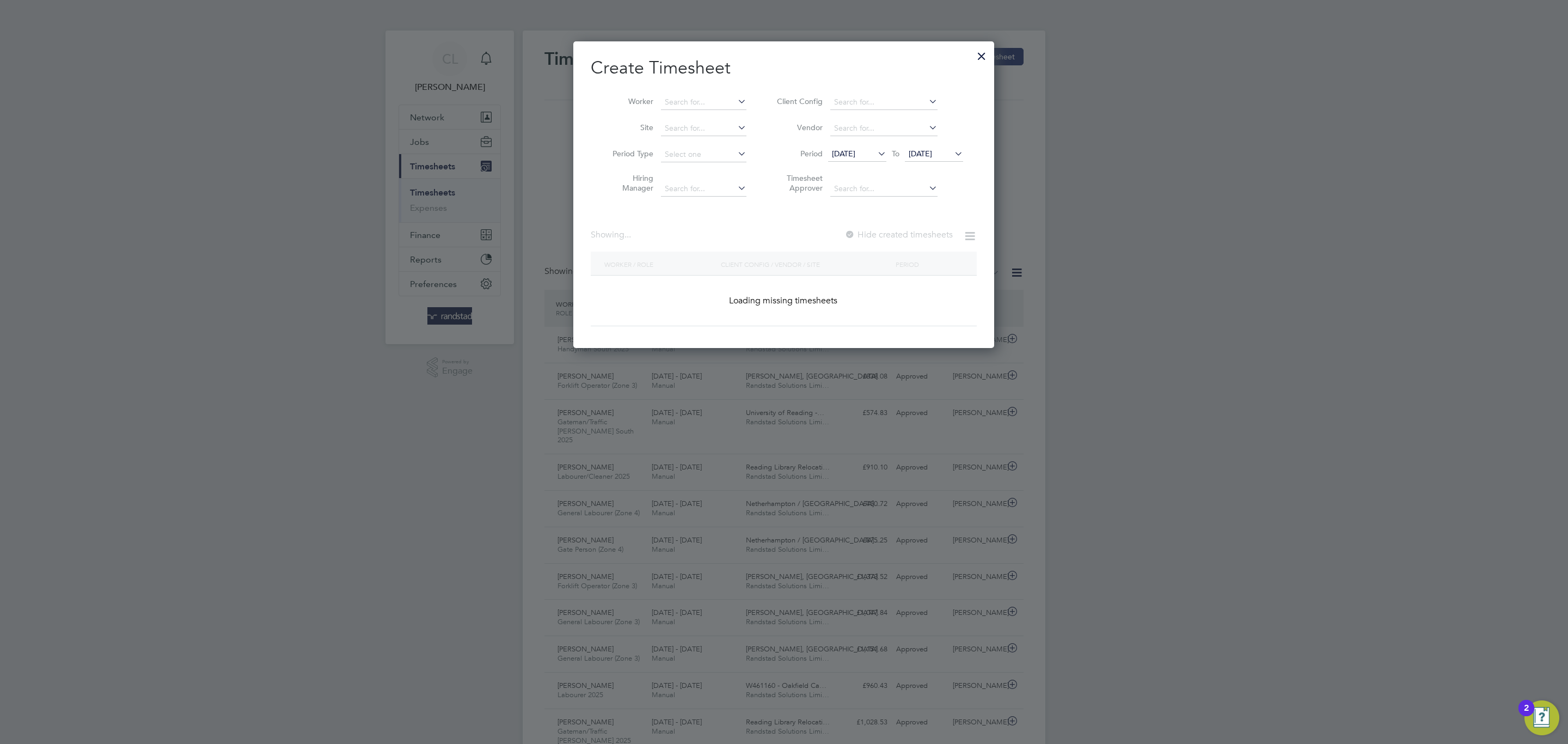
click at [982, 58] on div at bounding box center [982, 53] width 20 height 20
click at [699, 100] on input at bounding box center [704, 102] width 85 height 15
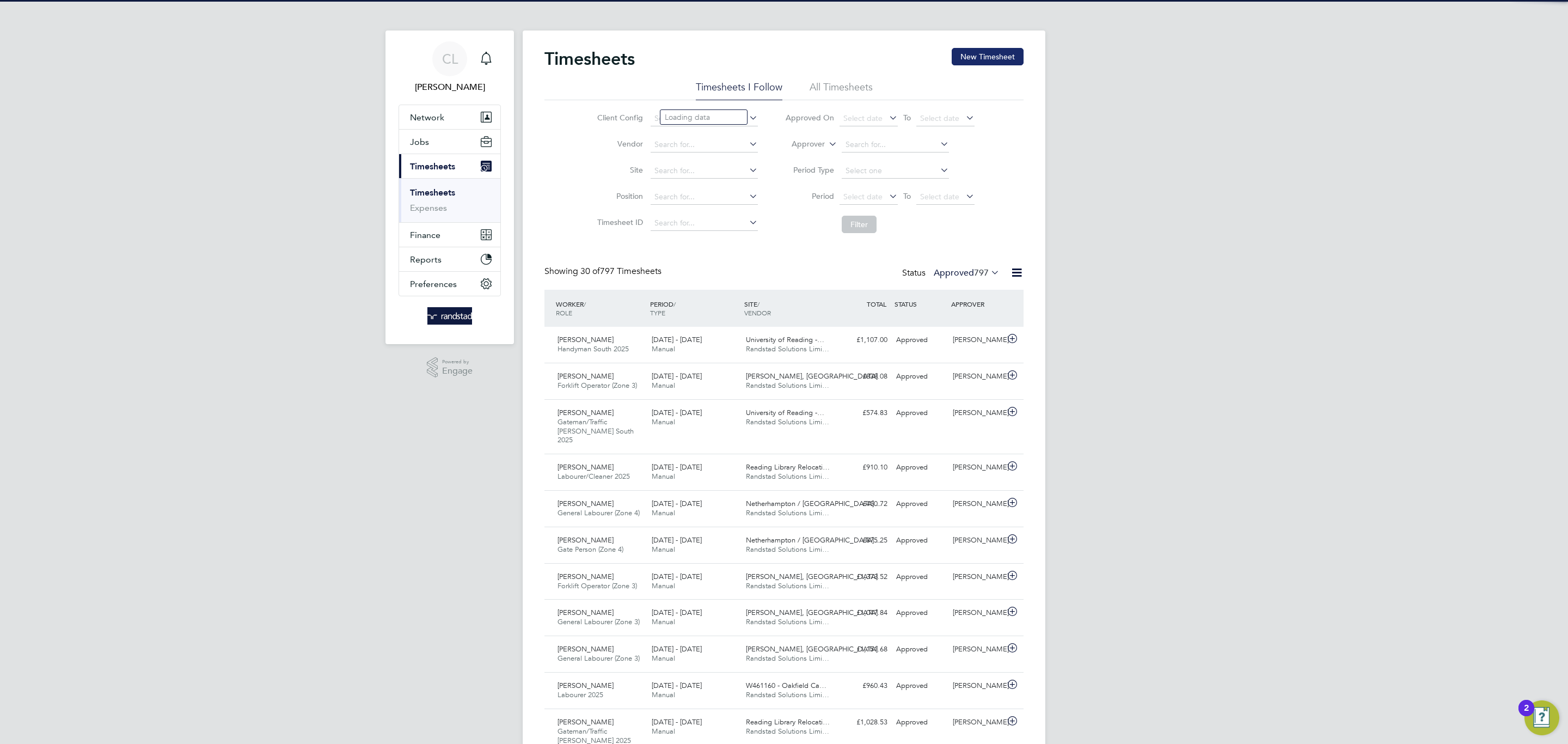
click at [972, 51] on button "New Timesheet" at bounding box center [987, 56] width 72 height 17
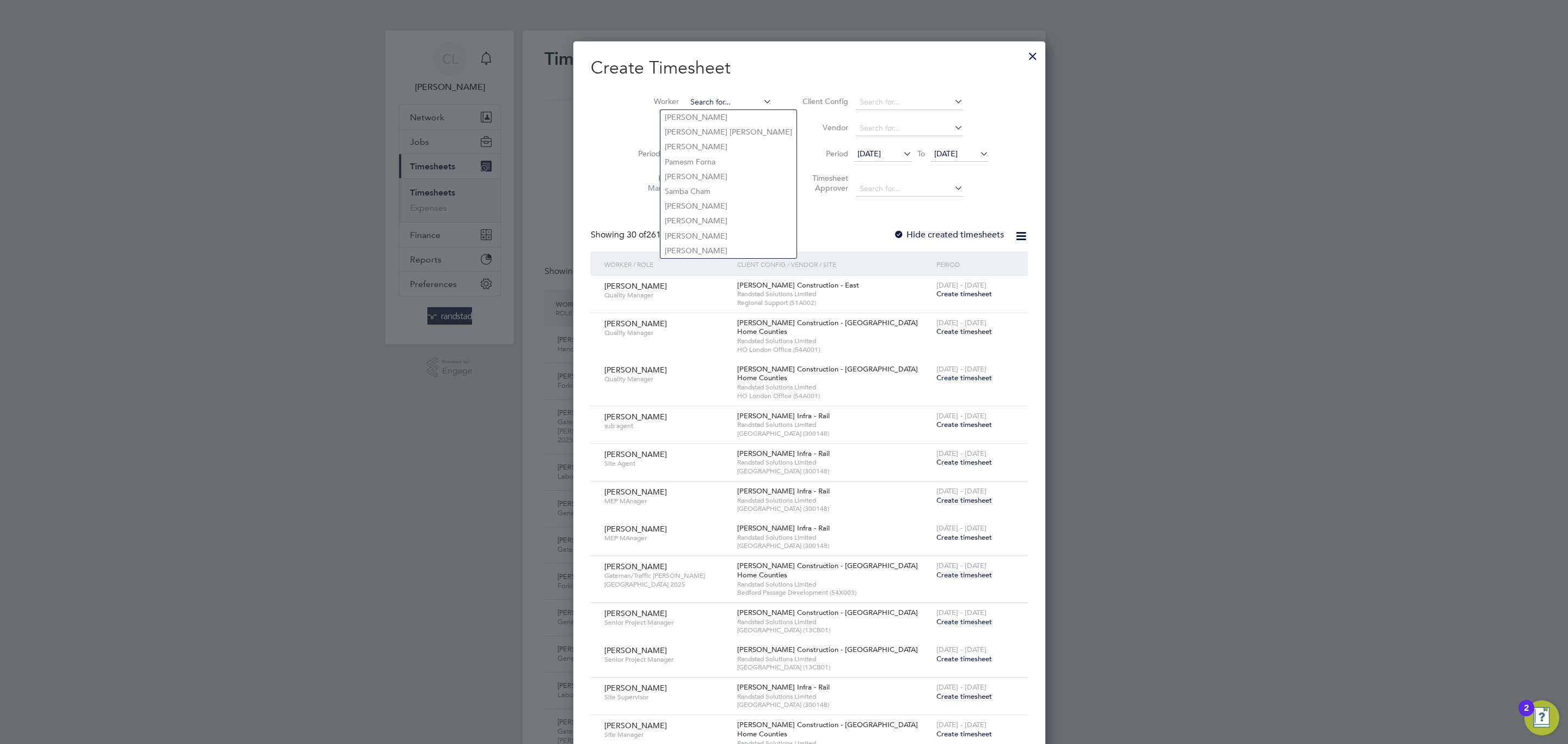
click at [702, 95] on input at bounding box center [730, 102] width 85 height 15
click at [738, 126] on li "[PERSON_NAME] W right" at bounding box center [718, 132] width 115 height 15
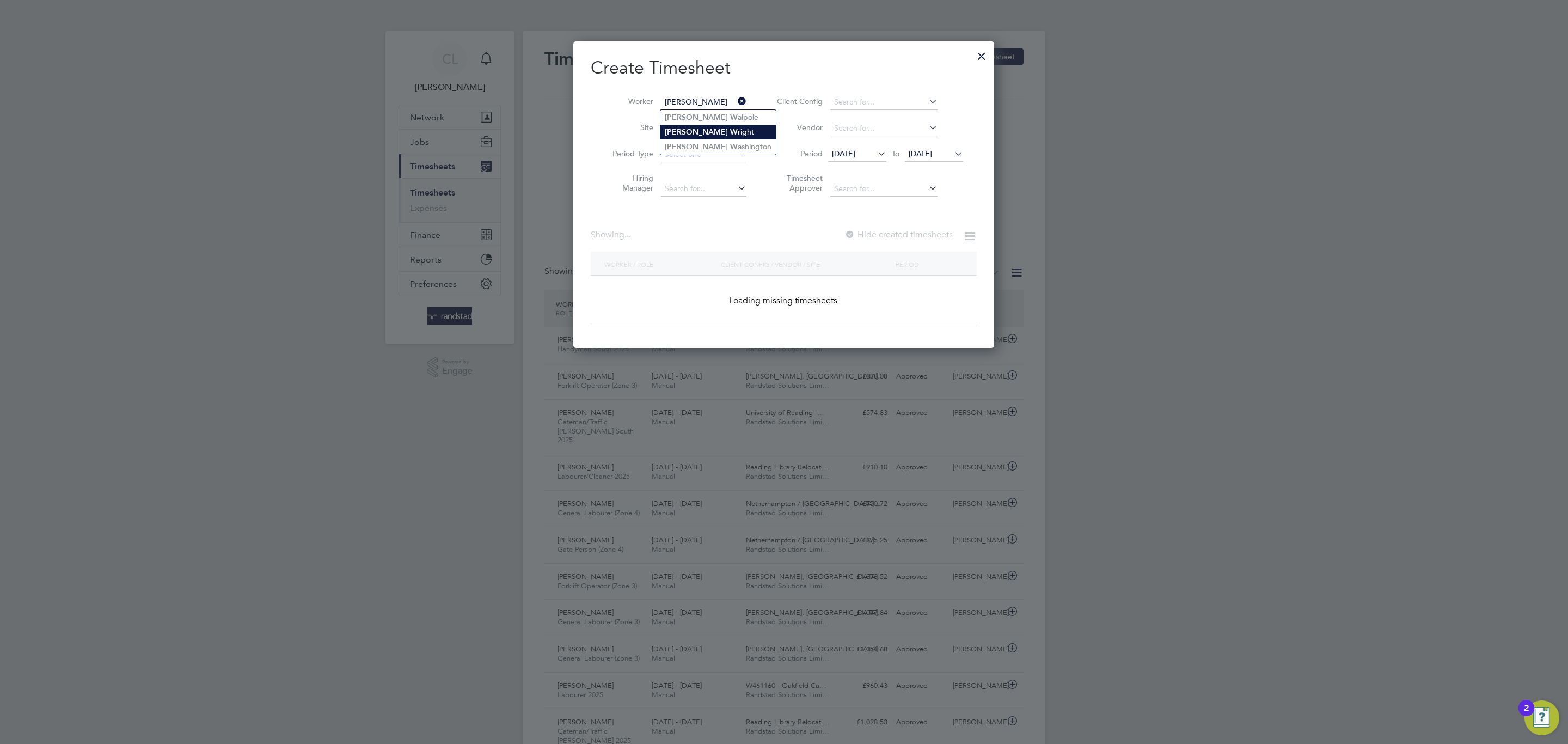
type input "[PERSON_NAME]"
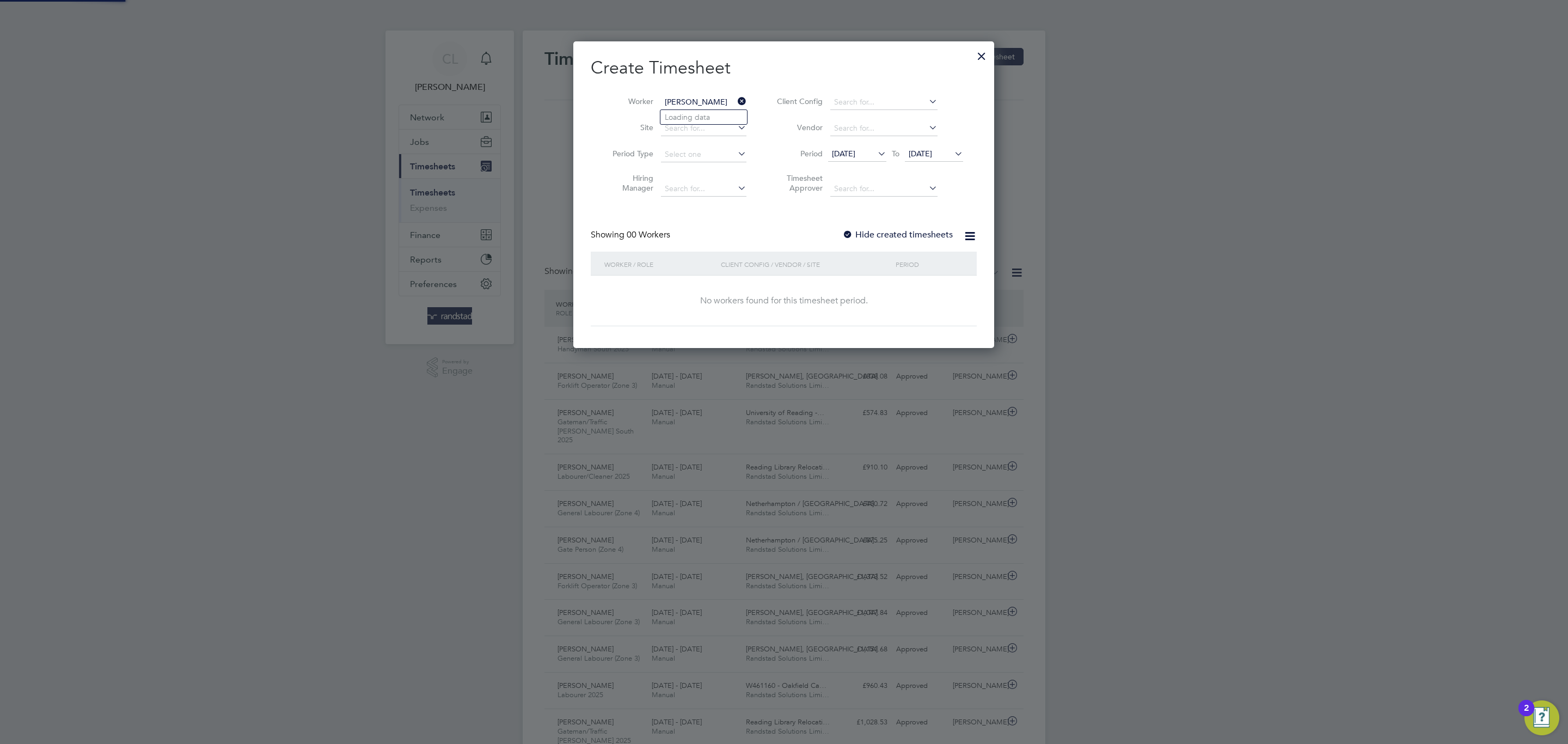
click at [853, 230] on div at bounding box center [847, 235] width 11 height 11
click at [932, 153] on span "[DATE]" at bounding box center [920, 154] width 24 height 10
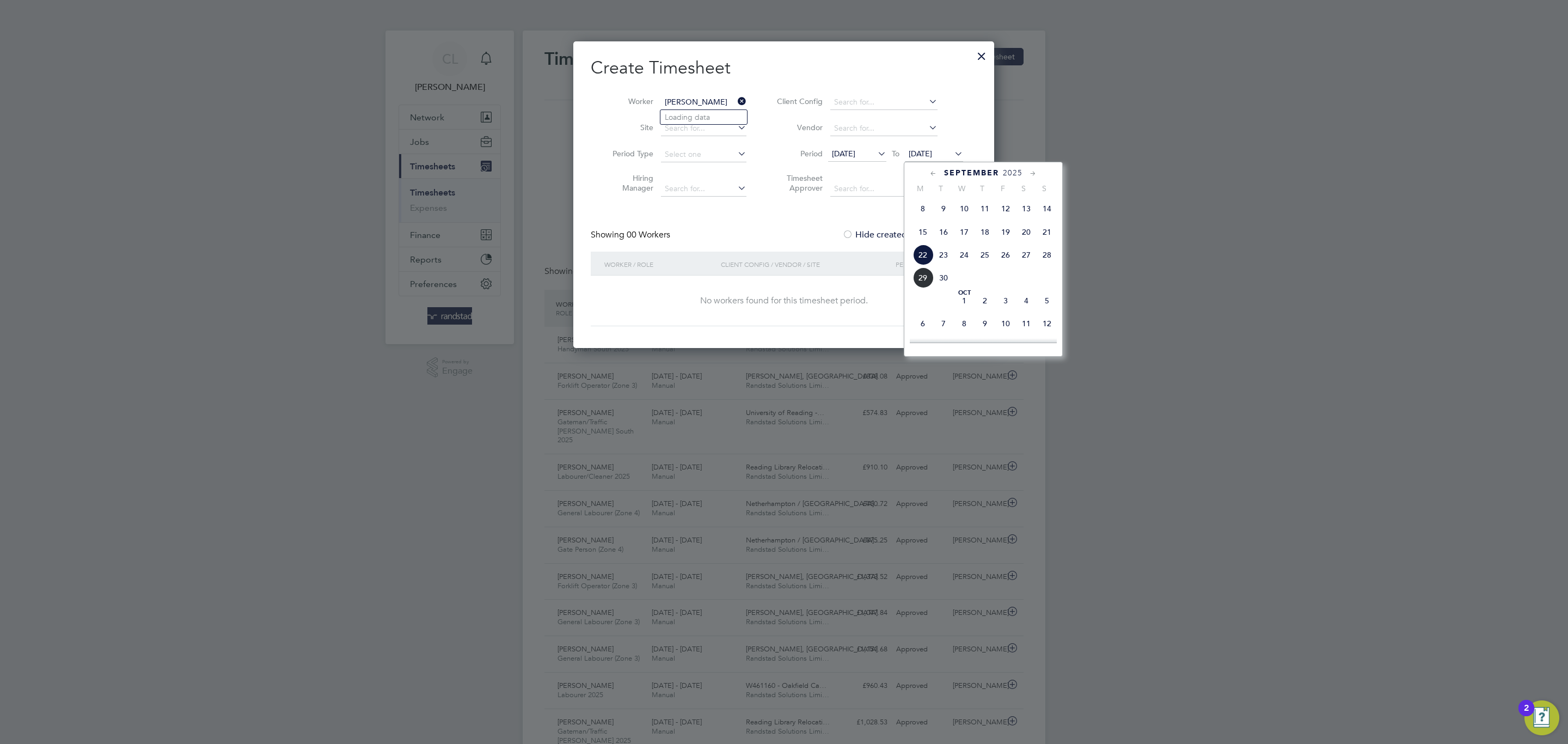
click at [951, 341] on div at bounding box center [983, 341] width 147 height 4
click at [949, 331] on span "7" at bounding box center [943, 323] width 21 height 21
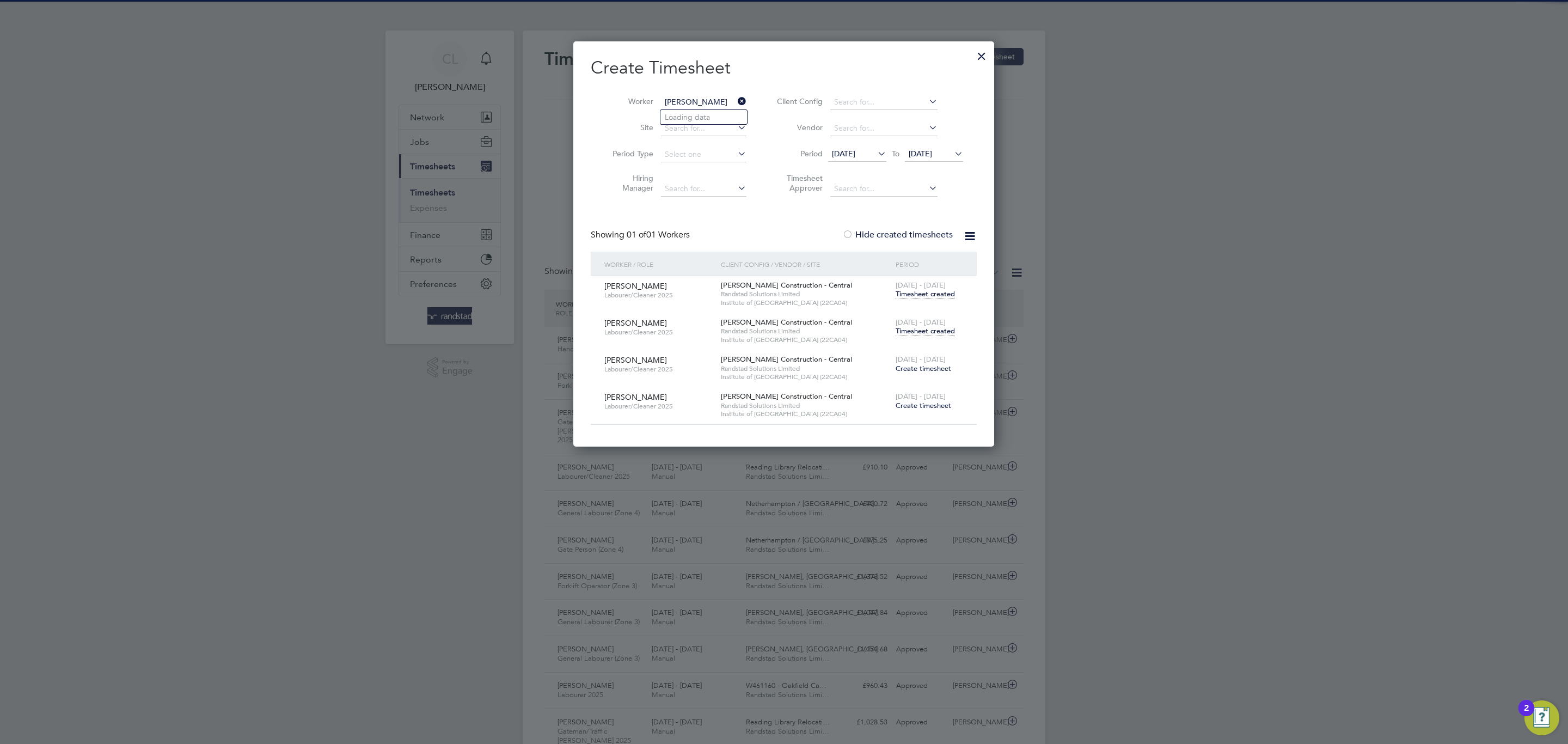
click at [945, 328] on span "Timesheet created" at bounding box center [925, 331] width 59 height 10
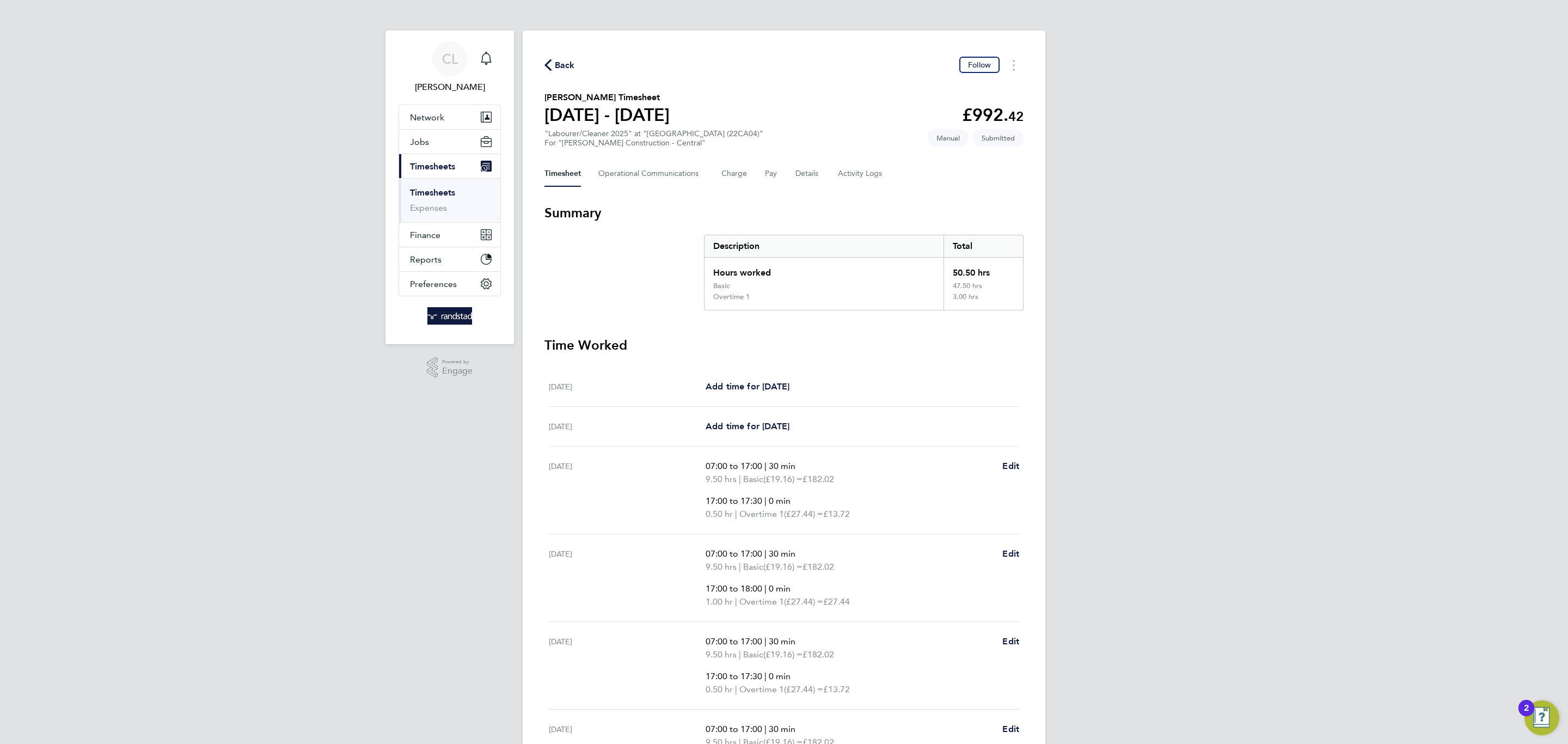
click at [556, 68] on span "Back" at bounding box center [565, 66] width 20 height 13
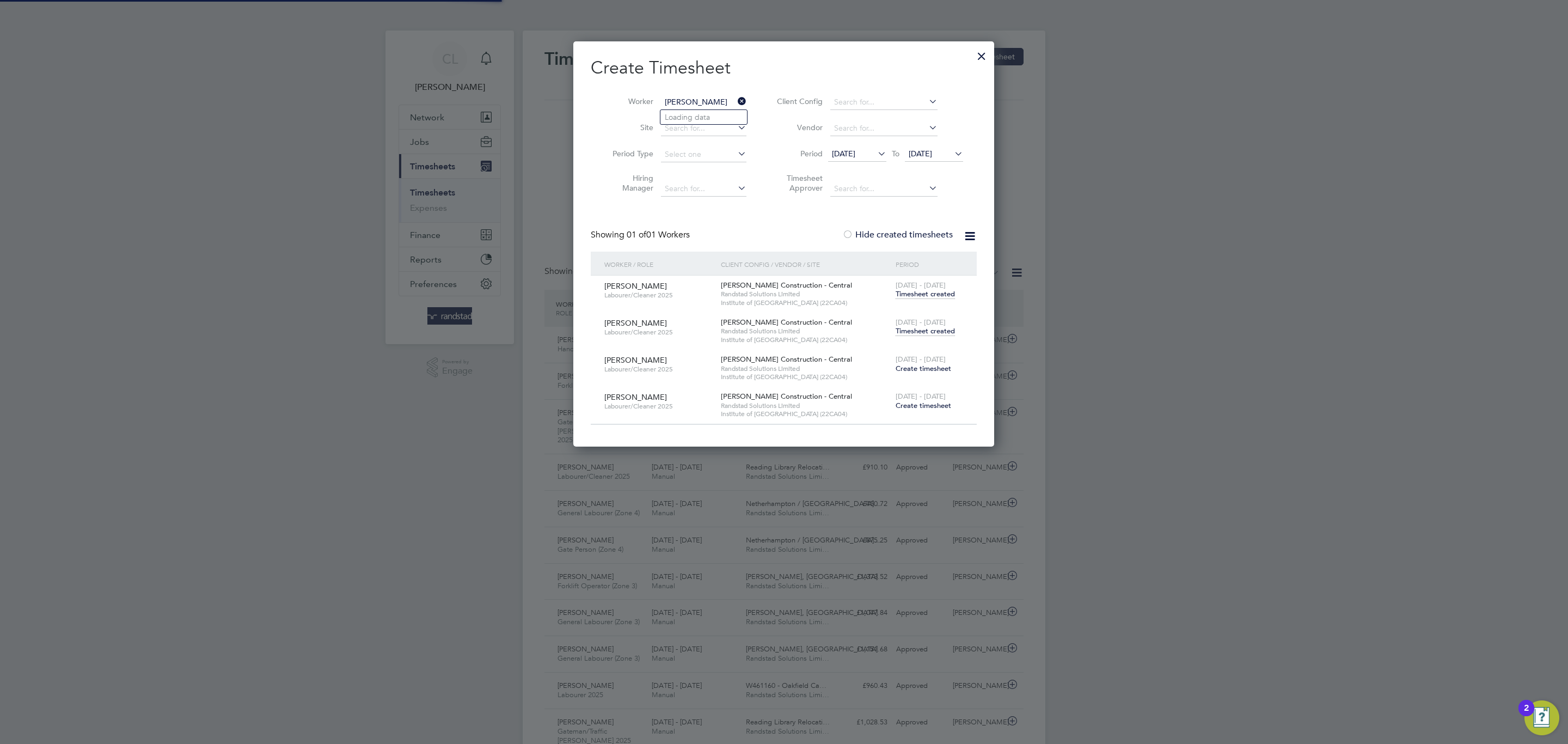
click at [697, 96] on input "[PERSON_NAME]" at bounding box center [704, 102] width 85 height 15
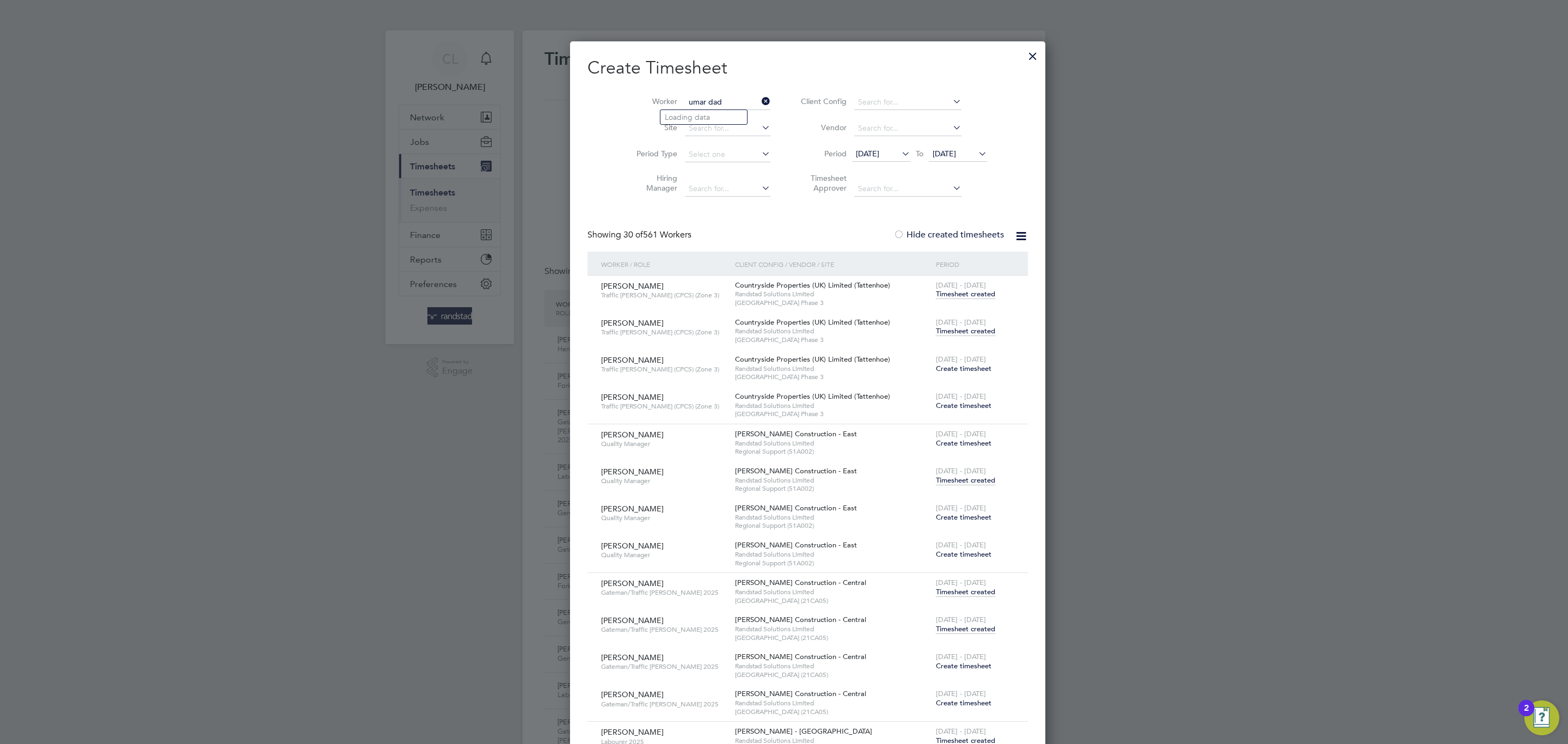
click at [673, 111] on li "[PERSON_NAME] Dad" at bounding box center [722, 117] width 123 height 15
type input "[PERSON_NAME] Dad"
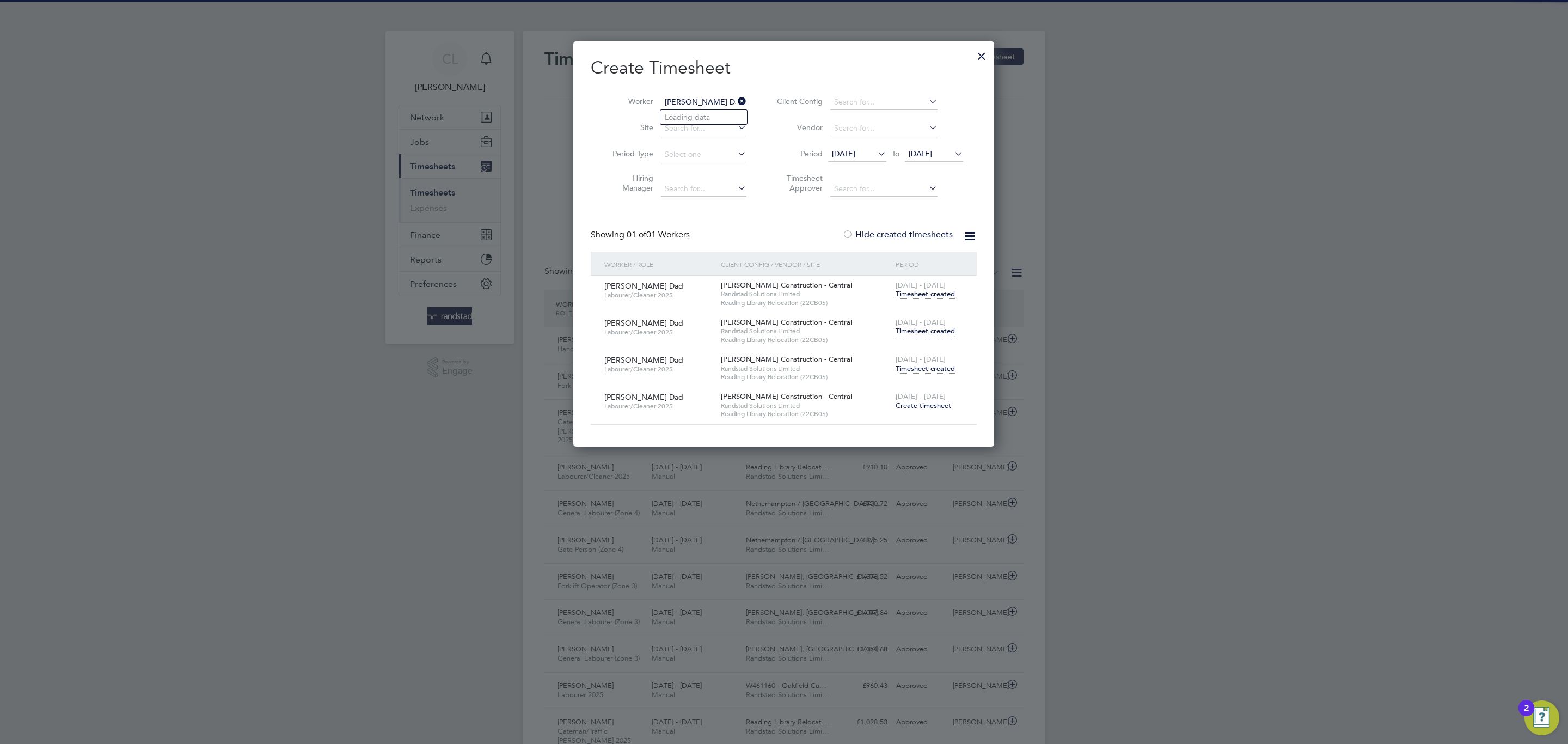
click at [925, 338] on div "[DATE] - [DATE] Timesheet created" at bounding box center [929, 327] width 73 height 29
click at [925, 334] on span "Timesheet created" at bounding box center [925, 331] width 59 height 10
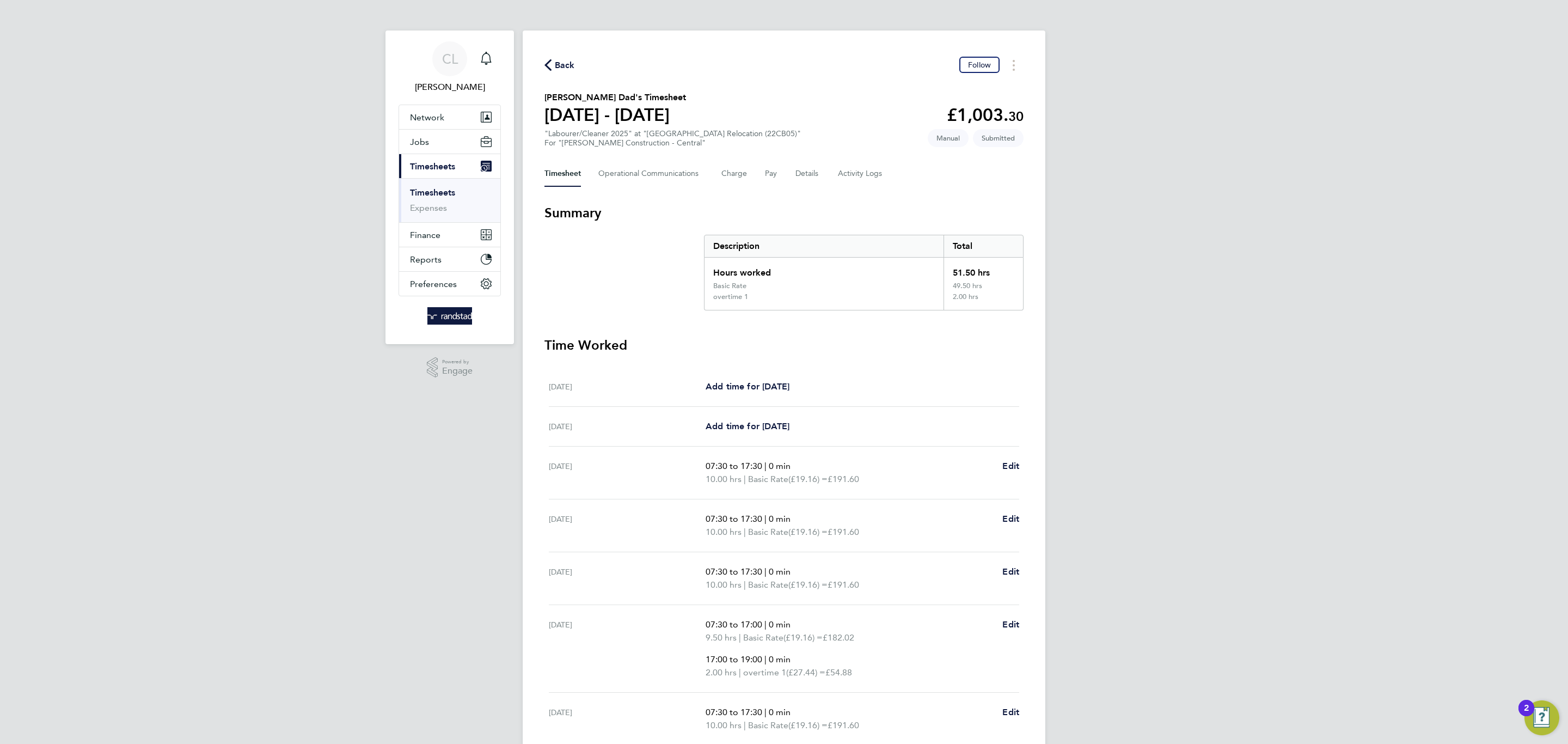
drag, startPoint x: 600, startPoint y: 71, endPoint x: 565, endPoint y: 63, distance: 35.9
click at [592, 71] on div "Back Follow" at bounding box center [784, 65] width 479 height 17
click at [565, 63] on span "Back" at bounding box center [565, 66] width 20 height 13
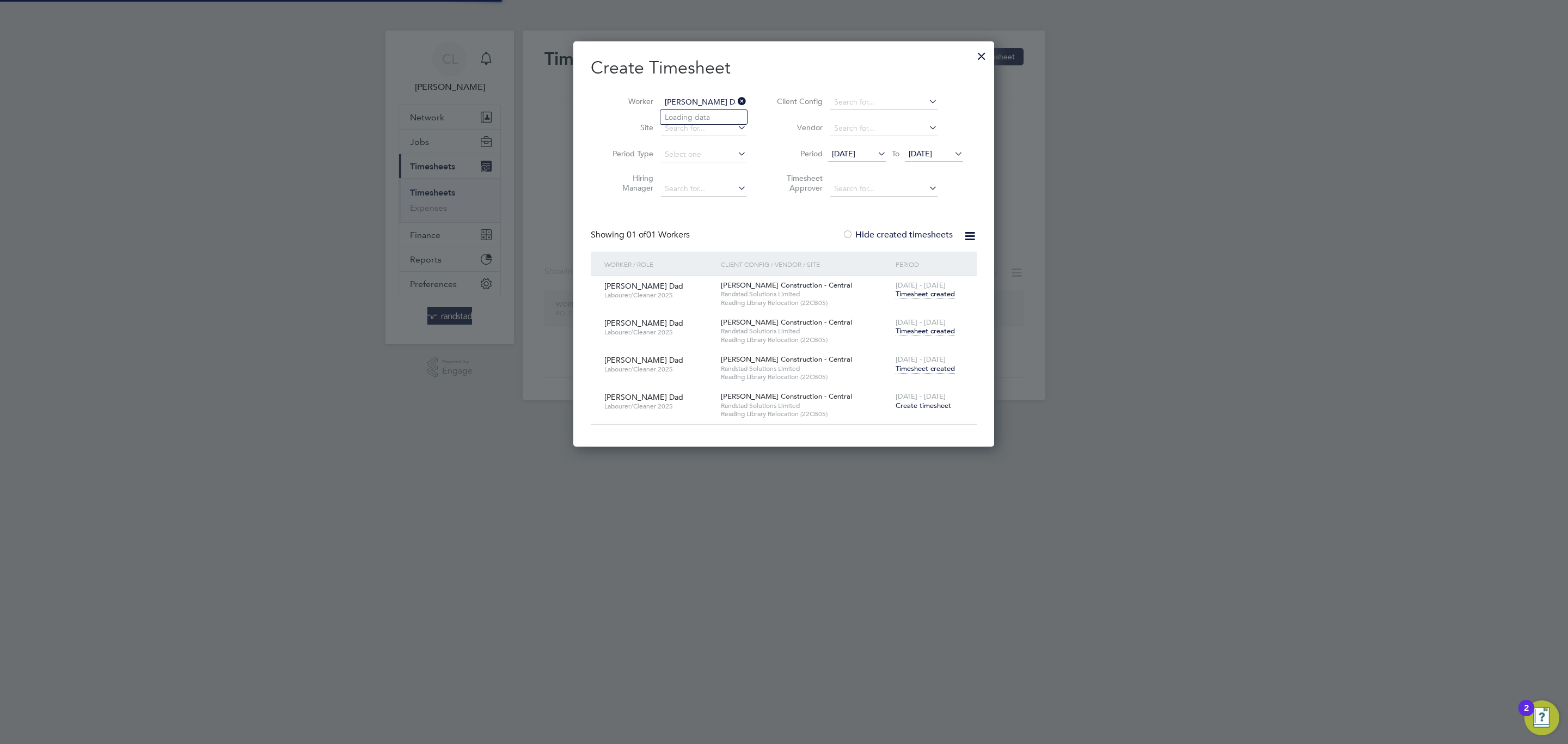
click at [695, 100] on input "[PERSON_NAME] Dad" at bounding box center [704, 102] width 85 height 15
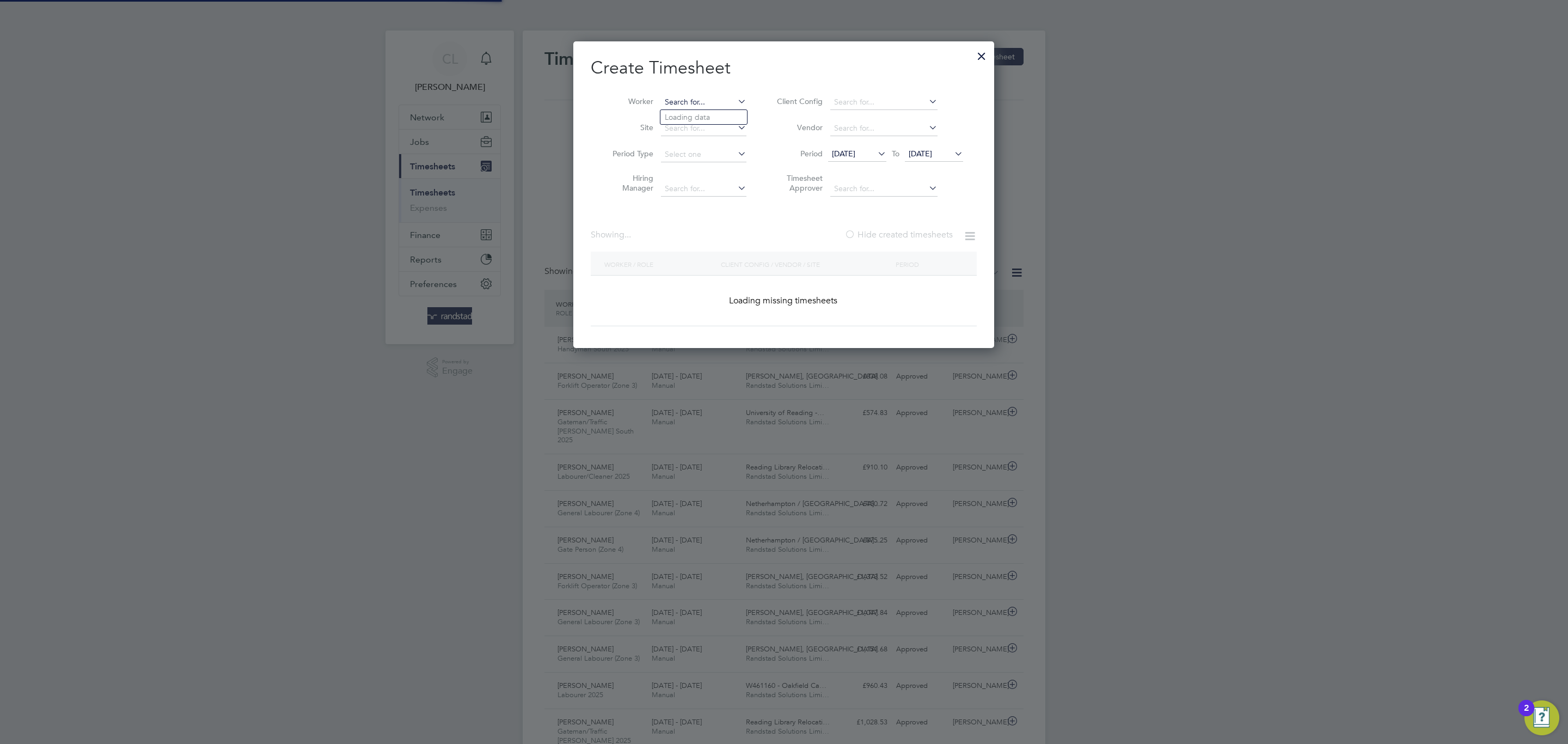
click at [695, 100] on input at bounding box center [704, 102] width 85 height 15
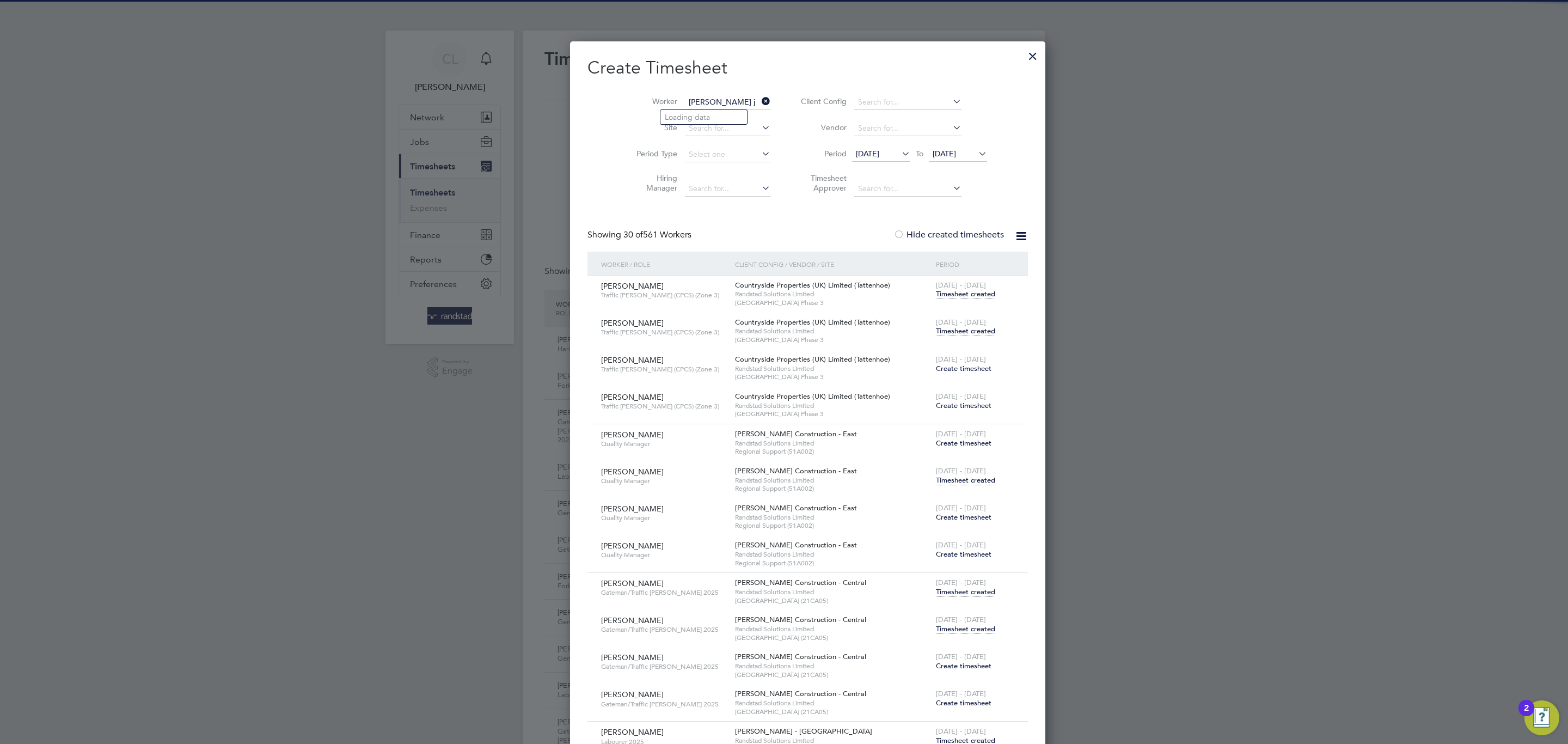
click at [730, 113] on b "J" at bounding box center [732, 117] width 4 height 9
type input "[PERSON_NAME]"
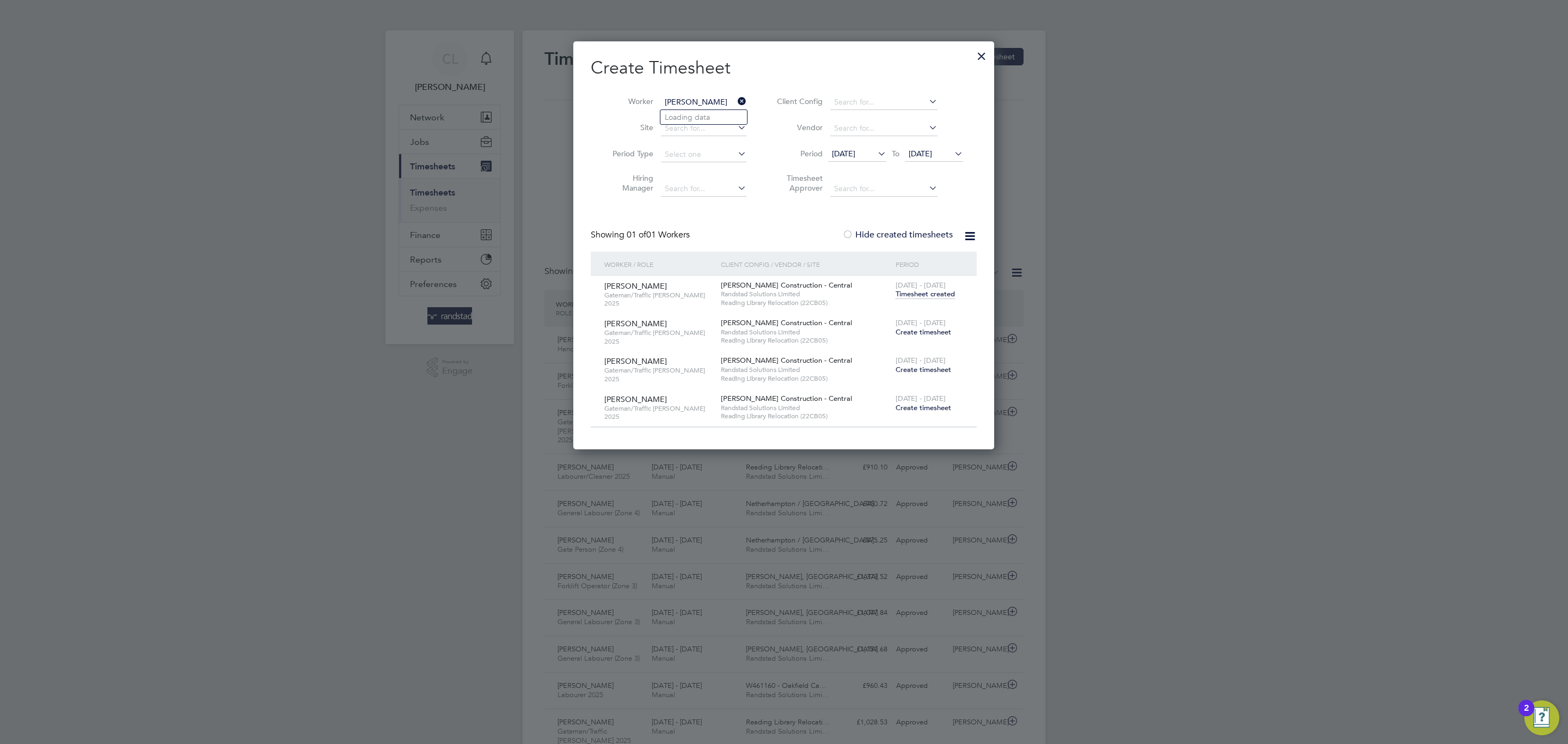
click at [918, 329] on span "Create timesheet" at bounding box center [923, 331] width 56 height 9
